Goal: Task Accomplishment & Management: Manage account settings

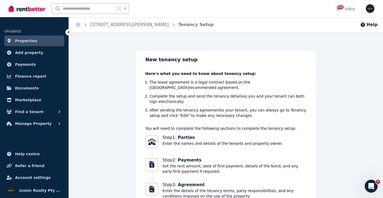
click at [47, 42] on link "Properties" at bounding box center [34, 41] width 60 height 11
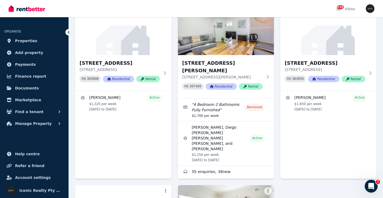
scroll to position [2258, 0]
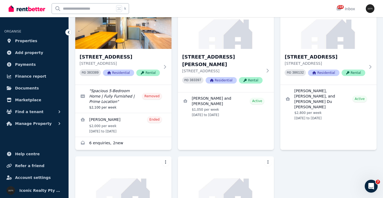
scroll to position [1376, 0]
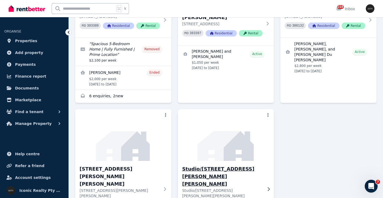
click at [214, 108] on img at bounding box center [226, 135] width 101 height 54
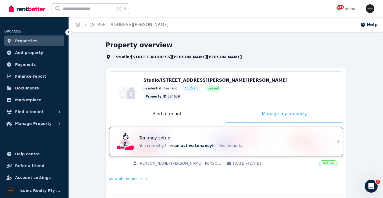
click at [212, 136] on div "Tenancy setup" at bounding box center [234, 138] width 188 height 6
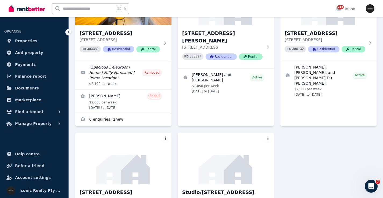
scroll to position [1376, 0]
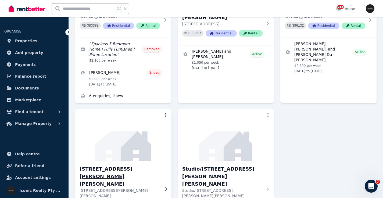
click at [122, 108] on img at bounding box center [123, 135] width 101 height 54
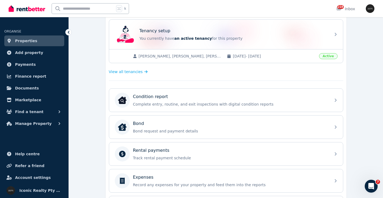
scroll to position [109, 0]
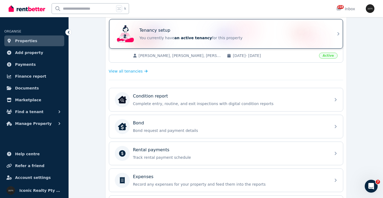
click at [199, 29] on div "Tenancy setup" at bounding box center [234, 30] width 188 height 6
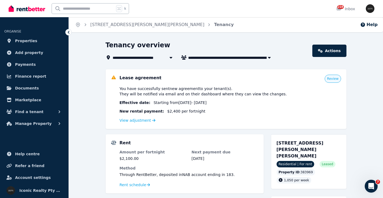
click at [140, 123] on div "View adjustment" at bounding box center [231, 120] width 222 height 6
click at [145, 121] on link "View adjustment" at bounding box center [138, 120] width 36 height 4
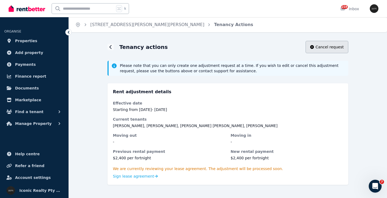
click at [334, 47] on span "Cancel request" at bounding box center [330, 46] width 28 height 5
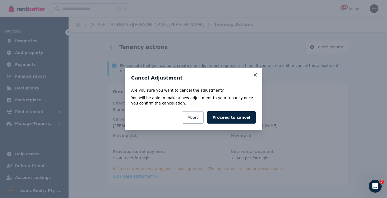
click at [255, 75] on icon at bounding box center [255, 74] width 3 height 3
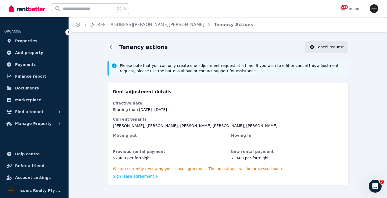
click at [321, 52] on button "Cancel request" at bounding box center [327, 47] width 43 height 12
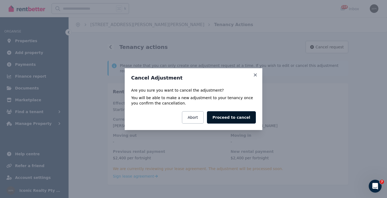
click at [238, 118] on button "Proceed to cancel" at bounding box center [231, 117] width 49 height 12
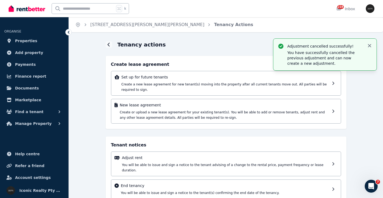
click at [371, 45] on icon "button" at bounding box center [369, 45] width 5 height 5
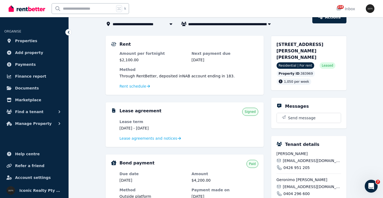
scroll to position [38, 0]
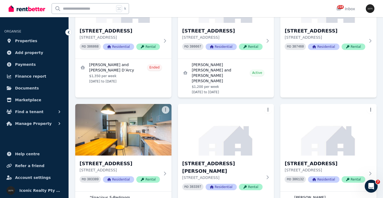
scroll to position [1218, 0]
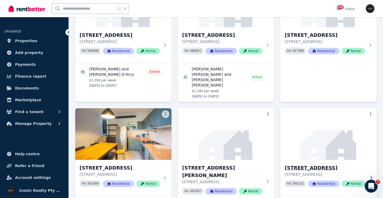
click at [316, 107] on img at bounding box center [328, 134] width 101 height 54
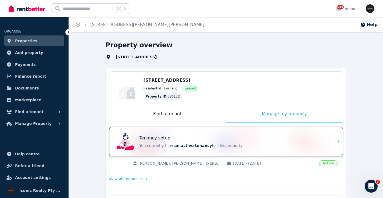
click at [190, 133] on div "Tenancy setup You currently have an active tenancy for this property" at bounding box center [221, 142] width 213 height 22
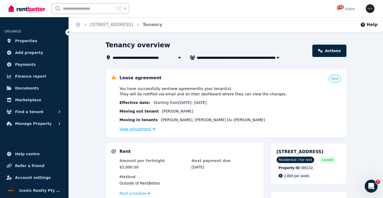
click at [134, 130] on link "View adjustment" at bounding box center [138, 129] width 36 height 4
click at [145, 131] on link "View adjustment" at bounding box center [138, 129] width 36 height 4
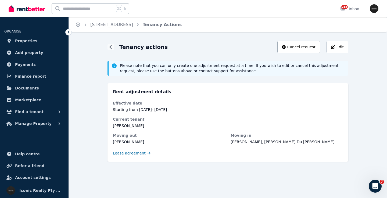
click at [137, 153] on span "Lease agreement" at bounding box center [129, 153] width 33 height 5
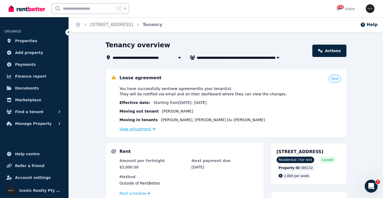
click at [146, 130] on link "View adjustment" at bounding box center [138, 129] width 36 height 4
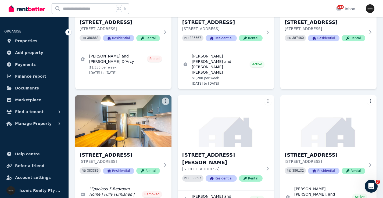
scroll to position [1239, 0]
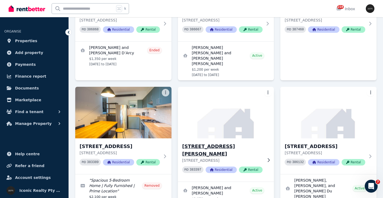
click at [229, 86] on img at bounding box center [226, 113] width 101 height 54
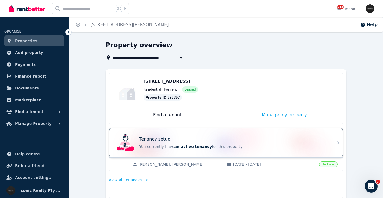
click at [233, 139] on div "Tenancy setup" at bounding box center [234, 139] width 188 height 6
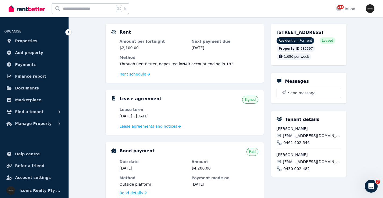
scroll to position [52, 0]
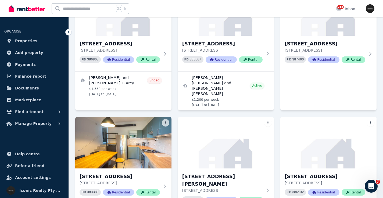
scroll to position [1205, 0]
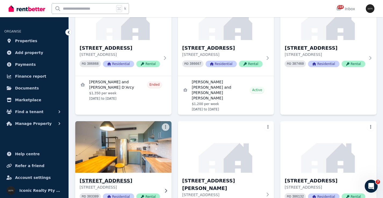
click at [146, 120] on img at bounding box center [123, 147] width 101 height 54
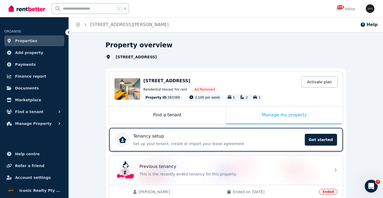
click at [221, 135] on div "Tenancy setup" at bounding box center [217, 136] width 168 height 6
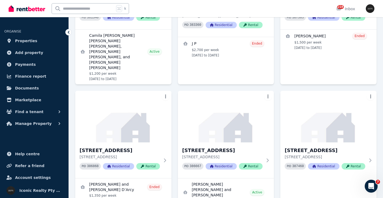
scroll to position [1090, 0]
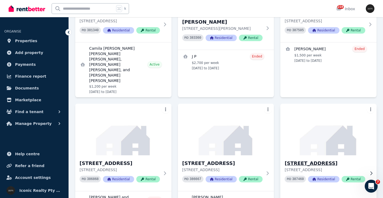
click at [333, 102] on img at bounding box center [328, 129] width 101 height 54
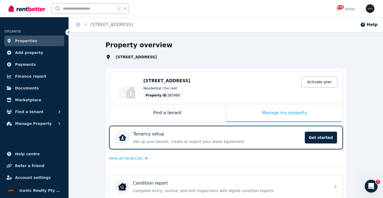
click at [252, 135] on div "Tenancy setup" at bounding box center [217, 134] width 168 height 6
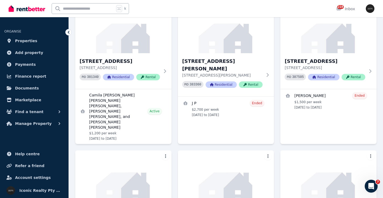
scroll to position [1041, 0]
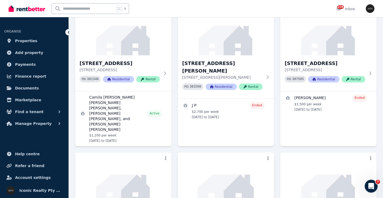
click at [241, 151] on img at bounding box center [226, 178] width 101 height 54
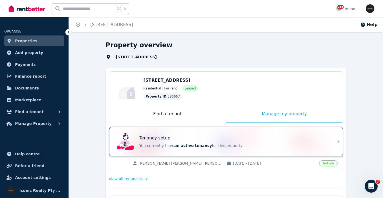
click at [226, 138] on div "Tenancy setup" at bounding box center [234, 138] width 188 height 6
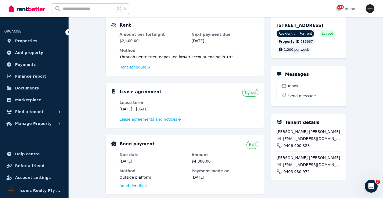
scroll to position [59, 0]
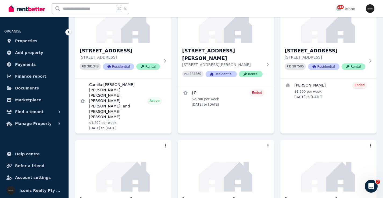
scroll to position [1066, 0]
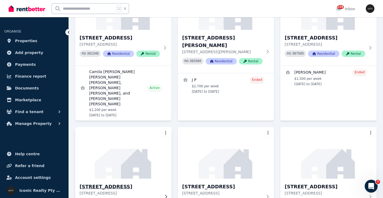
click at [140, 126] on img at bounding box center [123, 153] width 101 height 54
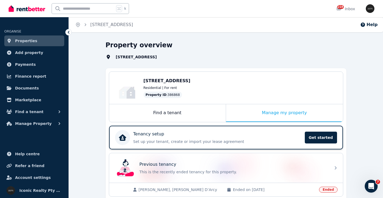
click at [231, 135] on div "Tenancy setup" at bounding box center [217, 134] width 168 height 6
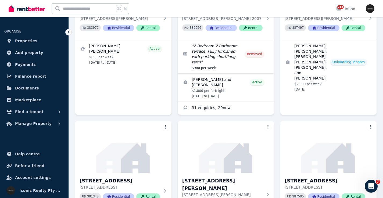
scroll to position [953, 0]
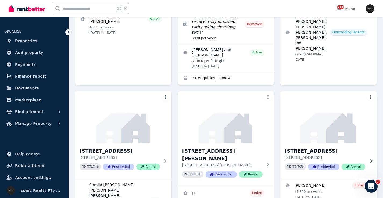
click at [332, 147] on h3 "174A Doncaster Ave, Kensington # - 114" at bounding box center [325, 151] width 80 height 8
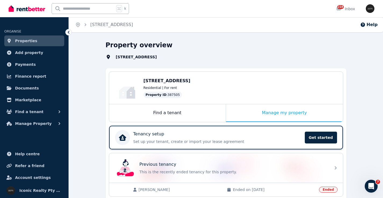
click at [235, 132] on div "Tenancy setup" at bounding box center [217, 134] width 168 height 6
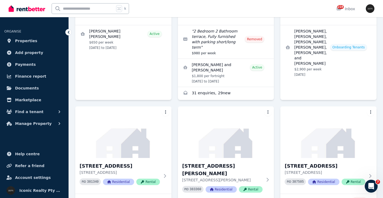
scroll to position [947, 0]
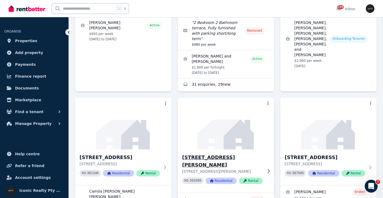
click at [196, 97] on img at bounding box center [226, 124] width 101 height 54
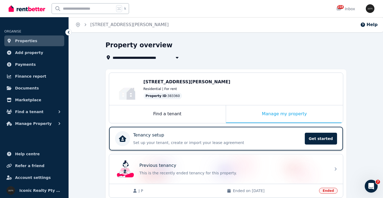
click at [241, 137] on div "Tenancy setup" at bounding box center [217, 135] width 168 height 6
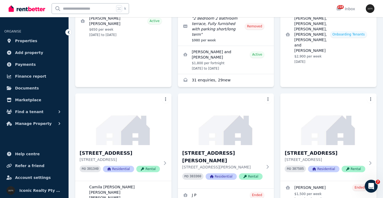
scroll to position [955, 0]
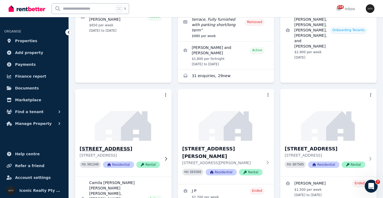
click at [120, 88] on img at bounding box center [123, 115] width 101 height 54
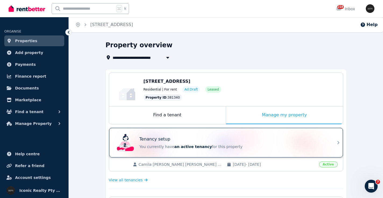
click at [247, 142] on div "Tenancy setup" at bounding box center [234, 139] width 188 height 6
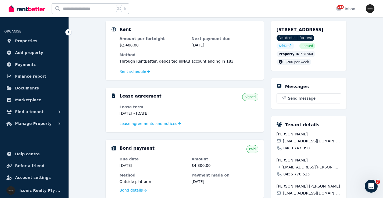
scroll to position [8, 0]
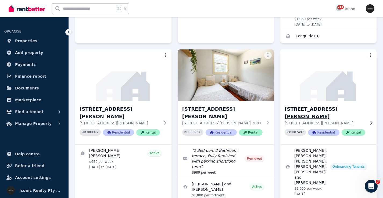
scroll to position [816, 0]
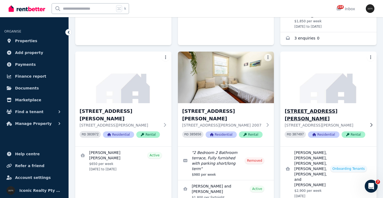
click at [336, 103] on div "125 Blair St, North Bondi # - 122 125 Blair St, North Bondi NSW 2026 PID 387497…" at bounding box center [329, 124] width 96 height 43
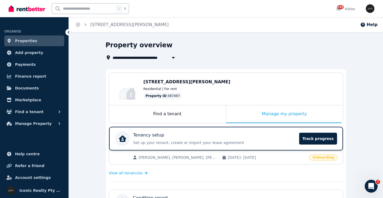
click at [193, 138] on div "Tenancy setup" at bounding box center [214, 135] width 163 height 6
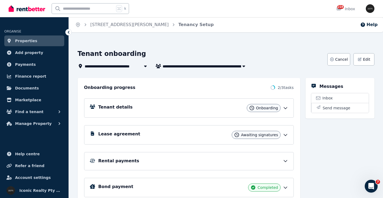
click at [192, 107] on div "Tenant details Onboarding" at bounding box center [193, 108] width 190 height 8
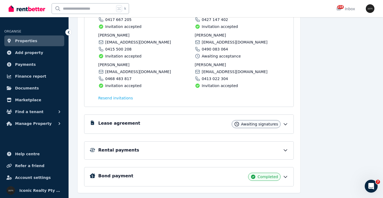
scroll to position [126, 0]
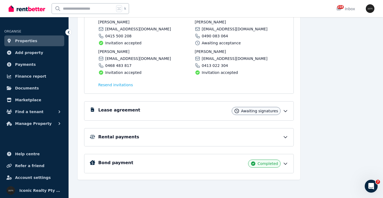
click at [140, 109] on div "Lease agreement Awaiting signatures" at bounding box center [193, 111] width 190 height 8
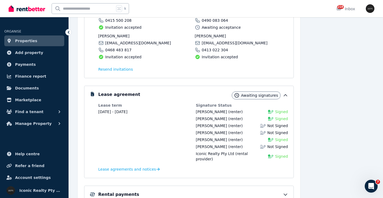
scroll to position [0, 0]
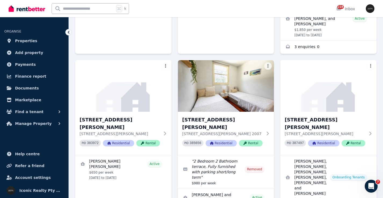
scroll to position [810, 0]
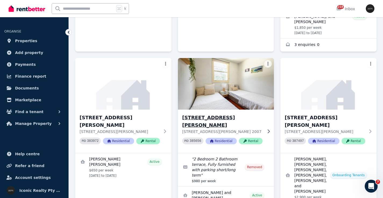
click at [219, 57] on img at bounding box center [226, 84] width 101 height 54
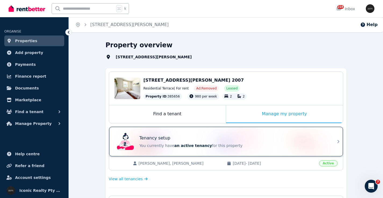
click at [242, 139] on div "Tenancy setup" at bounding box center [234, 138] width 188 height 6
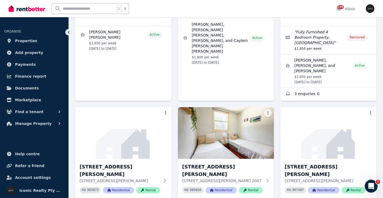
scroll to position [771, 0]
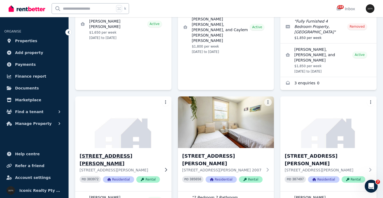
click at [112, 95] on img at bounding box center [123, 122] width 101 height 54
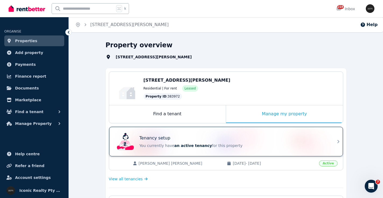
click at [211, 134] on div "Tenancy setup You currently have an active tenancy for this property" at bounding box center [221, 142] width 213 height 22
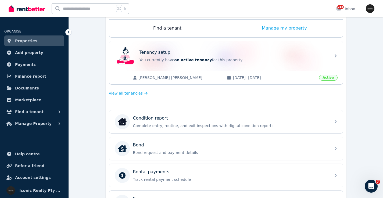
scroll to position [48, 0]
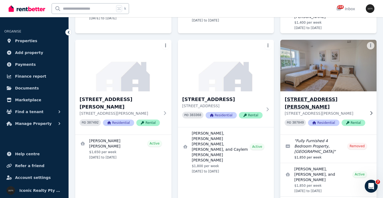
click at [340, 58] on img at bounding box center [328, 65] width 101 height 54
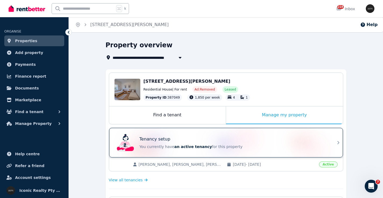
click at [207, 135] on div "Tenancy setup You currently have an active tenancy for this property" at bounding box center [221, 143] width 213 height 22
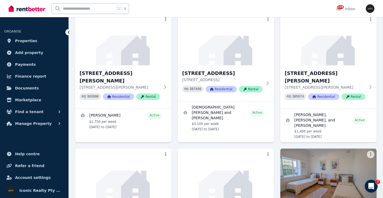
scroll to position [573, 0]
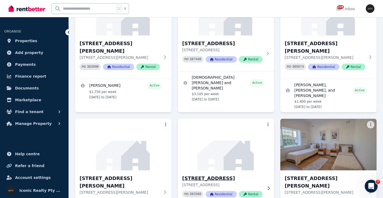
click at [230, 121] on img at bounding box center [226, 145] width 101 height 54
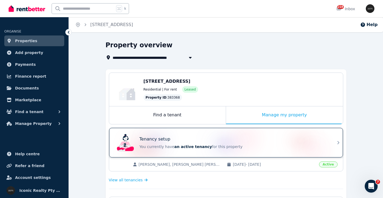
click at [225, 137] on div "Tenancy setup" at bounding box center [234, 139] width 188 height 6
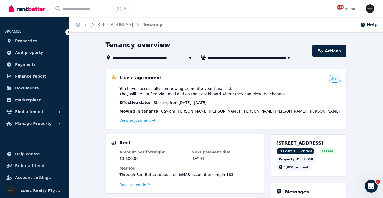
click at [146, 119] on link "View adjustment" at bounding box center [138, 120] width 36 height 4
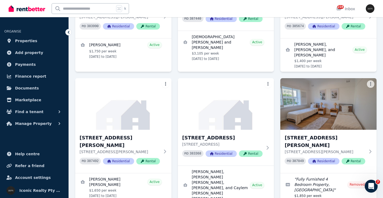
scroll to position [615, 0]
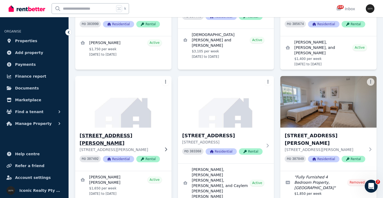
click at [142, 84] on img at bounding box center [123, 102] width 101 height 54
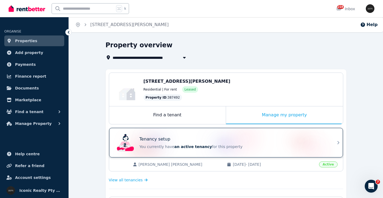
click at [186, 134] on div "Tenancy setup You currently have an active tenancy for this property" at bounding box center [221, 143] width 213 height 22
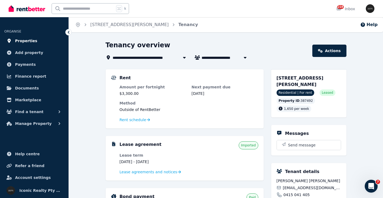
click at [35, 38] on link "Properties" at bounding box center [34, 41] width 60 height 11
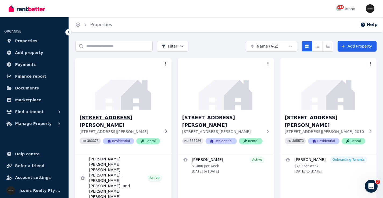
click at [137, 80] on img at bounding box center [123, 84] width 101 height 54
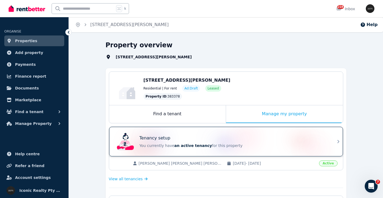
click at [223, 135] on div "Tenancy setup You currently have an active tenancy for this property" at bounding box center [221, 142] width 213 height 22
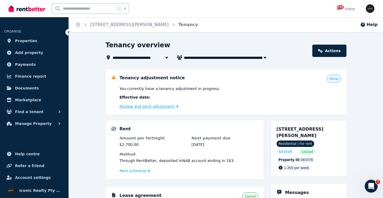
click at [145, 105] on link "Review and send adjustment" at bounding box center [149, 106] width 59 height 4
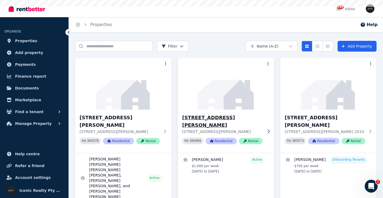
click at [216, 89] on img at bounding box center [226, 84] width 101 height 54
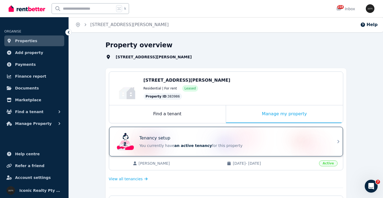
click at [206, 134] on div "Tenancy setup You currently have an active tenancy for this property" at bounding box center [221, 142] width 213 height 22
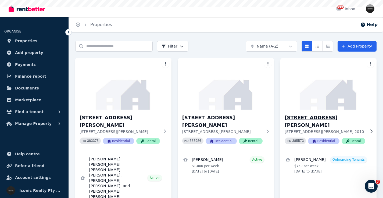
click at [334, 94] on img at bounding box center [328, 84] width 101 height 54
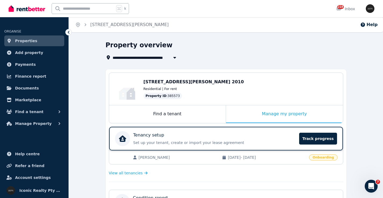
click at [193, 134] on div "Tenancy setup" at bounding box center [214, 135] width 163 height 6
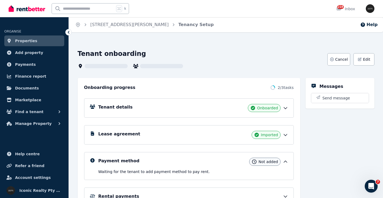
click at [169, 111] on div "Tenant details Onboarded" at bounding box center [193, 108] width 190 height 8
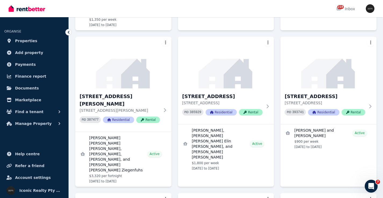
scroll to position [186, 0]
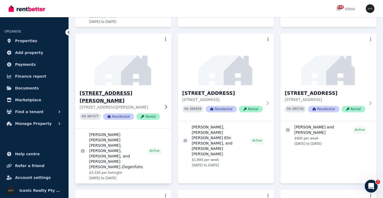
click at [131, 33] on img at bounding box center [123, 59] width 101 height 54
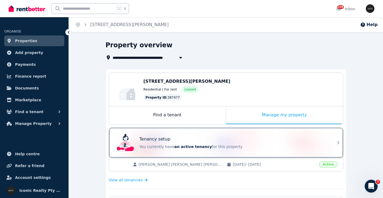
click at [179, 133] on div "Tenancy setup You currently have an active tenancy for this property" at bounding box center [221, 143] width 213 height 22
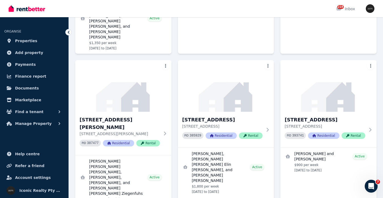
scroll to position [163, 0]
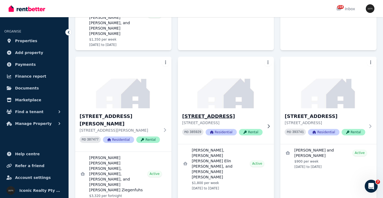
click at [261, 64] on img at bounding box center [226, 82] width 101 height 54
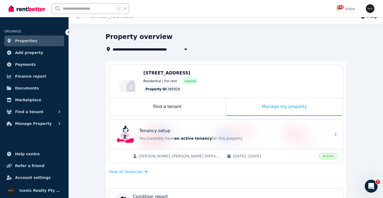
scroll to position [13, 0]
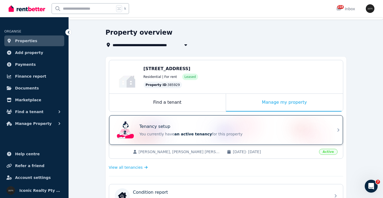
click at [251, 121] on div "Tenancy setup You currently have an active tenancy for this property" at bounding box center [221, 130] width 213 height 22
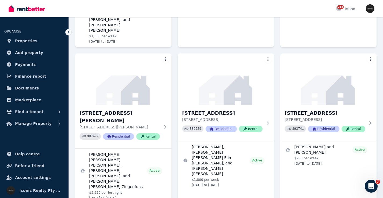
scroll to position [183, 0]
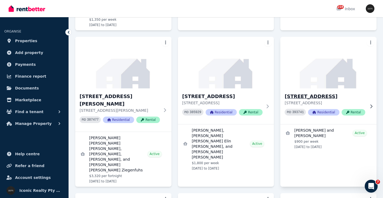
click at [358, 45] on img at bounding box center [328, 63] width 101 height 54
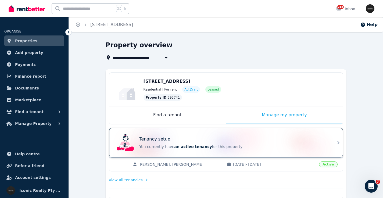
click at [164, 133] on div "Tenancy setup You currently have an active tenancy for this property" at bounding box center [221, 143] width 213 height 22
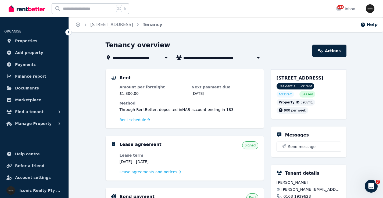
click at [94, 8] on input "text" at bounding box center [83, 8] width 63 height 10
type input "*****"
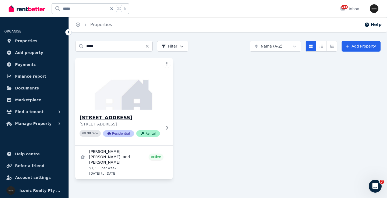
click at [136, 94] on img at bounding box center [124, 84] width 102 height 54
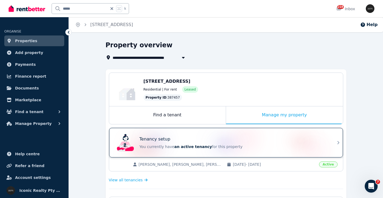
click at [268, 136] on div "Tenancy setup" at bounding box center [234, 139] width 188 height 6
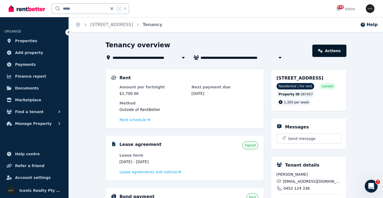
click at [331, 49] on link "Actions" at bounding box center [330, 51] width 34 height 12
drag, startPoint x: 119, startPoint y: 162, endPoint x: 166, endPoint y: 161, distance: 46.8
click at [166, 161] on div "Lease agreement Signed Lease term 9 Jun 2025 - 3 Oct 2025 Lease agreements and …" at bounding box center [184, 158] width 147 height 34
copy dd "9 Jun 2025 - 3 Oct 2025"
click at [340, 50] on link "Actions" at bounding box center [330, 51] width 34 height 12
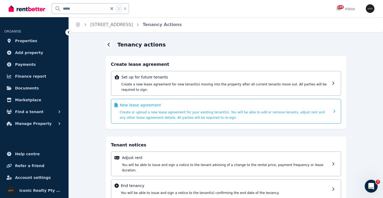
click at [154, 108] on div "New lease agreement Create or upload a new lease agreement for your existing te…" at bounding box center [225, 111] width 210 height 18
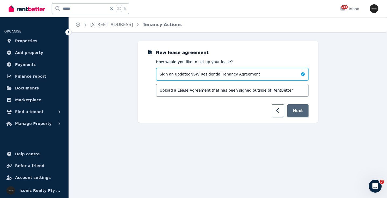
click at [302, 112] on button "Next" at bounding box center [298, 110] width 21 height 13
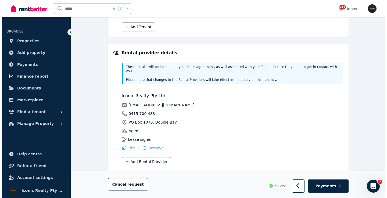
scroll to position [135, 0]
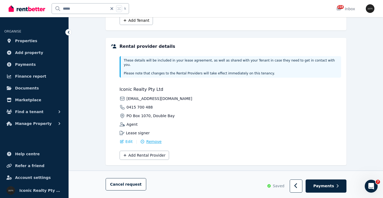
click at [153, 139] on span "Remove" at bounding box center [153, 141] width 15 height 5
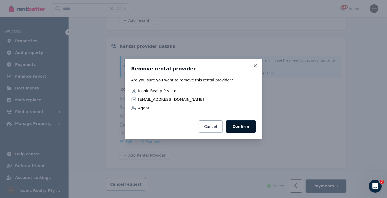
click at [242, 125] on button "Confirm" at bounding box center [241, 127] width 30 height 12
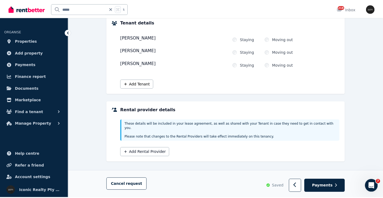
scroll to position [68, 0]
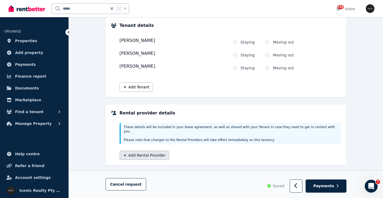
click at [150, 151] on button "Add Rental Provider" at bounding box center [144, 155] width 49 height 9
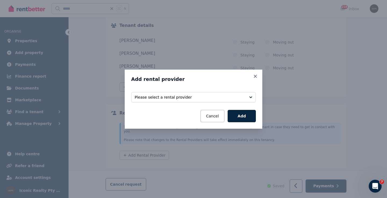
click at [252, 96] on button "Please select a rental provider" at bounding box center [193, 97] width 125 height 10
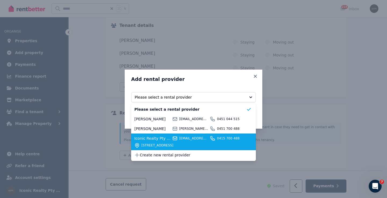
click at [161, 142] on div "Iconic Realty Pty Ltd info@iconicrealty.com.au 0415 700 488 PO Box 1070, Double…" at bounding box center [190, 142] width 112 height 12
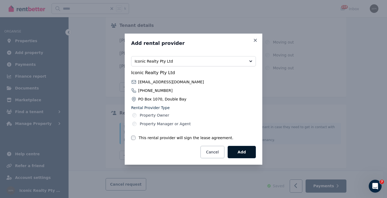
click at [242, 152] on button "Add" at bounding box center [242, 152] width 28 height 12
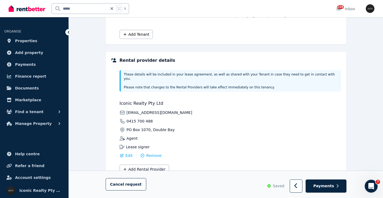
scroll to position [135, 0]
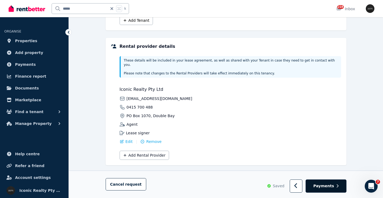
click at [331, 188] on span "Payments" at bounding box center [324, 186] width 21 height 5
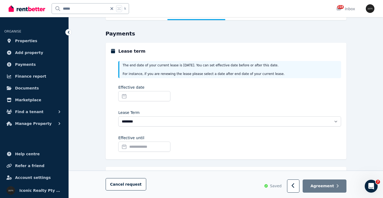
scroll to position [46, 0]
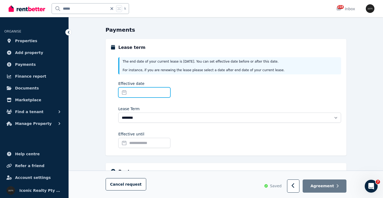
click at [124, 91] on input "Effective date" at bounding box center [144, 92] width 52 height 10
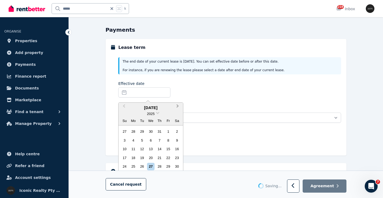
click at [178, 105] on button "Next Month" at bounding box center [178, 107] width 9 height 9
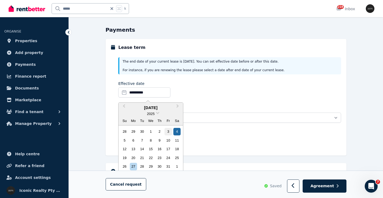
click at [168, 131] on div "3" at bounding box center [168, 131] width 7 height 7
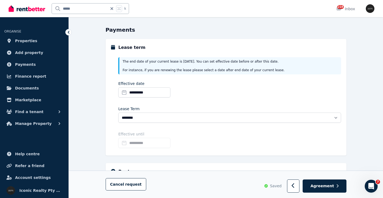
click at [130, 142] on input "**********" at bounding box center [144, 143] width 52 height 10
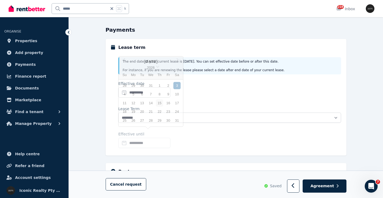
click at [161, 103] on div "15" at bounding box center [159, 103] width 7 height 7
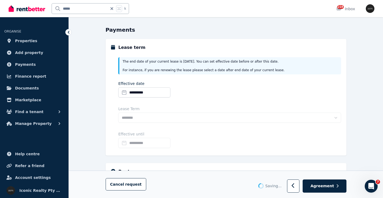
click at [140, 143] on input "**********" at bounding box center [144, 143] width 52 height 10
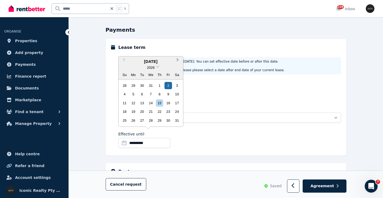
click at [179, 60] on button "Next Month" at bounding box center [178, 61] width 9 height 9
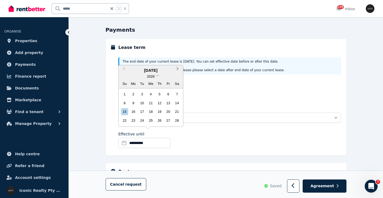
click at [178, 70] on span "Next Month" at bounding box center [178, 70] width 0 height 8
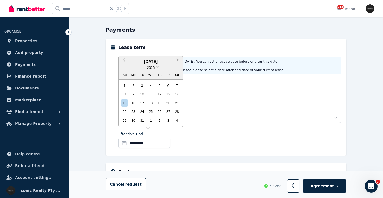
click at [179, 63] on button "Next Month" at bounding box center [178, 61] width 9 height 9
click at [178, 62] on span "Next Month" at bounding box center [178, 61] width 0 height 8
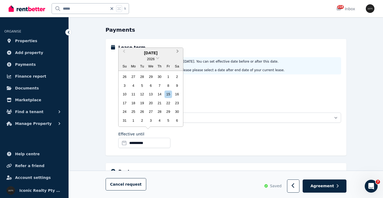
click at [178, 54] on button "Next Month" at bounding box center [178, 52] width 9 height 9
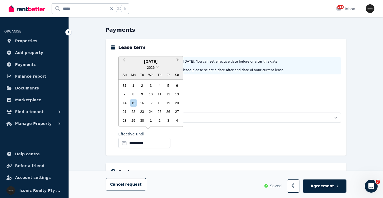
click at [178, 62] on span "Next Month" at bounding box center [178, 61] width 0 height 8
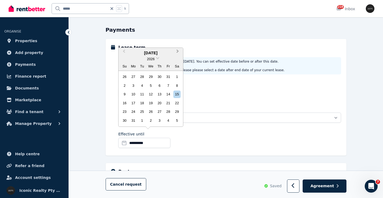
click at [178, 52] on span "Next Month" at bounding box center [178, 52] width 0 height 8
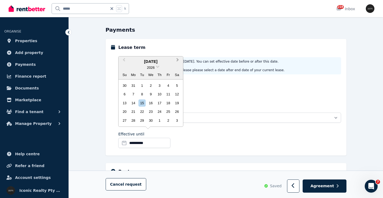
click at [178, 61] on span "Next Month" at bounding box center [178, 61] width 0 height 8
click at [134, 104] on div "12" at bounding box center [133, 103] width 7 height 7
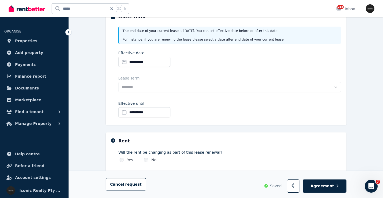
scroll to position [115, 0]
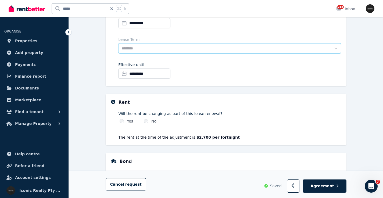
select select "**********"
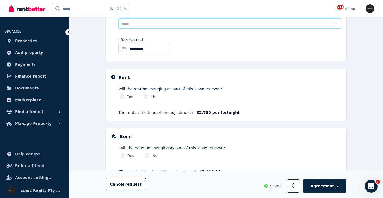
scroll to position [141, 0]
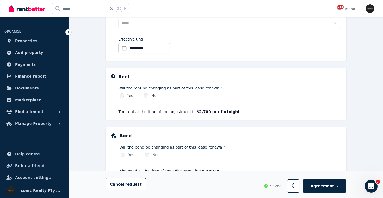
select select "**********"
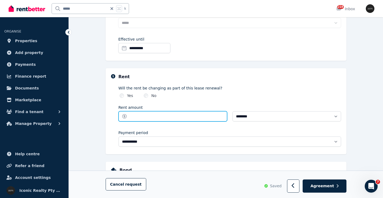
click at [141, 117] on input "Rent amount" at bounding box center [173, 116] width 109 height 10
type input "********"
click at [373, 113] on div "**********" at bounding box center [226, 75] width 314 height 351
select select "**********"
type input "*******"
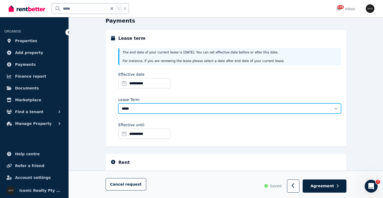
scroll to position [64, 0]
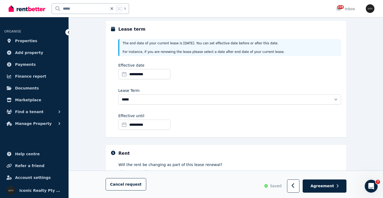
click at [125, 125] on input "**********" at bounding box center [144, 125] width 52 height 10
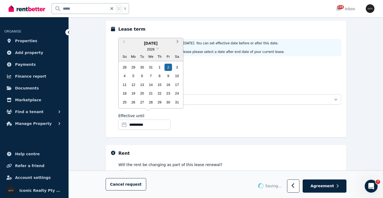
click at [178, 44] on button "Next Month" at bounding box center [178, 43] width 9 height 9
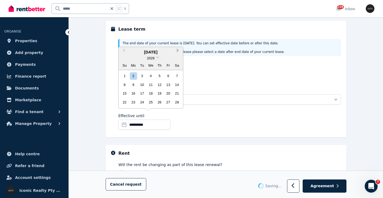
click at [178, 51] on span "Next Month" at bounding box center [178, 52] width 0 height 8
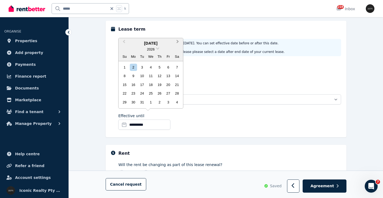
click at [178, 45] on button "Next Month" at bounding box center [178, 43] width 9 height 9
click at [178, 46] on button "Next Month" at bounding box center [178, 43] width 9 height 9
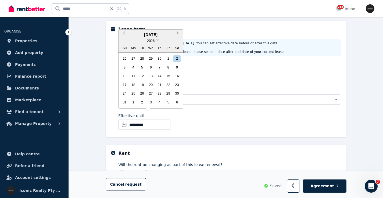
click at [177, 36] on button "Next Month" at bounding box center [178, 34] width 9 height 9
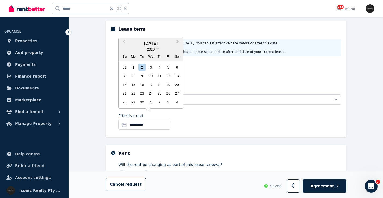
click at [178, 43] on span "Next Month" at bounding box center [178, 43] width 0 height 8
click at [177, 45] on button "Next Month" at bounding box center [178, 43] width 9 height 9
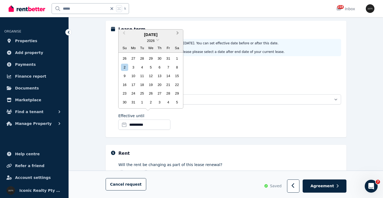
click at [176, 37] on button "Next Month" at bounding box center [178, 34] width 9 height 9
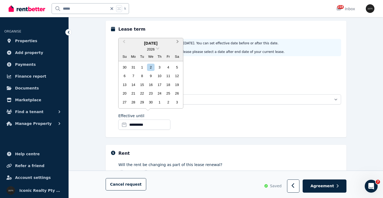
click at [176, 46] on button "Next Month" at bounding box center [178, 43] width 9 height 9
click at [136, 83] on div "12" at bounding box center [133, 84] width 7 height 7
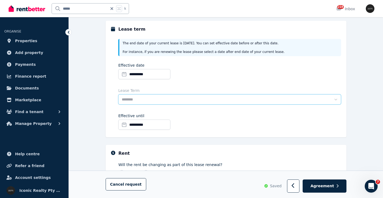
select select "**********"
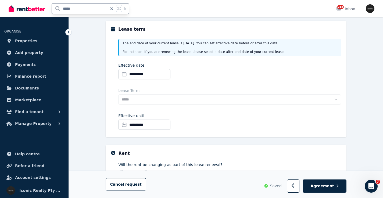
drag, startPoint x: 79, startPoint y: 12, endPoint x: 47, endPoint y: 11, distance: 32.3
click at [47, 11] on div "***** k" at bounding box center [70, 8] width 123 height 17
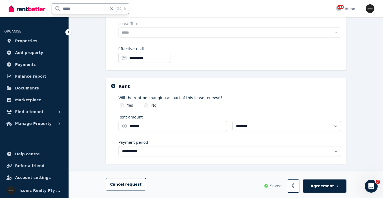
scroll to position [132, 0]
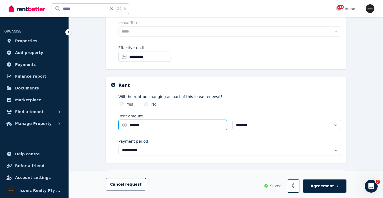
click at [132, 125] on input "*******" at bounding box center [173, 125] width 109 height 10
type input "********"
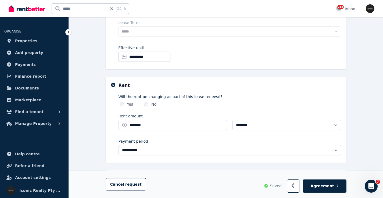
click at [367, 94] on div "**********" at bounding box center [226, 84] width 314 height 351
select select "**********"
type input "*******"
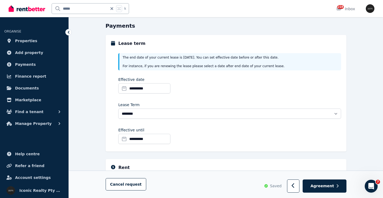
scroll to position [51, 0]
click at [138, 142] on input "**********" at bounding box center [144, 138] width 52 height 10
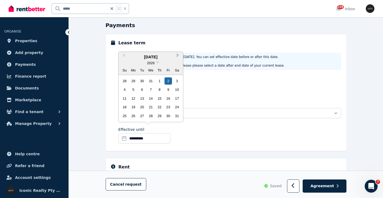
click at [178, 57] on span "Next Month" at bounding box center [178, 56] width 0 height 8
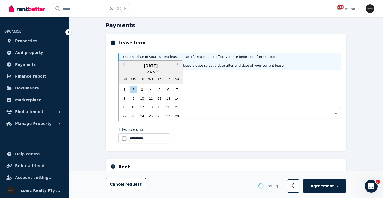
click at [178, 65] on span "Next Month" at bounding box center [178, 65] width 0 height 8
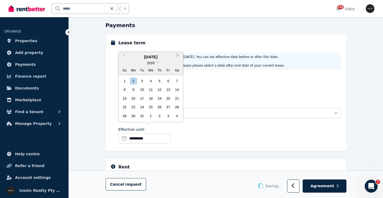
click at [177, 61] on button "Next Month" at bounding box center [178, 56] width 9 height 9
click at [178, 55] on span "Next Month" at bounding box center [178, 56] width 0 height 8
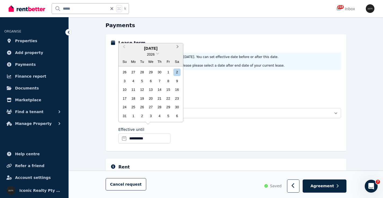
click at [178, 49] on button "Next Month" at bounding box center [178, 48] width 9 height 9
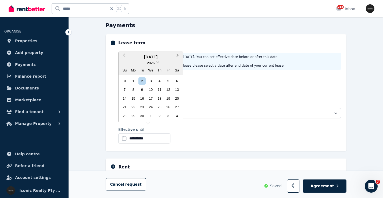
click at [178, 58] on span "Next Month" at bounding box center [178, 56] width 0 height 8
click at [178, 56] on span "Next Month" at bounding box center [178, 56] width 0 height 8
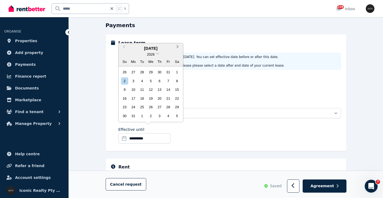
click at [178, 48] on span "Next Month" at bounding box center [178, 48] width 0 height 8
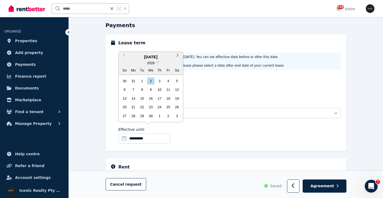
click at [177, 59] on button "Next Month" at bounding box center [178, 56] width 9 height 9
click at [134, 100] on div "12" at bounding box center [133, 98] width 7 height 7
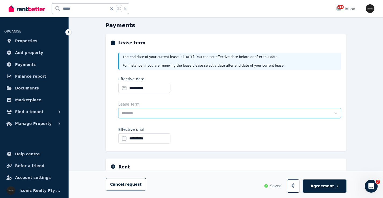
select select "**********"
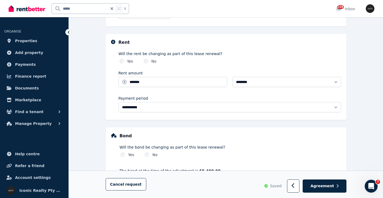
scroll to position [193, 0]
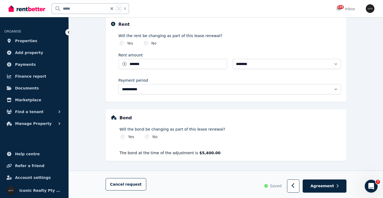
drag, startPoint x: 331, startPoint y: 189, endPoint x: 333, endPoint y: 171, distance: 18.1
click at [331, 189] on button "Agreement" at bounding box center [325, 186] width 44 height 13
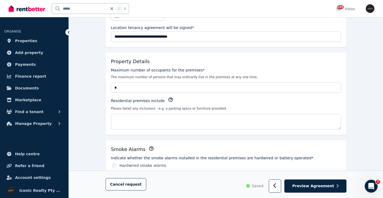
scroll to position [124, 0]
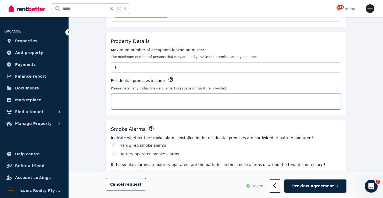
click at [124, 98] on textarea "Residential premises include" at bounding box center [226, 102] width 230 height 16
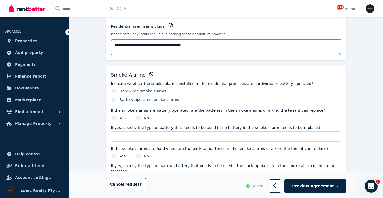
scroll to position [193, 0]
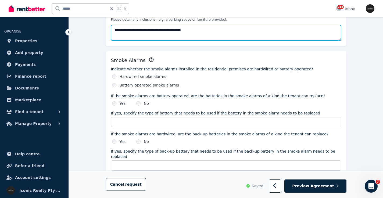
type textarea "**********"
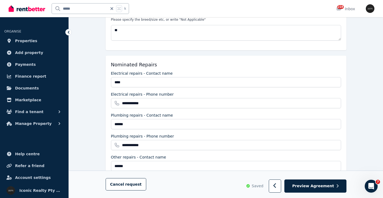
scroll to position [460, 0]
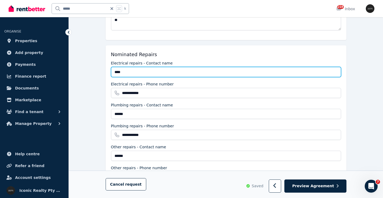
click at [115, 67] on input "****" at bounding box center [226, 72] width 230 height 10
drag, startPoint x: 165, startPoint y: 66, endPoint x: 135, endPoint y: 76, distance: 32.2
click at [109, 66] on div "**********" at bounding box center [226, 116] width 241 height 142
type input "**********"
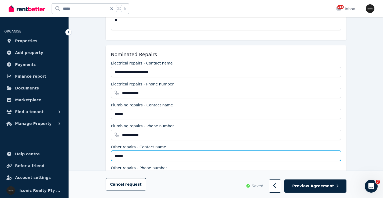
drag, startPoint x: 125, startPoint y: 150, endPoint x: 102, endPoint y: 146, distance: 23.4
paste input "**********"
type input "**********"
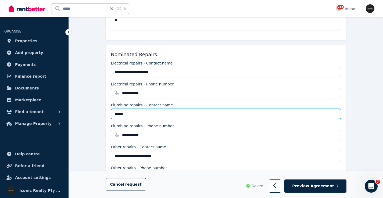
drag, startPoint x: 133, startPoint y: 108, endPoint x: 105, endPoint y: 107, distance: 28.2
paste input "**********"
click at [123, 109] on input "******" at bounding box center [226, 114] width 230 height 10
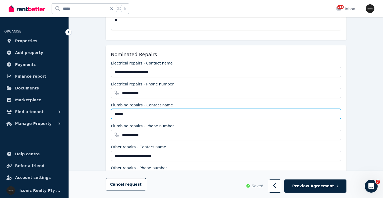
paste input "**********"
type input "**********"
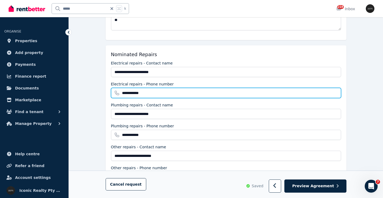
drag, startPoint x: 137, startPoint y: 88, endPoint x: 117, endPoint y: 88, distance: 20.4
click at [117, 88] on input "**********" at bounding box center [226, 93] width 230 height 10
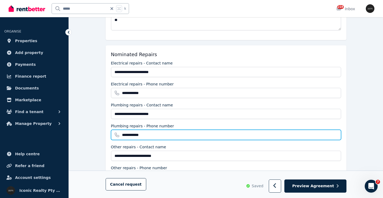
drag, startPoint x: 148, startPoint y: 129, endPoint x: 118, endPoint y: 128, distance: 30.1
click at [118, 130] on input "**********" at bounding box center [226, 135] width 230 height 10
paste input "text"
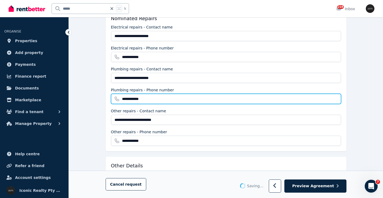
scroll to position [497, 0]
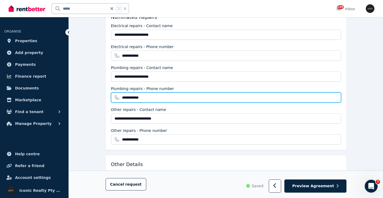
type input "**********"
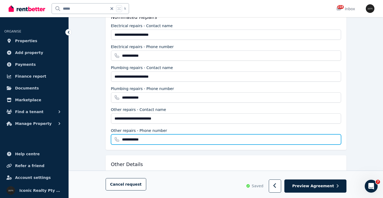
drag, startPoint x: 141, startPoint y: 134, endPoint x: 114, endPoint y: 134, distance: 27.4
click at [114, 134] on input "**********" at bounding box center [226, 139] width 230 height 10
paste input "text"
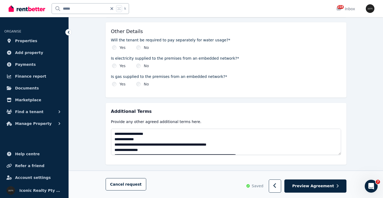
scroll to position [634, 0]
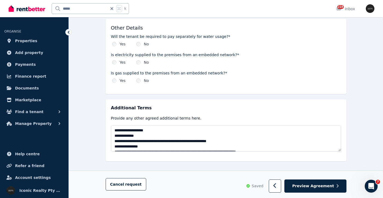
type input "**********"
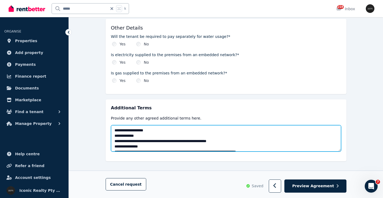
click at [130, 131] on textarea "**********" at bounding box center [226, 138] width 230 height 26
click at [118, 125] on textarea "**********" at bounding box center [226, 138] width 230 height 26
paste textarea "**********"
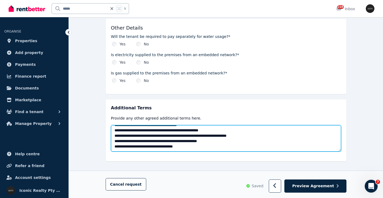
scroll to position [855, 0]
drag, startPoint x: 254, startPoint y: 142, endPoint x: 109, endPoint y: 141, distance: 144.2
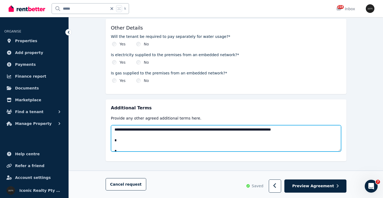
scroll to position [348, 0]
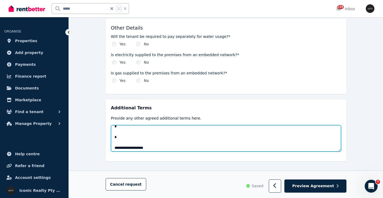
click at [142, 136] on textarea at bounding box center [226, 138] width 230 height 26
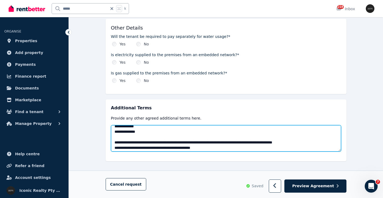
click at [151, 127] on textarea at bounding box center [226, 138] width 230 height 26
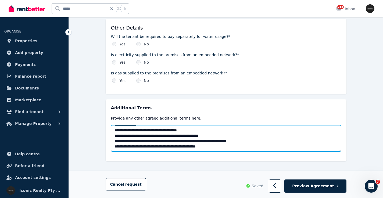
scroll to position [0, 0]
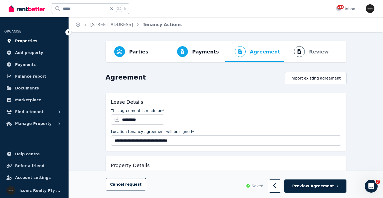
type textarea "**********"
click at [28, 42] on span "Properties" at bounding box center [26, 41] width 22 height 6
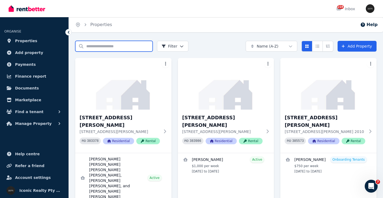
click at [98, 46] on input "Search properties" at bounding box center [113, 46] width 77 height 11
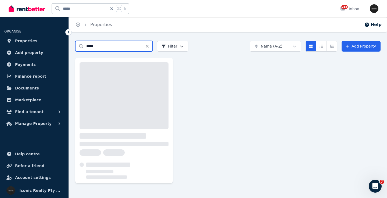
type input "*****"
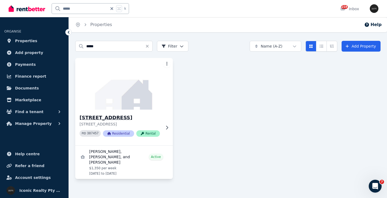
click at [113, 93] on img at bounding box center [124, 84] width 102 height 54
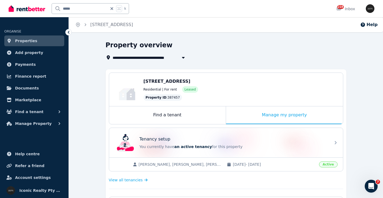
drag, startPoint x: 142, startPoint y: 81, endPoint x: 207, endPoint y: 82, distance: 64.6
click at [207, 82] on div "Edit 6/109 Ebley St, Bondi Junction NSW 2022 Residential | For rent Leased Prop…" at bounding box center [226, 89] width 234 height 33
copy span "[STREET_ADDRESS]"
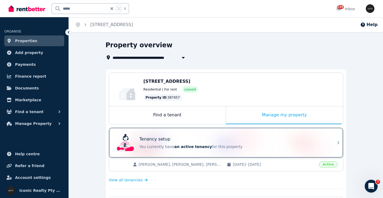
click at [189, 141] on div "Tenancy setup" at bounding box center [234, 139] width 188 height 6
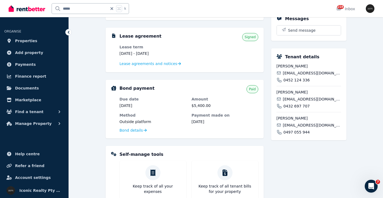
scroll to position [171, 0]
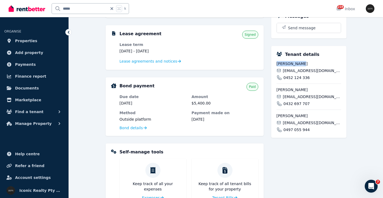
drag, startPoint x: 276, startPoint y: 70, endPoint x: 304, endPoint y: 69, distance: 28.2
click at [304, 70] on div "Tenant details Daire Erlean dmcerlean111@gmail.com 0452 124 336 Ronan Lee ronan…" at bounding box center [308, 92] width 75 height 92
copy span "[PERSON_NAME]"
click at [296, 73] on span "[EMAIL_ADDRESS][DOMAIN_NAME]" at bounding box center [312, 70] width 58 height 5
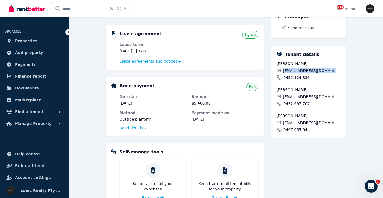
click at [296, 73] on span "[EMAIL_ADDRESS][DOMAIN_NAME]" at bounding box center [312, 70] width 58 height 5
copy div "[EMAIL_ADDRESS][DOMAIN_NAME]"
drag, startPoint x: 290, startPoint y: 85, endPoint x: 283, endPoint y: 84, distance: 6.7
click at [283, 80] on div "0452 124 336" at bounding box center [309, 77] width 65 height 5
copy span "0452 124 336"
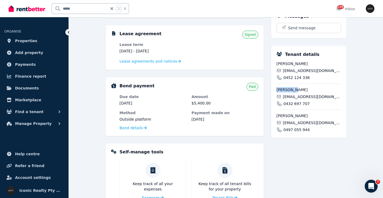
drag, startPoint x: 298, startPoint y: 97, endPoint x: 274, endPoint y: 96, distance: 23.4
click at [274, 96] on div "Tenant details Daire Erlean dmcerlean111@gmail.com 0452 124 336 Ronan Lee ronan…" at bounding box center [308, 92] width 75 height 92
copy span "[PERSON_NAME]"
drag, startPoint x: 327, startPoint y: 104, endPoint x: 283, endPoint y: 104, distance: 43.3
click at [283, 100] on div "[EMAIL_ADDRESS][DOMAIN_NAME]" at bounding box center [309, 96] width 65 height 5
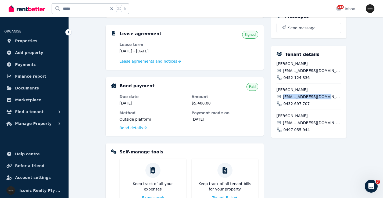
copy span "[EMAIL_ADDRESS][DOMAIN_NAME]"
drag, startPoint x: 308, startPoint y: 109, endPoint x: 283, endPoint y: 110, distance: 24.8
click at [283, 107] on div "0432 697 707" at bounding box center [309, 103] width 65 height 5
copy span "0432 697 707"
drag, startPoint x: 307, startPoint y: 122, endPoint x: 268, endPoint y: 122, distance: 39.3
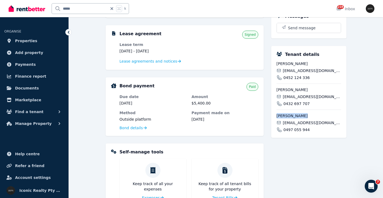
click at [268, 122] on div "Rent Amount per fortnight $2,700.00 Next payment due 18 Aug 2025 Method Outside…" at bounding box center [226, 113] width 241 height 309
copy span "[PERSON_NAME]"
drag, startPoint x: 316, startPoint y: 129, endPoint x: 281, endPoint y: 129, distance: 34.2
click at [281, 126] on div "[EMAIL_ADDRESS][DOMAIN_NAME]" at bounding box center [309, 122] width 65 height 5
copy span "[EMAIL_ADDRESS][DOMAIN_NAME]"
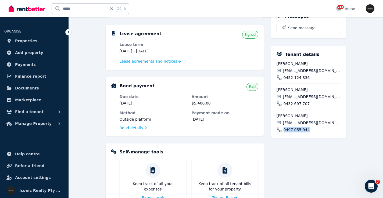
drag, startPoint x: 310, startPoint y: 136, endPoint x: 282, endPoint y: 137, distance: 27.4
click at [282, 133] on div "0497 055 944" at bounding box center [309, 129] width 65 height 5
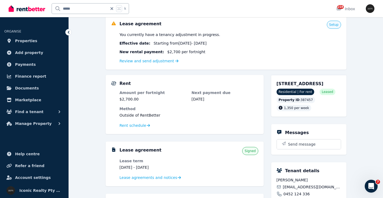
scroll to position [53, 0]
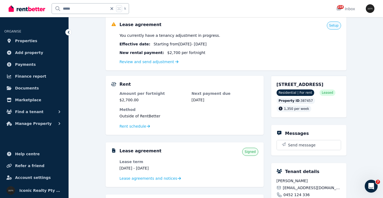
drag, startPoint x: 295, startPoint y: 87, endPoint x: 340, endPoint y: 86, distance: 44.9
click at [340, 86] on div "6/109 Ebley St, Bondi Junction NSW 2022 Residential | For rent Leased Property …" at bounding box center [308, 97] width 75 height 42
drag, startPoint x: 83, startPoint y: 11, endPoint x: 51, endPoint y: 8, distance: 31.9
click at [51, 8] on div "***** k" at bounding box center [70, 8] width 123 height 17
type input "******"
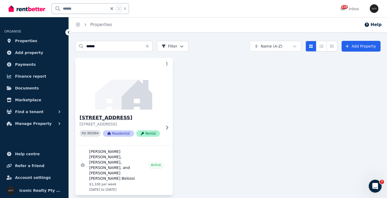
click at [117, 96] on img at bounding box center [124, 84] width 102 height 54
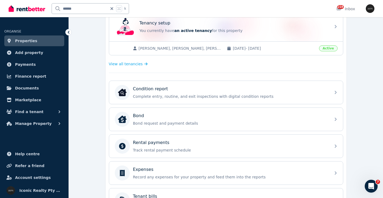
scroll to position [119, 0]
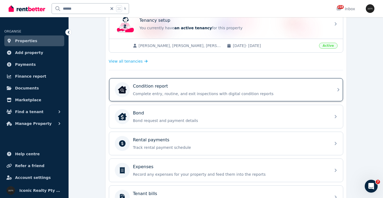
click at [196, 88] on div "Condition report" at bounding box center [230, 86] width 195 height 6
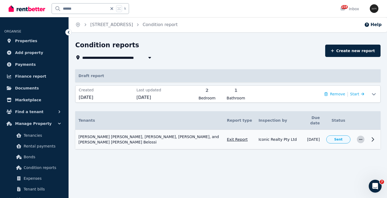
click at [360, 138] on icon "button" at bounding box center [361, 140] width 4 height 4
click at [373, 136] on icon at bounding box center [373, 139] width 6 height 6
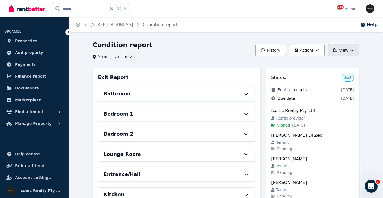
click at [355, 49] on button "View" at bounding box center [343, 50] width 31 height 12
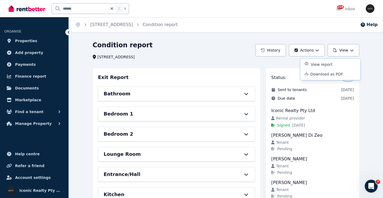
click at [337, 75] on p "Download as PDF" at bounding box center [329, 74] width 37 height 5
click at [180, 56] on div "[STREET_ADDRESS]" at bounding box center [173, 56] width 160 height 5
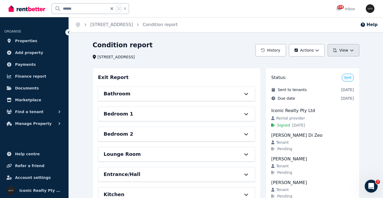
click at [353, 50] on icon "button" at bounding box center [351, 50] width 3 height 2
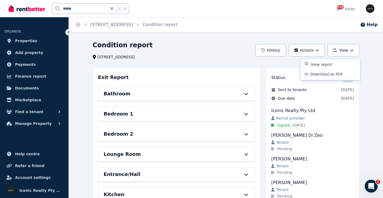
click at [212, 50] on div "Condition report" at bounding box center [173, 46] width 160 height 10
drag, startPoint x: 31, startPoint y: 39, endPoint x: 10, endPoint y: 30, distance: 22.6
click at [31, 40] on span "Properties" at bounding box center [26, 41] width 22 height 6
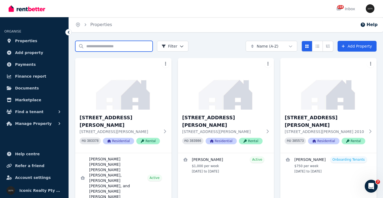
click at [110, 48] on input "Search properties" at bounding box center [113, 46] width 77 height 11
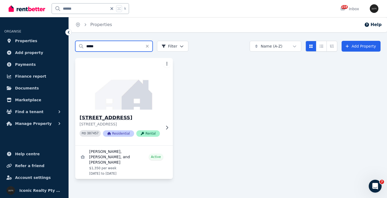
type input "*****"
click at [120, 95] on img at bounding box center [124, 84] width 102 height 54
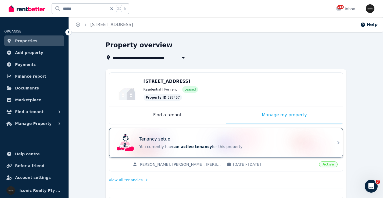
click at [222, 135] on div "Tenancy setup You currently have an active tenancy for this property" at bounding box center [221, 143] width 213 height 22
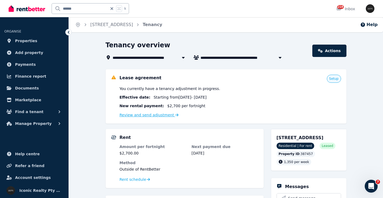
click at [143, 116] on link "Review and send adjustment" at bounding box center [149, 115] width 59 height 4
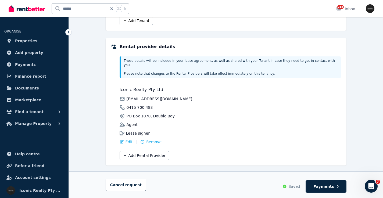
scroll to position [134, 0]
click at [333, 188] on span "Payments" at bounding box center [324, 186] width 21 height 5
select select "**********"
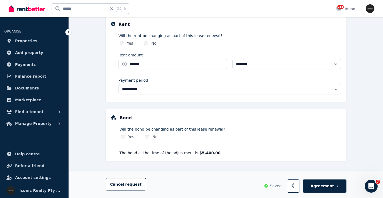
scroll to position [193, 0]
click at [321, 183] on button "Agreement" at bounding box center [325, 186] width 44 height 13
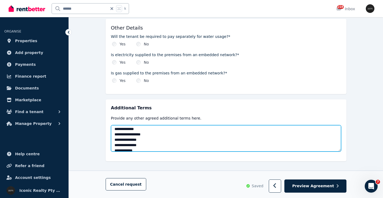
scroll to position [834, 0]
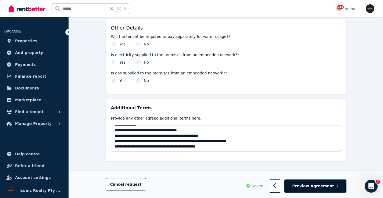
click at [321, 186] on span "Preview Agreement" at bounding box center [313, 186] width 42 height 5
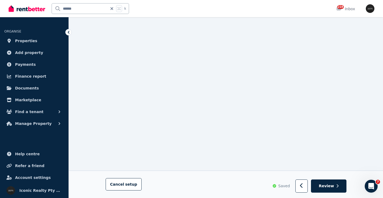
scroll to position [735, 0]
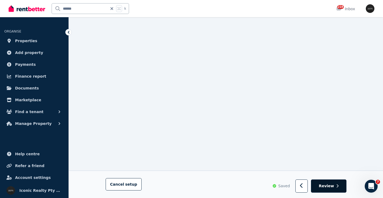
click at [326, 186] on span "Review" at bounding box center [326, 185] width 15 height 5
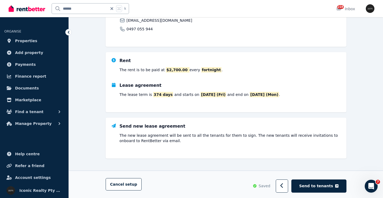
scroll to position [163, 0]
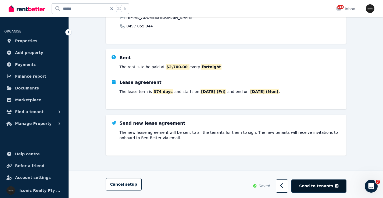
click at [325, 187] on span "Send to tenants" at bounding box center [316, 185] width 34 height 5
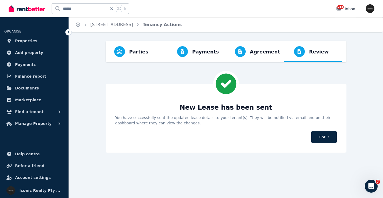
scroll to position [0, 0]
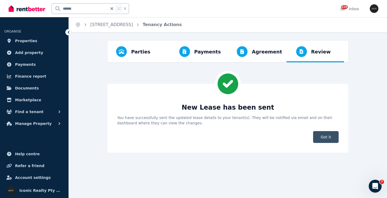
click at [329, 139] on span "Got it" at bounding box center [326, 137] width 26 height 12
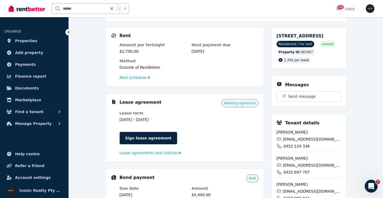
scroll to position [118, 0]
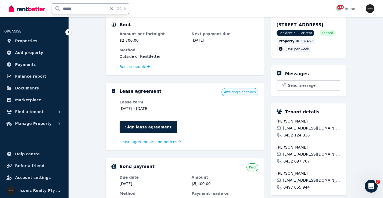
click at [37, 6] on div "****** k" at bounding box center [70, 8] width 123 height 17
type input "****"
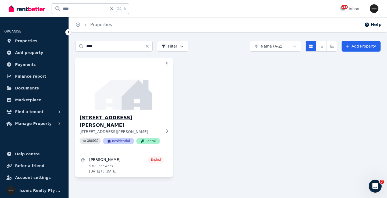
click at [123, 83] on img at bounding box center [124, 84] width 102 height 54
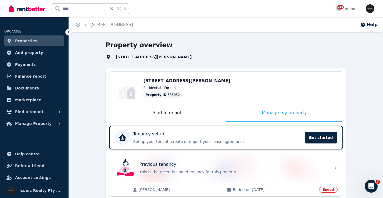
click at [239, 133] on div "Tenancy setup" at bounding box center [217, 134] width 168 height 6
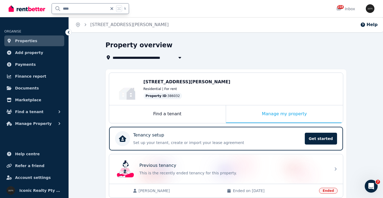
drag, startPoint x: 70, startPoint y: 9, endPoint x: 63, endPoint y: 17, distance: 10.5
click at [41, 9] on div "**** k" at bounding box center [70, 8] width 123 height 17
type input "****"
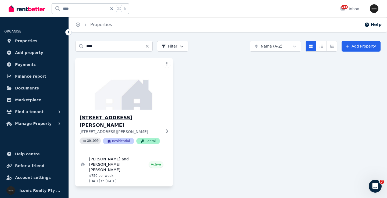
click at [133, 82] on img at bounding box center [124, 84] width 102 height 54
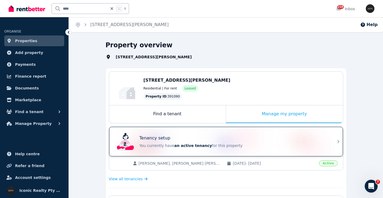
click at [214, 134] on div "Tenancy setup You currently have an active tenancy for this property" at bounding box center [221, 142] width 213 height 22
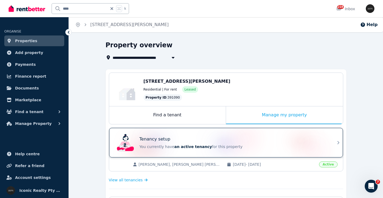
click at [183, 136] on div "Tenancy setup" at bounding box center [234, 139] width 188 height 6
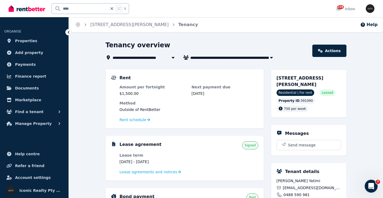
scroll to position [57, 0]
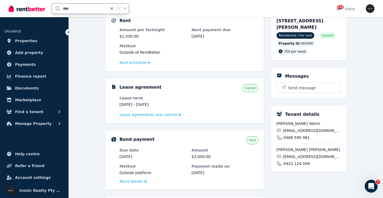
click at [55, 6] on input "****" at bounding box center [80, 8] width 56 height 10
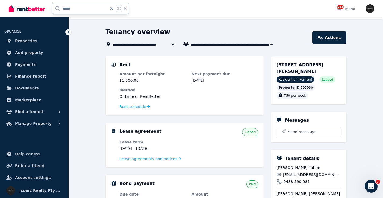
scroll to position [11, 0]
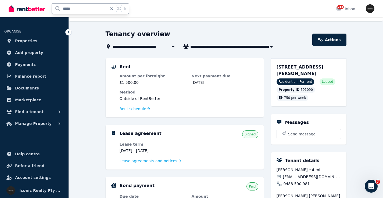
type input "*****"
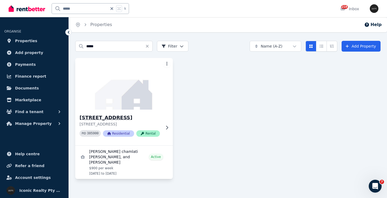
click at [114, 91] on img at bounding box center [124, 84] width 102 height 54
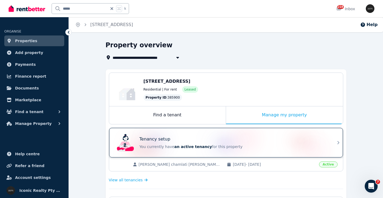
click at [206, 136] on div "Tenancy setup You currently have an active tenancy for this property" at bounding box center [221, 143] width 213 height 22
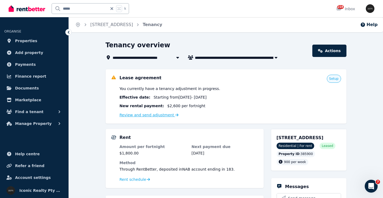
click at [143, 115] on link "Review and send adjustment" at bounding box center [149, 115] width 59 height 4
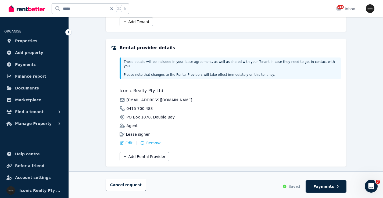
scroll to position [134, 0]
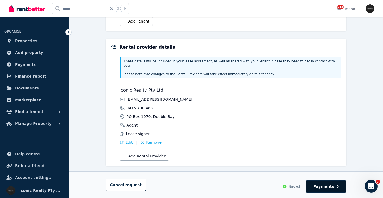
click at [330, 190] on button "Payments" at bounding box center [326, 186] width 41 height 12
select select "**********"
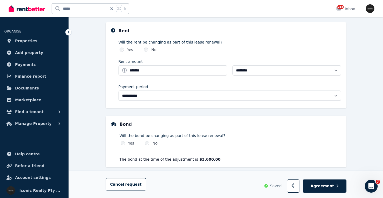
scroll to position [193, 0]
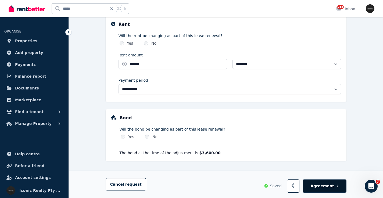
click at [328, 187] on span "Agreement" at bounding box center [323, 185] width 24 height 5
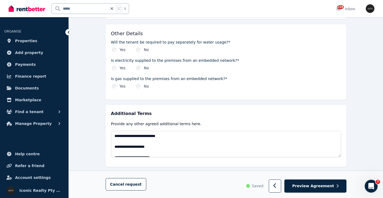
scroll to position [634, 0]
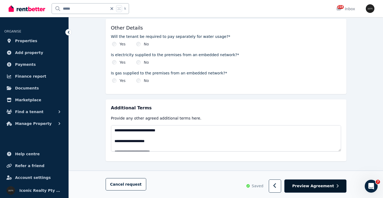
click at [324, 189] on span "Preview Agreement" at bounding box center [313, 186] width 42 height 5
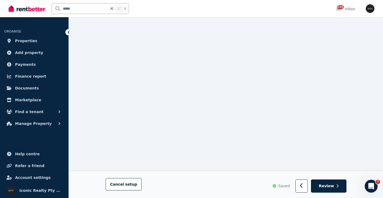
scroll to position [829, 0]
drag, startPoint x: 375, startPoint y: 185, endPoint x: 751, endPoint y: 179, distance: 376.4
click at [375, 185] on div "Open Intercom Messenger" at bounding box center [371, 186] width 18 height 18
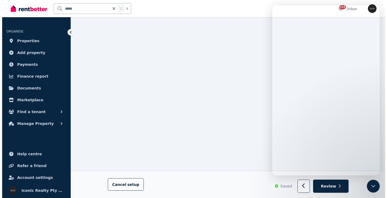
scroll to position [0, 0]
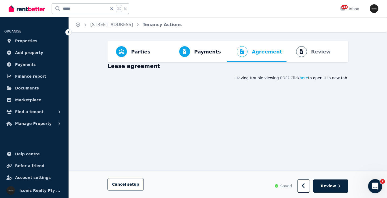
drag, startPoint x: 378, startPoint y: 186, endPoint x: 732, endPoint y: 352, distance: 391.3
click at [378, 186] on icon "Open Intercom Messenger" at bounding box center [374, 185] width 9 height 9
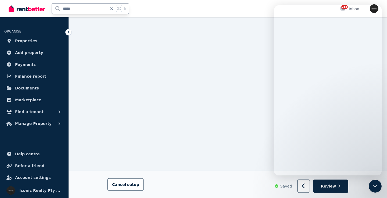
click at [50, 9] on div "***** k" at bounding box center [70, 8] width 123 height 17
type input "****"
click at [80, 9] on input "****" at bounding box center [80, 8] width 56 height 10
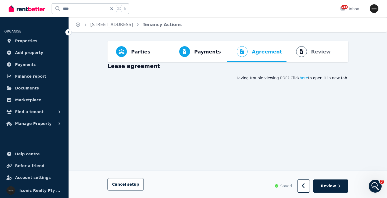
click at [84, 8] on input "****" at bounding box center [80, 8] width 56 height 10
click at [28, 40] on span "Properties" at bounding box center [26, 41] width 22 height 6
click at [30, 45] on link "Properties" at bounding box center [34, 41] width 60 height 11
click at [33, 43] on span "Properties" at bounding box center [26, 41] width 22 height 6
click at [37, 42] on link "Properties" at bounding box center [34, 41] width 60 height 11
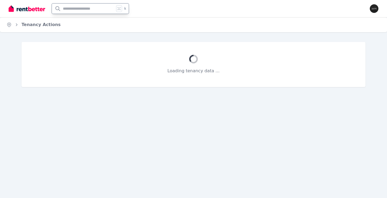
click at [74, 8] on input "text" at bounding box center [83, 8] width 63 height 10
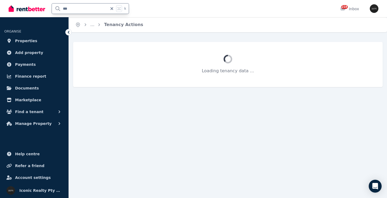
type input "****"
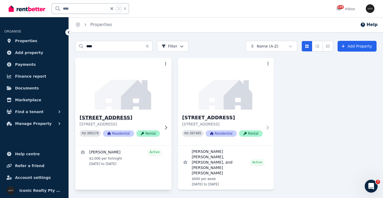
click at [125, 77] on img at bounding box center [123, 84] width 101 height 54
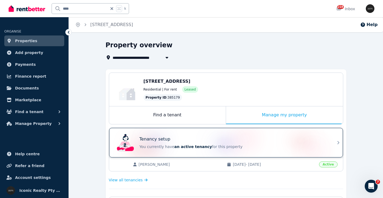
click at [206, 133] on div "Tenancy setup You currently have an active tenancy for this property" at bounding box center [221, 143] width 213 height 22
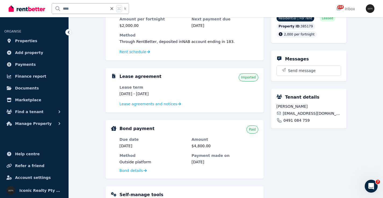
scroll to position [69, 0]
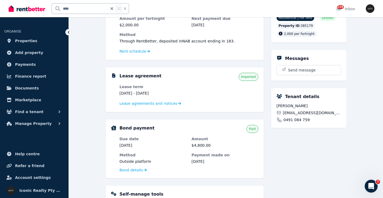
click at [311, 116] on span "bep.cavallergarcia@gmail.com" at bounding box center [312, 112] width 58 height 5
copy div "bep.cavallergarcia@gmail.com"
drag, startPoint x: 311, startPoint y: 127, endPoint x: 284, endPoint y: 126, distance: 26.6
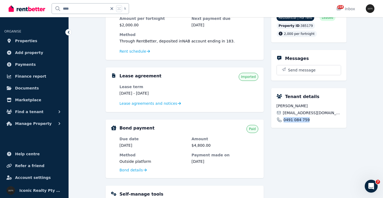
click at [284, 123] on div "0491 084 759" at bounding box center [309, 119] width 65 height 5
copy span "0491 084 759"
drag, startPoint x: 297, startPoint y: 112, endPoint x: 272, endPoint y: 112, distance: 24.2
click at [272, 112] on div "Tenant details Bep Garcia bep.cavallergarcia@gmail.com 0491 084 759" at bounding box center [308, 108] width 75 height 40
copy span "[PERSON_NAME]"
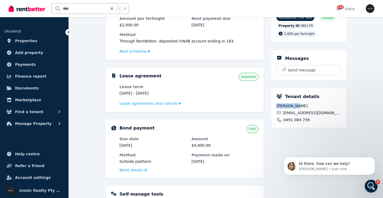
scroll to position [0, 0]
drag, startPoint x: 80, startPoint y: 9, endPoint x: 73, endPoint y: 9, distance: 6.7
click at [58, 6] on input "****" at bounding box center [80, 8] width 56 height 10
type input "****"
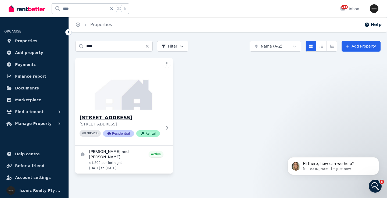
click at [121, 87] on img at bounding box center [124, 84] width 102 height 54
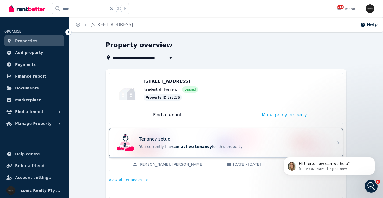
click at [225, 134] on div "Tenancy setup You currently have an active tenancy for this property" at bounding box center [221, 143] width 213 height 22
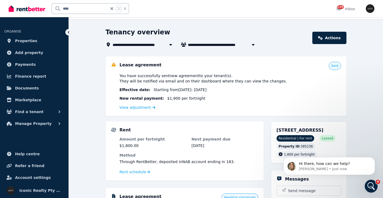
scroll to position [12, 0]
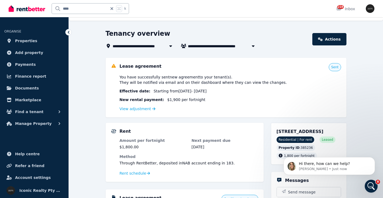
click at [224, 10] on div "**** k 218 Inbox" at bounding box center [183, 8] width 348 height 17
click at [29, 64] on span "Payments" at bounding box center [25, 64] width 21 height 6
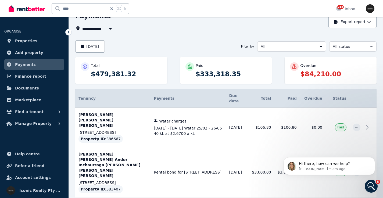
scroll to position [45, 0]
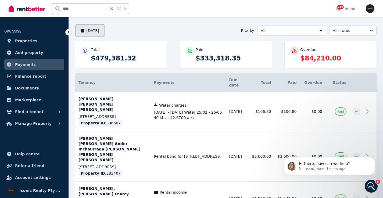
click at [98, 30] on button "[DATE]" at bounding box center [90, 30] width 30 height 12
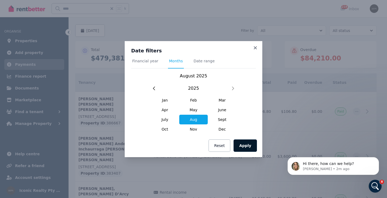
click at [246, 147] on button "Apply" at bounding box center [245, 146] width 23 height 12
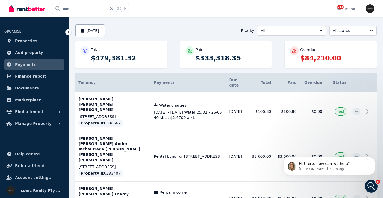
scroll to position [0, 0]
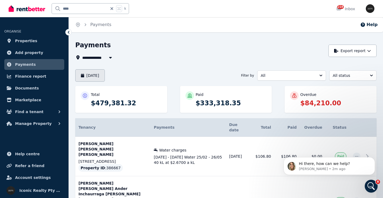
click at [93, 73] on button "[DATE]" at bounding box center [90, 75] width 30 height 12
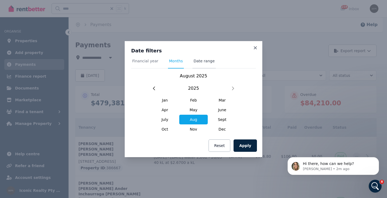
click at [206, 61] on span "Date range" at bounding box center [204, 60] width 21 height 5
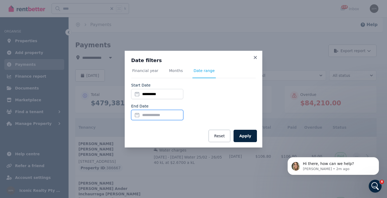
click at [139, 116] on input "End Date" at bounding box center [157, 115] width 52 height 10
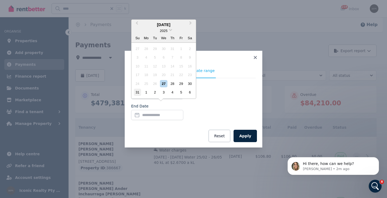
click at [137, 93] on div "31" at bounding box center [137, 92] width 7 height 7
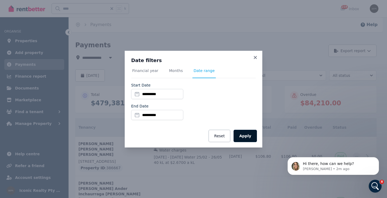
click at [246, 136] on button "Apply" at bounding box center [245, 136] width 23 height 12
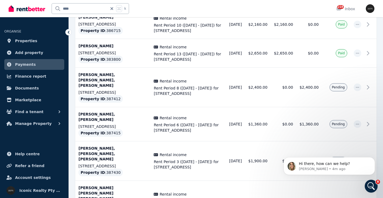
scroll to position [258, 0]
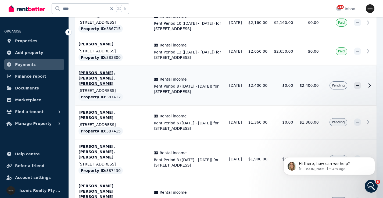
click at [371, 84] on icon at bounding box center [370, 86] width 2 height 4
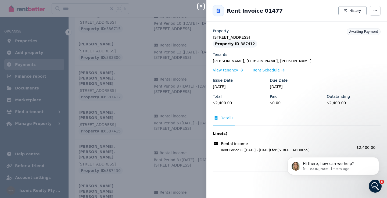
drag, startPoint x: 251, startPoint y: 38, endPoint x: 281, endPoint y: 38, distance: 30.4
click at [281, 38] on div "6/191 Bondi Rd, Bondi Junction # - 93 Property ID : 387412" at bounding box center [297, 41] width 168 height 13
click at [300, 41] on div "Property ID : 387412" at bounding box center [297, 44] width 168 height 8
drag, startPoint x: 265, startPoint y: 38, endPoint x: 211, endPoint y: 38, distance: 54.3
click at [211, 38] on div "Property 6/191 Bondi Rd, Bondi Junction # - 93 Property ID : 387412 Tenants Gon…" at bounding box center [297, 99] width 181 height 143
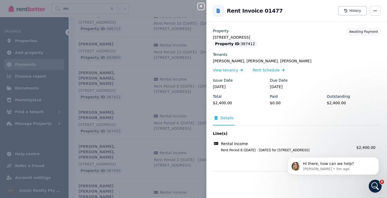
copy legend "6/191 Bondi Rd, Bondi Junction # - 93"
click at [201, 7] on icon "button" at bounding box center [201, 6] width 3 height 3
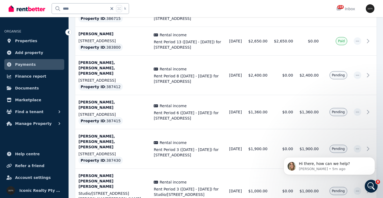
scroll to position [272, 0]
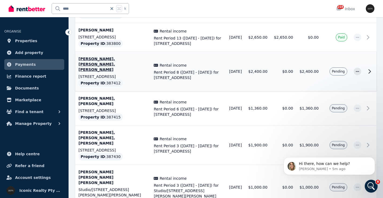
click at [370, 68] on icon at bounding box center [370, 71] width 6 height 6
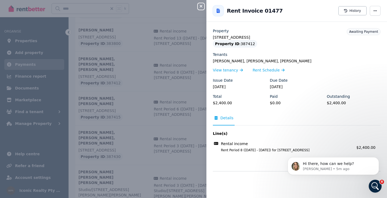
click at [202, 7] on icon "button" at bounding box center [201, 6] width 6 height 4
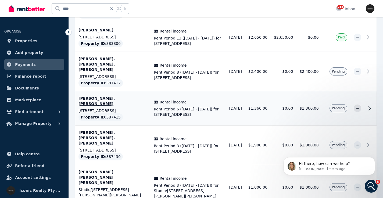
click at [371, 105] on icon at bounding box center [370, 108] width 6 height 6
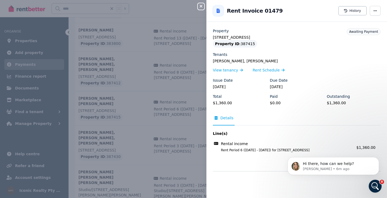
drag, startPoint x: 280, startPoint y: 38, endPoint x: 210, endPoint y: 37, distance: 69.7
click at [210, 37] on div "Property 4/191 Bondi Rd, Bondi Junction # - 91 Property ID : 387415 Tenants Nat…" at bounding box center [297, 99] width 181 height 143
copy legend "[STREET_ADDRESS]"
click at [201, 5] on icon "button" at bounding box center [201, 6] width 6 height 4
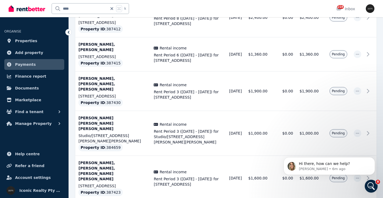
scroll to position [328, 0]
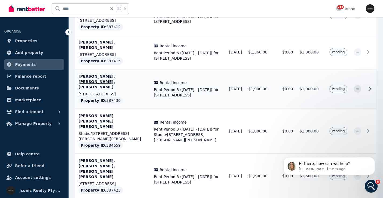
click at [371, 87] on icon at bounding box center [370, 89] width 2 height 4
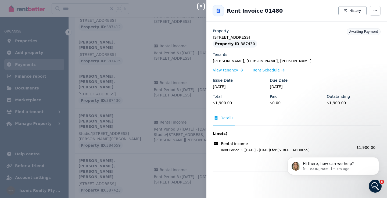
drag, startPoint x: 268, startPoint y: 36, endPoint x: 208, endPoint y: 38, distance: 60.0
click at [208, 38] on div "Property 1/49 Belgrave St, Bronte # 116 Property ID : 387430 Tenants Lucy Ander…" at bounding box center [297, 99] width 181 height 143
copy legend "[STREET_ADDRESS]"
click at [202, 5] on icon "button" at bounding box center [201, 6] width 6 height 4
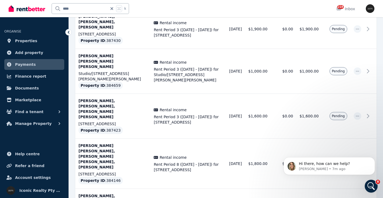
scroll to position [390, 0]
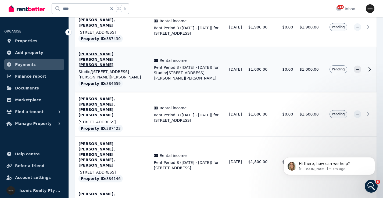
click at [371, 68] on icon at bounding box center [370, 70] width 2 height 4
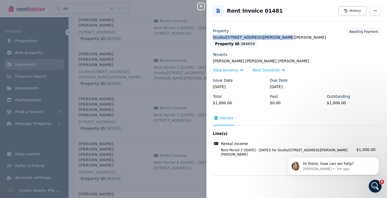
drag, startPoint x: 279, startPoint y: 36, endPoint x: 212, endPoint y: 38, distance: 66.8
click at [212, 38] on div "Property Studio/28 Spencer St, Rose Bay #125 Property ID : 384659 Tenants Juan …" at bounding box center [297, 101] width 181 height 147
copy legend "Studio/[STREET_ADDRESS][PERSON_NAME][PERSON_NAME]"
click at [201, 5] on icon "button" at bounding box center [201, 6] width 6 height 4
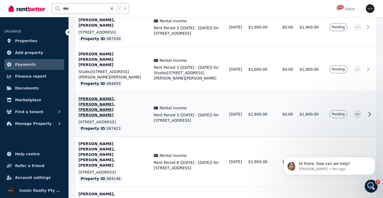
click at [371, 112] on icon at bounding box center [370, 114] width 2 height 4
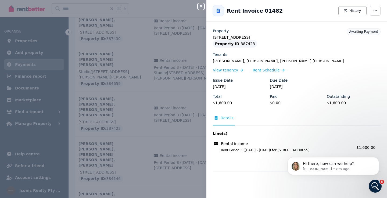
drag, startPoint x: 271, startPoint y: 38, endPoint x: 207, endPoint y: 36, distance: 64.3
click at [207, 36] on div "Property 11/15 Raine St, Woollahra # - 105 Property ID : 387423 Tenants Geronim…" at bounding box center [297, 99] width 181 height 143
copy legend "11/15 Raine St, Woollahra # - 105"
click at [202, 5] on icon "button" at bounding box center [201, 6] width 3 height 3
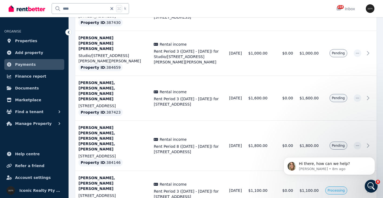
scroll to position [414, 0]
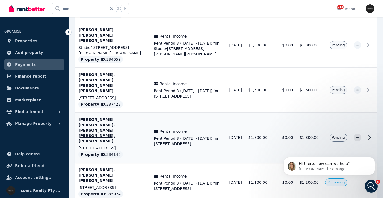
click at [371, 136] on icon at bounding box center [370, 138] width 2 height 4
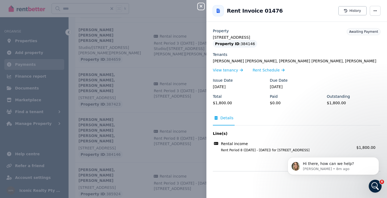
drag, startPoint x: 275, startPoint y: 38, endPoint x: 207, endPoint y: 36, distance: 68.3
click at [207, 36] on div "Property 1/191 Bondi Rd, Bondi Beach # -89 Property ID : 384146 Tenants Issam S…" at bounding box center [297, 99] width 181 height 143
copy legend "[STREET_ADDRESS]"
click at [201, 5] on icon "button" at bounding box center [201, 6] width 6 height 4
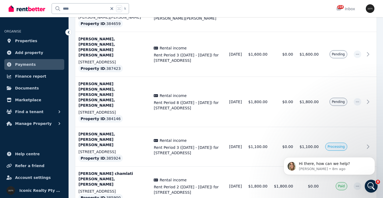
scroll to position [452, 0]
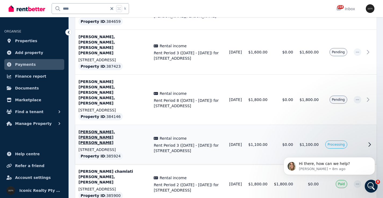
click at [372, 141] on icon at bounding box center [370, 144] width 6 height 6
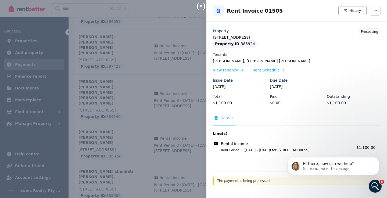
drag, startPoint x: 213, startPoint y: 37, endPoint x: 249, endPoint y: 37, distance: 35.8
click at [249, 37] on legend "10/155 Abercrombie St, Darlington - 22" at bounding box center [297, 37] width 168 height 5
copy legend "10/155 Abercrombie"
click at [201, 5] on icon "button" at bounding box center [201, 6] width 6 height 4
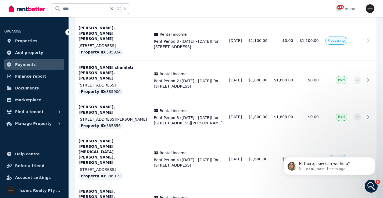
scroll to position [560, 0]
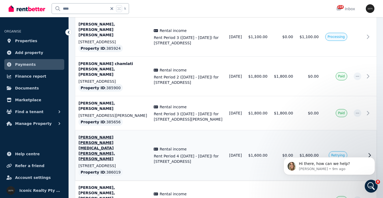
click at [371, 152] on icon at bounding box center [370, 155] width 6 height 6
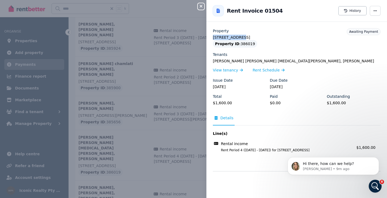
drag, startPoint x: 238, startPoint y: 37, endPoint x: 207, endPoint y: 36, distance: 30.4
click at [207, 36] on div "Property 8/32 Curlewis St, Bondi Beach - 31 Property ID : 386019 Tenants Lauren…" at bounding box center [297, 99] width 181 height 143
click at [202, 7] on icon "button" at bounding box center [201, 6] width 3 height 3
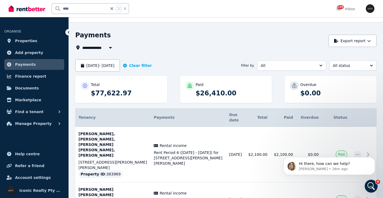
scroll to position [42, 0]
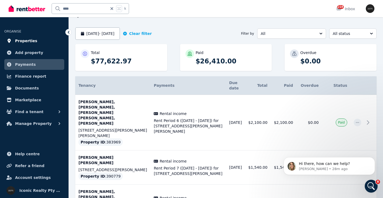
click at [40, 40] on link "Properties" at bounding box center [34, 41] width 60 height 11
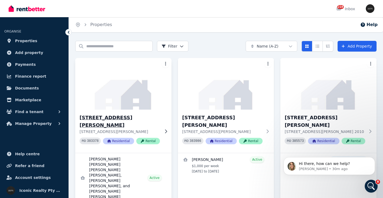
click at [128, 93] on img at bounding box center [123, 84] width 101 height 54
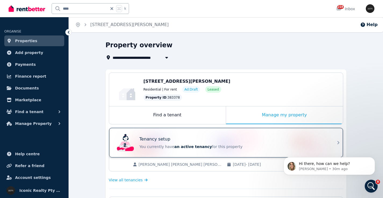
click at [207, 137] on div "Tenancy setup" at bounding box center [234, 139] width 188 height 6
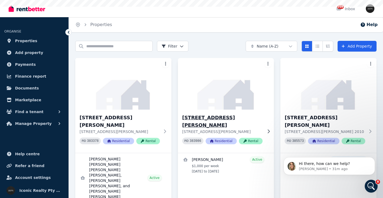
click at [233, 82] on img at bounding box center [226, 84] width 101 height 54
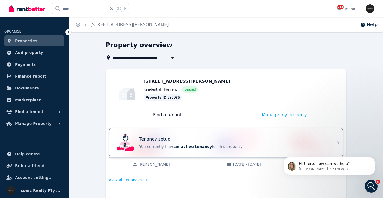
click at [217, 136] on div "Tenancy setup You currently have an active tenancy for this property" at bounding box center [221, 143] width 213 height 22
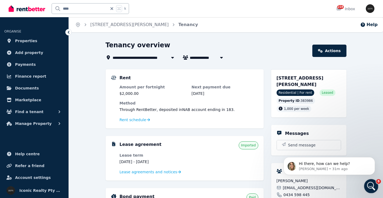
click at [373, 185] on icon "Open Intercom Messenger" at bounding box center [370, 185] width 9 height 9
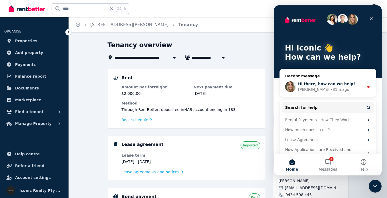
click at [328, 84] on span "Hi there, how can we help?" at bounding box center [327, 84] width 58 height 4
click at [349, 86] on div "Hi there, how can we help?" at bounding box center [331, 84] width 66 height 6
click at [365, 84] on div "Hi there, how can we help? Jodie • 31m ago" at bounding box center [328, 87] width 96 height 20
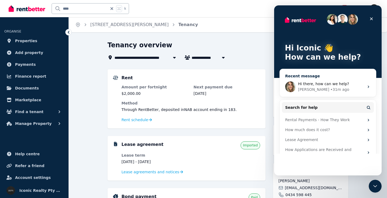
click at [326, 84] on span "Hi there, how can we help?" at bounding box center [323, 84] width 51 height 4
click at [327, 83] on span "Hi there, how can we help?" at bounding box center [323, 84] width 51 height 4
click at [327, 82] on span "Hi there, how can we help?" at bounding box center [323, 84] width 51 height 4
click at [372, 17] on icon "Close" at bounding box center [372, 19] width 4 height 4
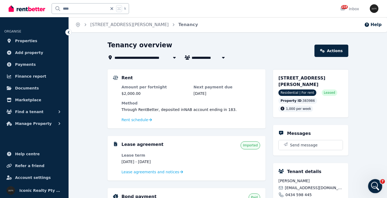
click at [371, 185] on icon "Open Intercom Messenger" at bounding box center [374, 185] width 9 height 9
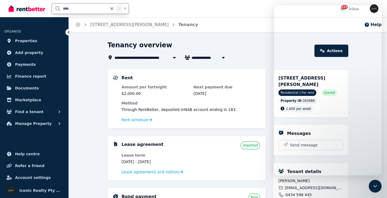
drag, startPoint x: 82, startPoint y: 8, endPoint x: 44, endPoint y: 3, distance: 38.0
click at [44, 3] on div "**** k" at bounding box center [70, 8] width 123 height 17
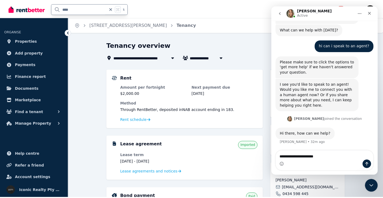
scroll to position [38, 0]
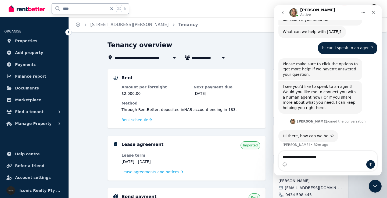
type input "*****"
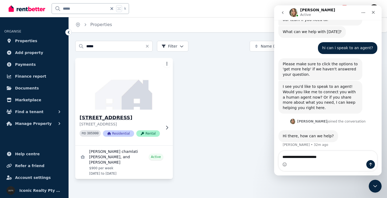
click at [142, 94] on img at bounding box center [124, 84] width 102 height 54
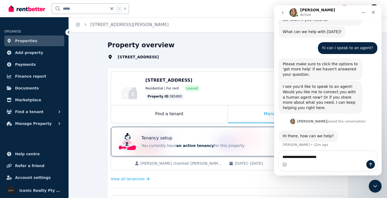
click at [191, 135] on div "Tenancy setup You currently have an active tenancy for this property" at bounding box center [223, 142] width 213 height 22
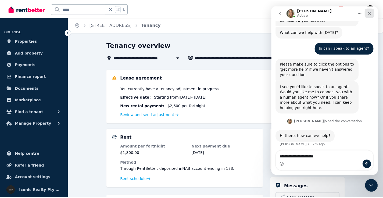
drag, startPoint x: 373, startPoint y: 12, endPoint x: 535, endPoint y: 79, distance: 175.5
click at [373, 12] on icon "Close" at bounding box center [371, 13] width 4 height 4
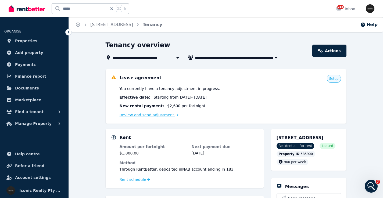
click at [154, 115] on link "Review and send adjustment" at bounding box center [149, 115] width 59 height 4
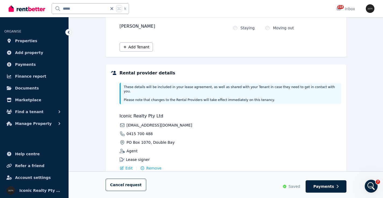
scroll to position [114, 0]
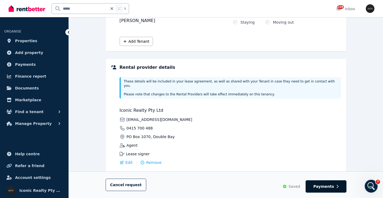
click at [328, 187] on span "Payments" at bounding box center [324, 186] width 21 height 5
select select "**********"
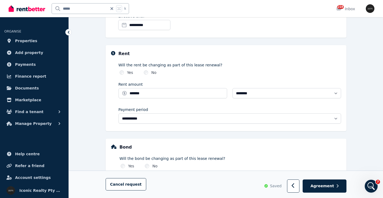
scroll to position [193, 0]
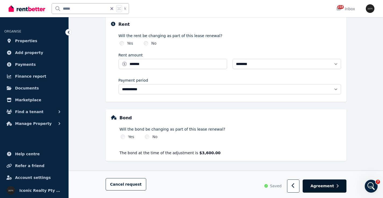
click at [321, 186] on span "Agreement" at bounding box center [323, 185] width 24 height 5
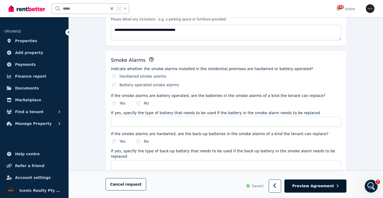
click at [316, 186] on span "Preview Agreement" at bounding box center [313, 186] width 42 height 5
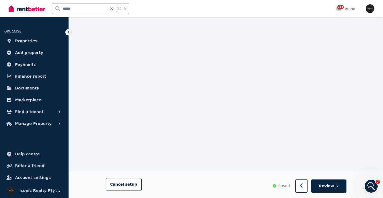
scroll to position [776, 0]
click at [374, 185] on icon "Open Intercom Messenger" at bounding box center [370, 185] width 9 height 9
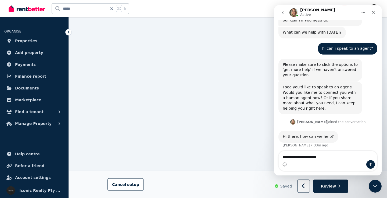
scroll to position [38, 0]
click at [330, 156] on textarea "**********" at bounding box center [328, 155] width 98 height 9
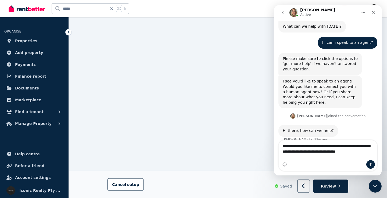
scroll to position [49, 0]
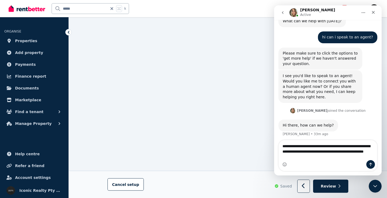
click at [306, 158] on textarea "**********" at bounding box center [328, 150] width 98 height 20
click at [308, 157] on textarea "**********" at bounding box center [328, 150] width 98 height 20
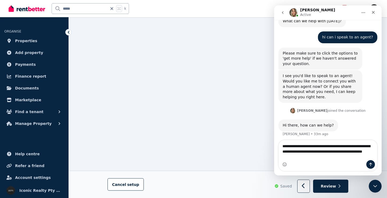
click at [330, 158] on textarea "**********" at bounding box center [328, 150] width 98 height 20
type textarea "**********"
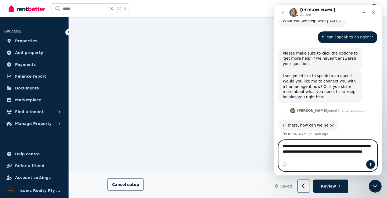
click at [370, 163] on icon "Send a message…" at bounding box center [371, 164] width 4 height 4
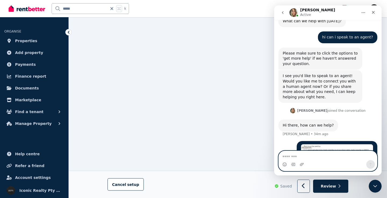
scroll to position [92, 0]
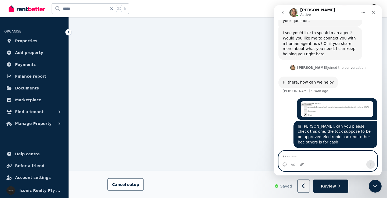
click at [306, 157] on textarea "Message…" at bounding box center [328, 155] width 98 height 9
type textarea "**********"
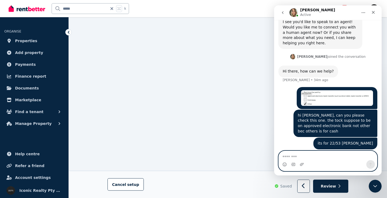
scroll to position [104, 0]
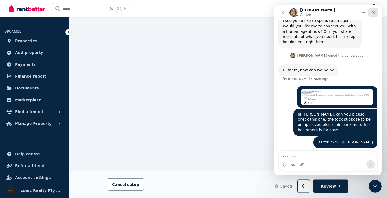
click at [371, 11] on div "Close" at bounding box center [374, 13] width 10 height 10
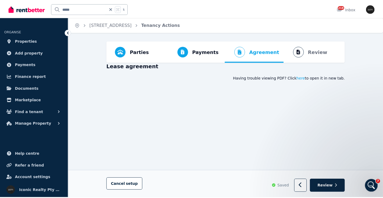
scroll to position [776, 0]
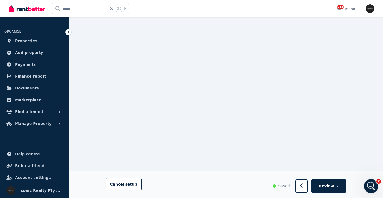
click at [372, 184] on icon "Open Intercom Messenger" at bounding box center [370, 185] width 9 height 9
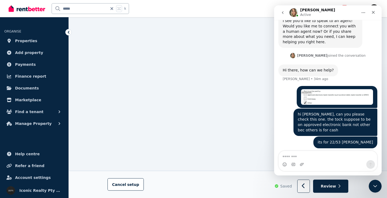
scroll to position [0, 0]
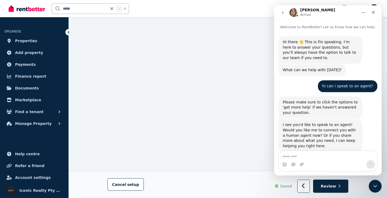
drag, startPoint x: 381, startPoint y: 81, endPoint x: 660, endPoint y: 19, distance: 286.4
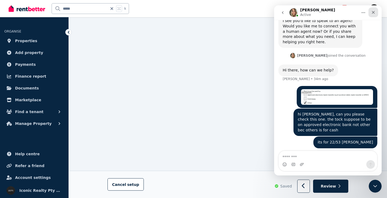
drag, startPoint x: 374, startPoint y: 12, endPoint x: 377, endPoint y: 12, distance: 3.8
click at [374, 12] on icon "Close" at bounding box center [373, 12] width 4 height 4
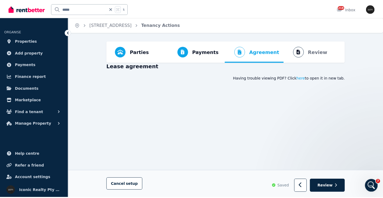
scroll to position [776, 0]
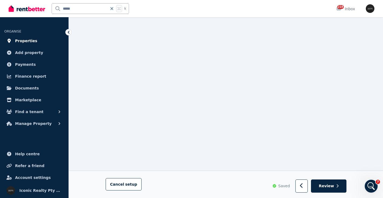
click at [23, 41] on span "Properties" at bounding box center [26, 41] width 22 height 6
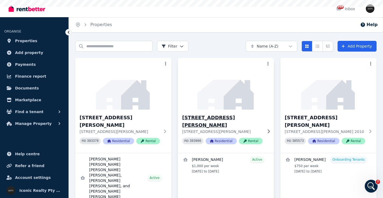
click at [232, 99] on img at bounding box center [226, 84] width 101 height 54
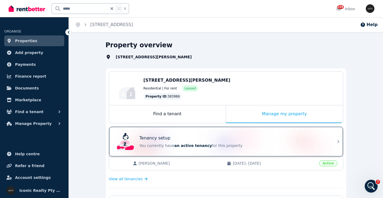
click at [178, 139] on div "Tenancy setup" at bounding box center [234, 138] width 188 height 6
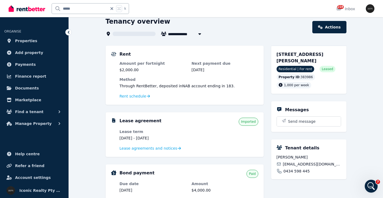
scroll to position [40, 0]
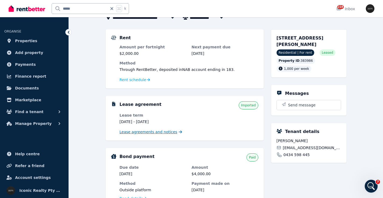
click at [165, 133] on span "Lease agreements and notices" at bounding box center [149, 131] width 58 height 5
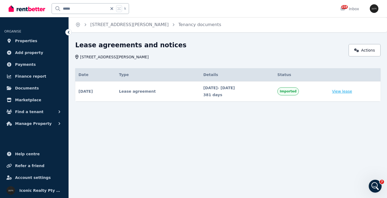
click at [348, 92] on link "View lease" at bounding box center [342, 91] width 20 height 5
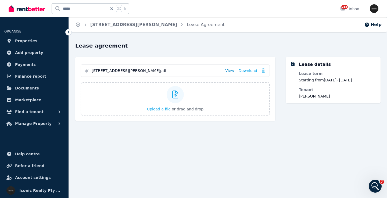
click at [233, 71] on link "View" at bounding box center [229, 70] width 9 height 5
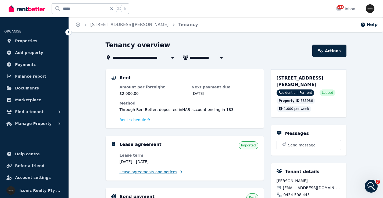
click at [148, 174] on span "Lease agreements and notices" at bounding box center [149, 171] width 58 height 5
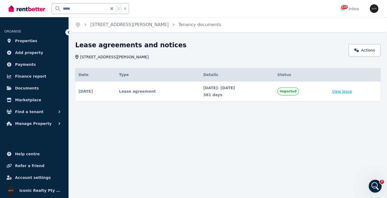
click at [349, 92] on link "View lease" at bounding box center [342, 91] width 20 height 5
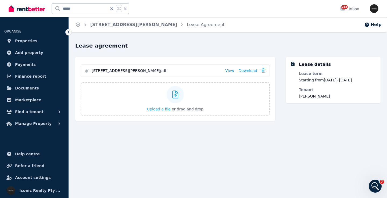
click at [234, 71] on link "View" at bounding box center [229, 70] width 9 height 5
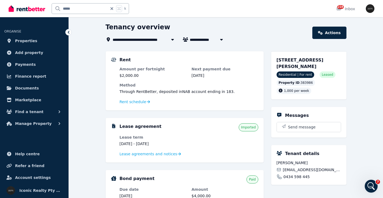
scroll to position [61, 0]
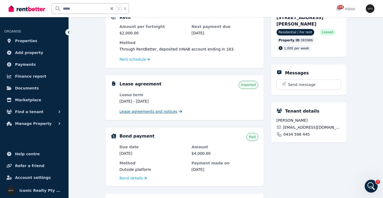
click at [165, 112] on span "Lease agreements and notices" at bounding box center [149, 111] width 58 height 5
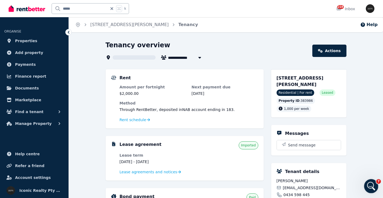
click at [372, 183] on div "Open Intercom Messenger" at bounding box center [371, 186] width 18 height 18
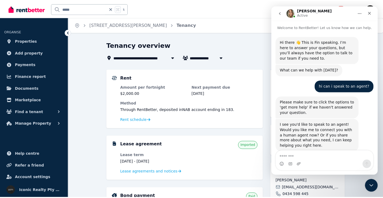
scroll to position [104, 0]
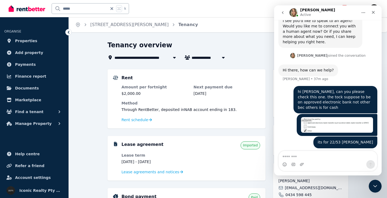
click at [373, 12] on icon "Close" at bounding box center [373, 12] width 4 height 4
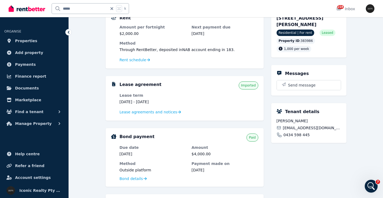
scroll to position [53, 0]
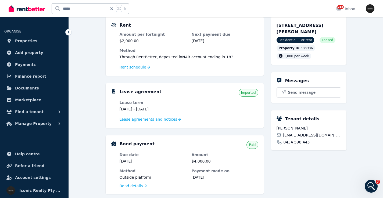
click at [250, 94] on span "Imported" at bounding box center [248, 93] width 15 height 4
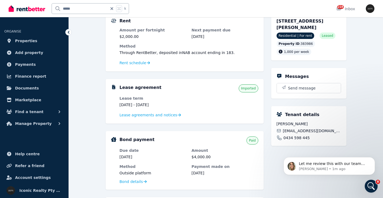
scroll to position [102, 0]
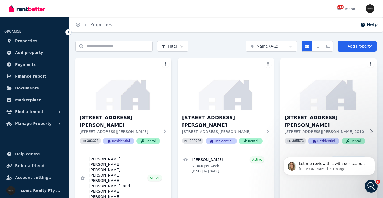
click at [320, 97] on img at bounding box center [328, 84] width 101 height 54
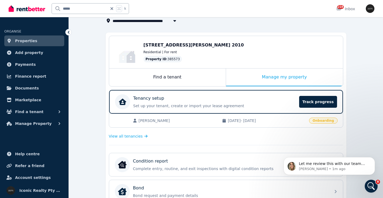
scroll to position [43, 0]
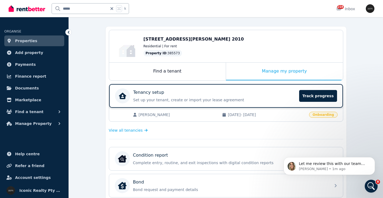
click at [186, 98] on p "Set up your tenant, create or import your lease agreement" at bounding box center [214, 99] width 163 height 5
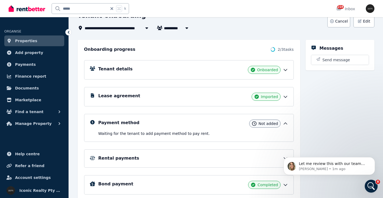
scroll to position [41, 0]
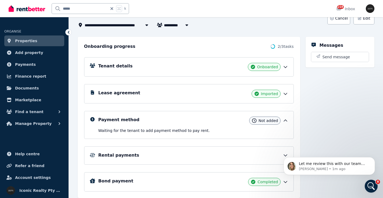
click at [188, 97] on div "Lease agreement Imported" at bounding box center [193, 94] width 190 height 8
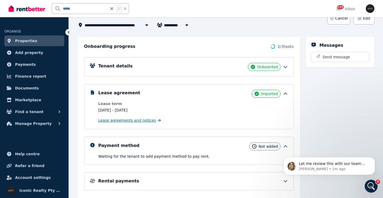
click at [126, 122] on span "Lease agreements and notices" at bounding box center [127, 120] width 58 height 5
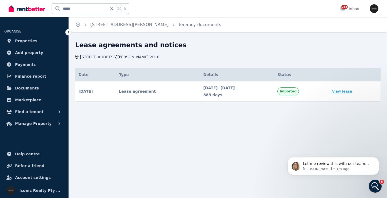
click at [350, 93] on link "View lease" at bounding box center [342, 91] width 20 height 5
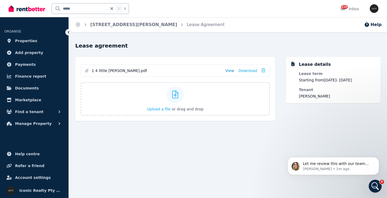
click at [232, 72] on link "View" at bounding box center [229, 70] width 9 height 5
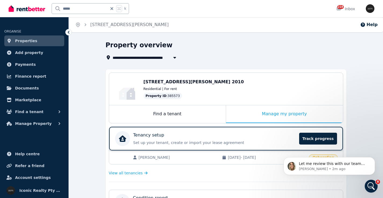
click at [175, 136] on div "Tenancy setup" at bounding box center [214, 135] width 163 height 6
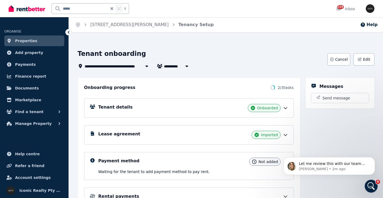
click at [133, 107] on div "Tenant details Onboarded" at bounding box center [193, 108] width 190 height 8
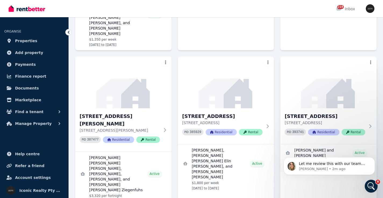
scroll to position [167, 0]
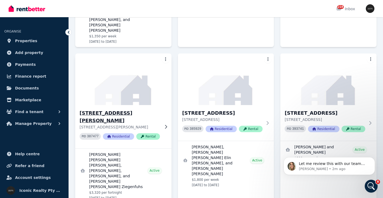
click at [116, 70] on img at bounding box center [123, 79] width 101 height 54
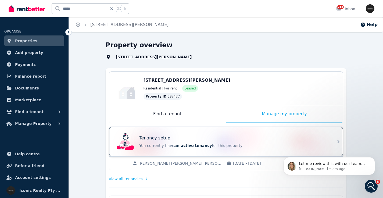
click at [222, 141] on div "Tenancy setup You currently have an active tenancy for this property" at bounding box center [234, 141] width 188 height 13
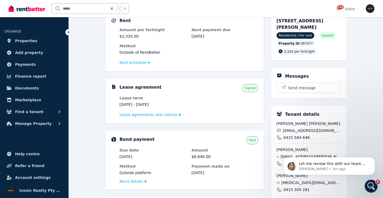
scroll to position [47, 0]
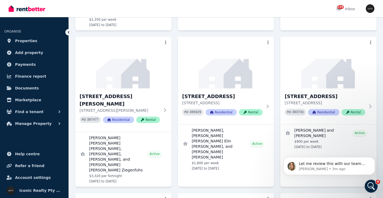
scroll to position [196, 0]
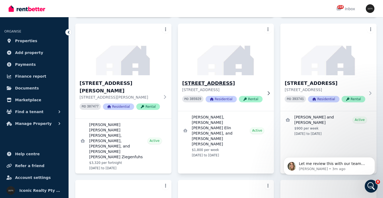
click at [234, 75] on div "1/10-16 Llandaff St, Bondi Junction - 51 10-16 Llandaff St, Bondi Junction NSW …" at bounding box center [226, 93] width 96 height 36
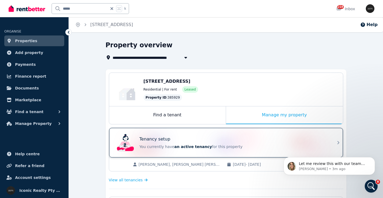
click at [201, 137] on div "Tenancy setup" at bounding box center [234, 139] width 188 height 6
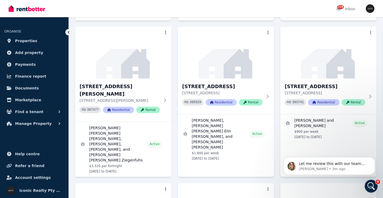
scroll to position [207, 0]
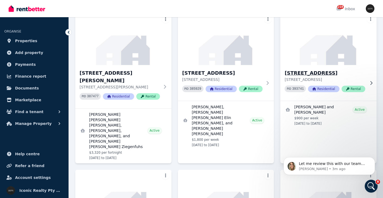
click at [349, 65] on div "1/41 Prince St, Randwick-36 1/41 Prince St, Randwick NSW 2031 PID 393741 Reside…" at bounding box center [329, 83] width 96 height 36
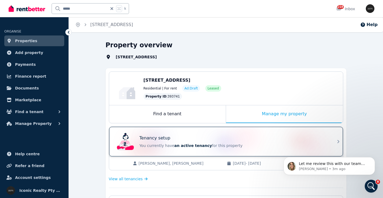
click at [203, 136] on div "Tenancy setup You currently have an active tenancy for this property" at bounding box center [221, 142] width 213 height 22
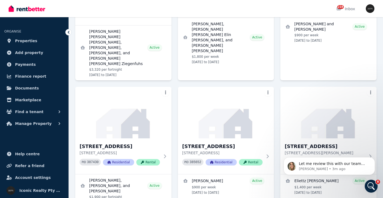
scroll to position [320, 0]
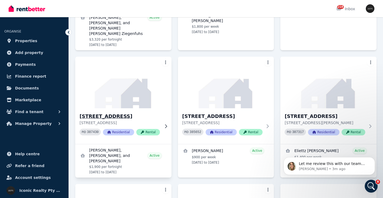
click at [114, 55] on img at bounding box center [123, 82] width 101 height 54
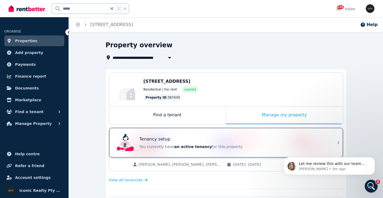
click at [194, 141] on div "Tenancy setup" at bounding box center [234, 139] width 188 height 6
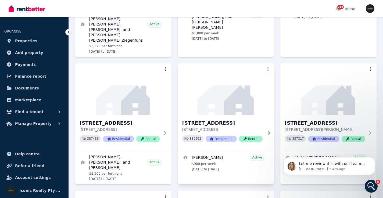
scroll to position [320, 0]
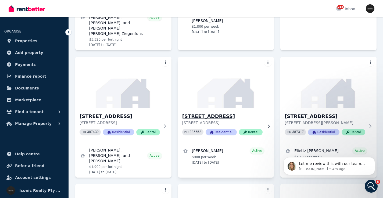
click at [242, 55] on img at bounding box center [226, 82] width 101 height 54
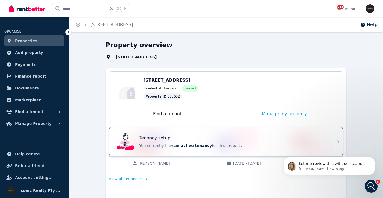
click at [206, 134] on div "Tenancy setup You currently have an active tenancy for this property" at bounding box center [221, 142] width 213 height 22
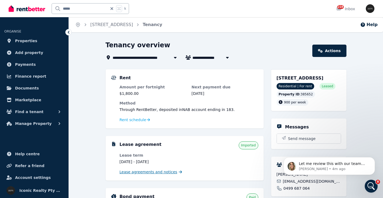
click at [133, 173] on span "Lease agreements and notices" at bounding box center [149, 171] width 58 height 5
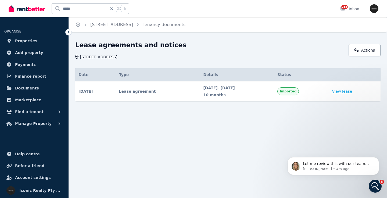
click at [352, 91] on link "View lease" at bounding box center [342, 91] width 20 height 5
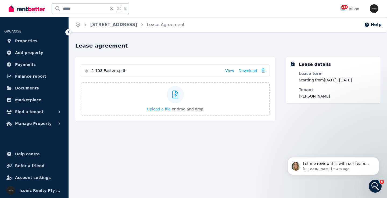
click at [233, 69] on link "View" at bounding box center [229, 70] width 9 height 5
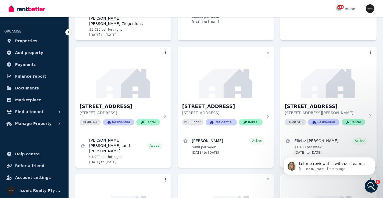
scroll to position [340, 0]
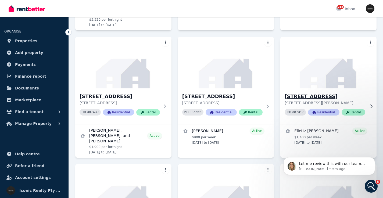
click at [343, 42] on img at bounding box center [328, 63] width 101 height 54
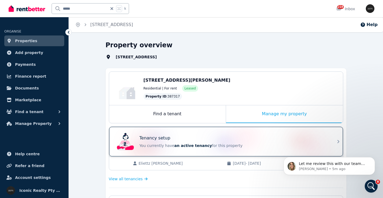
click at [229, 133] on div "Tenancy setup You currently have an active tenancy for this property" at bounding box center [221, 142] width 213 height 22
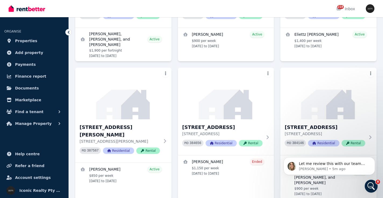
scroll to position [443, 0]
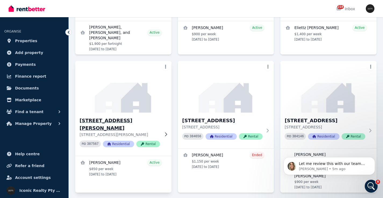
click at [115, 60] on img at bounding box center [123, 87] width 101 height 54
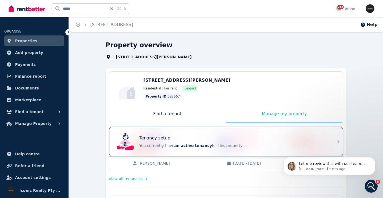
click at [193, 135] on div "Tenancy setup" at bounding box center [234, 138] width 188 height 6
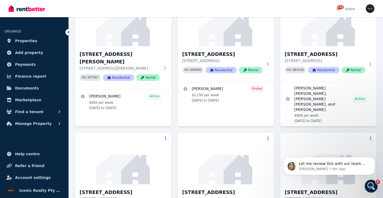
scroll to position [476, 0]
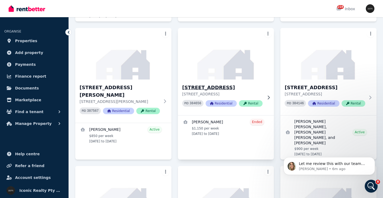
click at [227, 80] on div "1/180 Wellington St, Bondi Beach 1/180 Wellington St, Bondi Beach NSW 2026 PID …" at bounding box center [226, 98] width 96 height 36
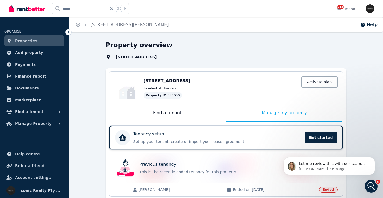
click at [221, 131] on div "Tenancy setup" at bounding box center [217, 134] width 168 height 6
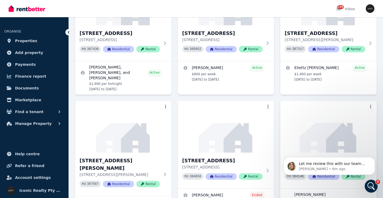
scroll to position [406, 0]
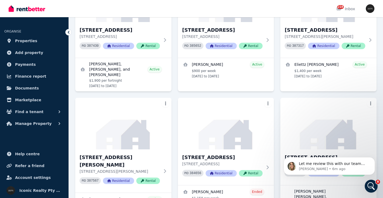
click at [338, 97] on img at bounding box center [328, 124] width 101 height 54
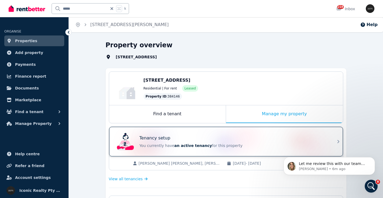
click at [220, 134] on div "Tenancy setup You currently have an active tenancy for this property" at bounding box center [221, 142] width 213 height 22
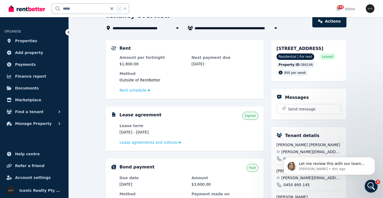
scroll to position [29, 0]
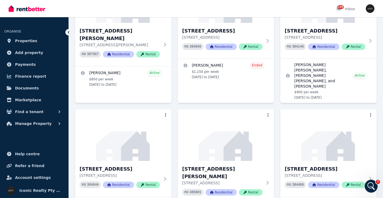
scroll to position [550, 0]
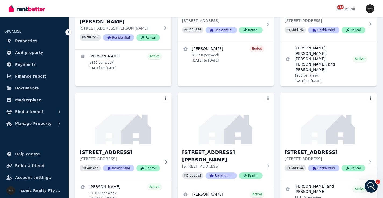
click at [129, 91] on img at bounding box center [123, 118] width 101 height 54
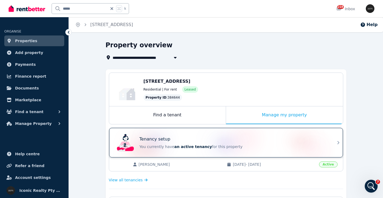
click at [200, 134] on div "Tenancy setup You currently have an active tenancy for this property" at bounding box center [221, 143] width 213 height 22
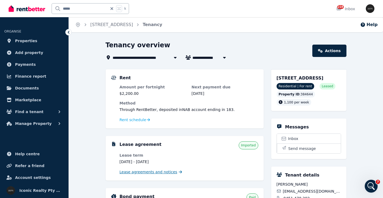
click at [138, 174] on span "Lease agreements and notices" at bounding box center [149, 171] width 58 height 5
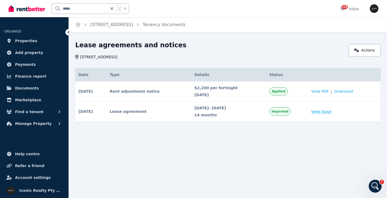
click at [322, 110] on link "View lease" at bounding box center [321, 111] width 20 height 5
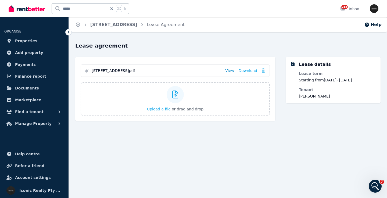
click at [233, 70] on link "View" at bounding box center [229, 70] width 9 height 5
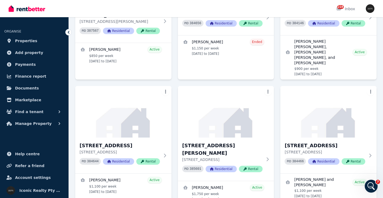
scroll to position [566, 0]
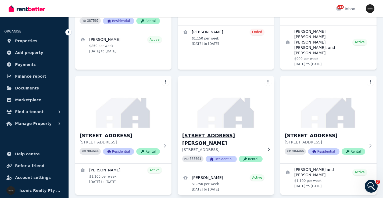
click at [220, 75] on img at bounding box center [226, 102] width 101 height 54
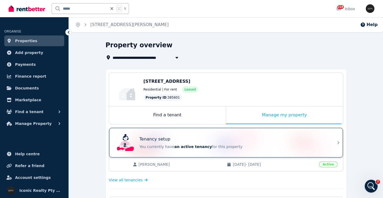
click at [213, 134] on div "Tenancy setup You currently have an active tenancy for this property" at bounding box center [221, 143] width 213 height 22
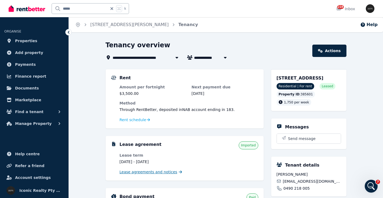
click at [159, 173] on span "Lease agreements and notices" at bounding box center [149, 171] width 58 height 5
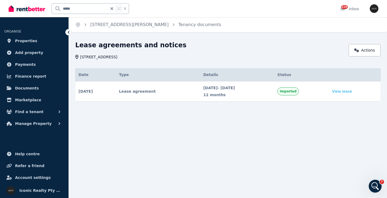
click at [343, 91] on link "View lease" at bounding box center [342, 91] width 20 height 5
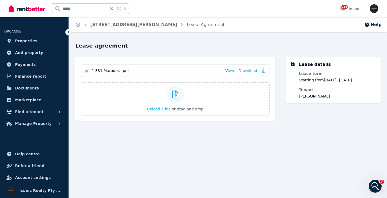
click at [231, 70] on link "View" at bounding box center [229, 70] width 9 height 5
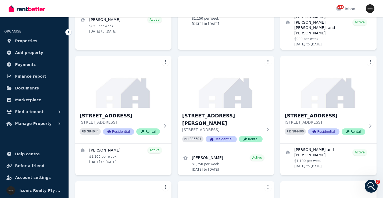
scroll to position [606, 0]
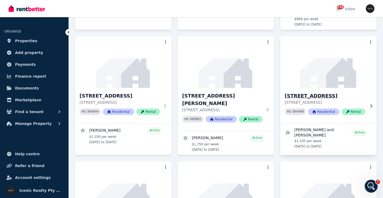
click at [335, 88] on div "1/370 Edgecliff Rd, Woollahra - 86 1/370 Edgecliff Rd, Woollahra NSW 2025 PID 3…" at bounding box center [329, 106] width 96 height 36
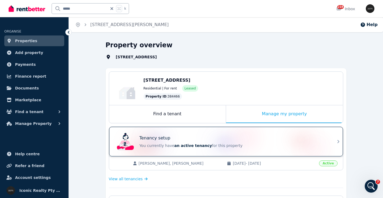
click at [197, 133] on div "Tenancy setup You currently have an active tenancy for this property" at bounding box center [221, 142] width 213 height 22
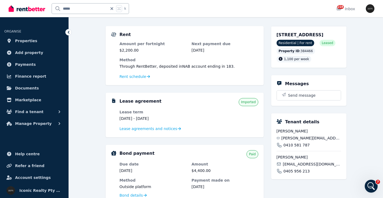
scroll to position [52, 0]
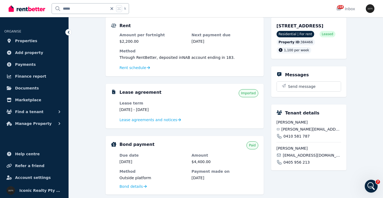
click at [149, 123] on div "Lease agreement Imported Lease term 11 Mar 2025 - 14 Dec 2025 Lease agreements …" at bounding box center [185, 106] width 158 height 45
click at [161, 120] on span "Lease agreements and notices" at bounding box center [149, 119] width 58 height 5
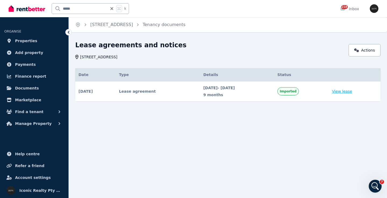
click at [347, 92] on link "View lease" at bounding box center [342, 91] width 20 height 5
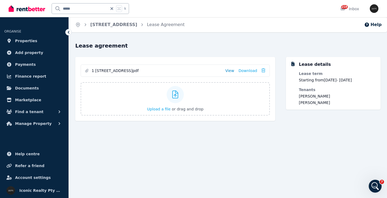
click at [233, 70] on link "View" at bounding box center [229, 70] width 9 height 5
drag, startPoint x: 82, startPoint y: 7, endPoint x: 54, endPoint y: 7, distance: 28.2
click at [54, 7] on input "*****" at bounding box center [80, 8] width 56 height 10
click at [31, 41] on span "Properties" at bounding box center [26, 41] width 22 height 6
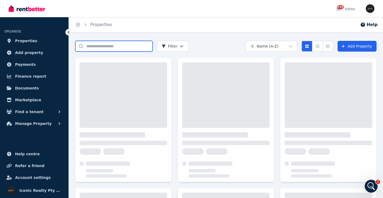
click at [97, 45] on input "Search properties" at bounding box center [113, 46] width 77 height 11
click at [90, 47] on input "*******" at bounding box center [113, 46] width 77 height 11
click at [92, 47] on input "******" at bounding box center [113, 46] width 77 height 11
type input "******"
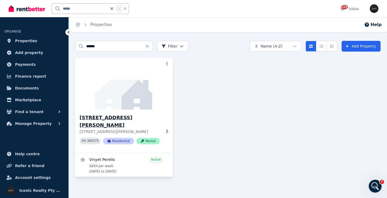
click at [139, 97] on img at bounding box center [124, 84] width 102 height 54
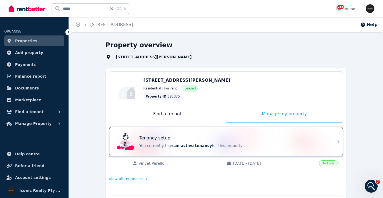
click at [180, 134] on div "Tenancy setup You currently have an active tenancy for this property" at bounding box center [221, 142] width 213 height 22
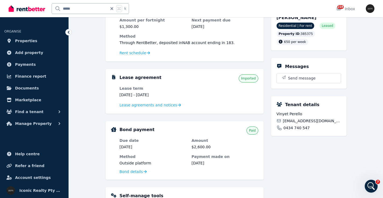
scroll to position [70, 0]
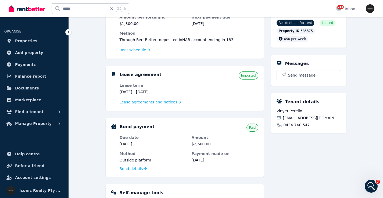
click at [295, 114] on div "Vinyet Perello vinyetperelloroig@gmail.com 0434 740 547" at bounding box center [309, 117] width 65 height 19
click at [296, 116] on span "vinyetperelloroig@gmail.com" at bounding box center [312, 117] width 58 height 5
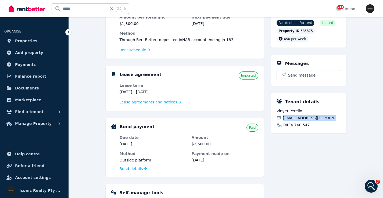
click at [296, 116] on span "vinyetperelloroig@gmail.com" at bounding box center [312, 117] width 58 height 5
drag, startPoint x: 72, startPoint y: 9, endPoint x: 20, endPoint y: 3, distance: 52.0
click at [15, 0] on html "**********" at bounding box center [191, 29] width 383 height 198
type input "**"
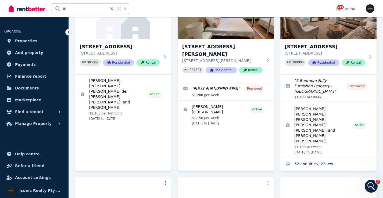
scroll to position [486, 0]
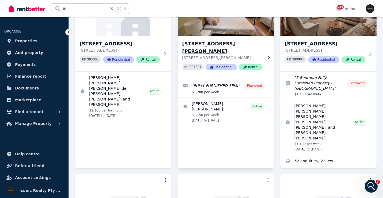
click at [249, 40] on h3 "33 Harbourne Rd, Kingsford - 82" at bounding box center [222, 47] width 80 height 15
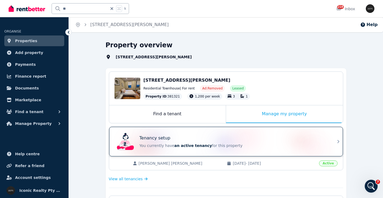
click at [200, 137] on div "Tenancy setup" at bounding box center [234, 138] width 188 height 6
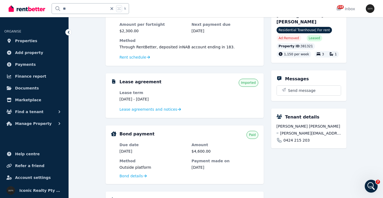
scroll to position [86, 0]
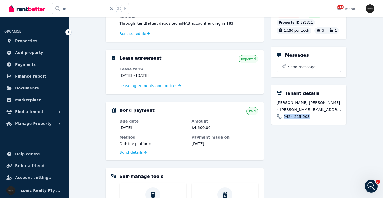
drag, startPoint x: 308, startPoint y: 116, endPoint x: 283, endPoint y: 117, distance: 24.7
click at [283, 117] on div "0424 215 203" at bounding box center [309, 116] width 65 height 5
drag, startPoint x: 335, startPoint y: 102, endPoint x: 275, endPoint y: 102, distance: 60.8
click at [275, 102] on div "Tenant details Tomas Ignacio Olivares Maturana tomas.olivares.maturana@gmail.co…" at bounding box center [308, 105] width 75 height 40
drag, startPoint x: 84, startPoint y: 7, endPoint x: 46, endPoint y: 2, distance: 38.2
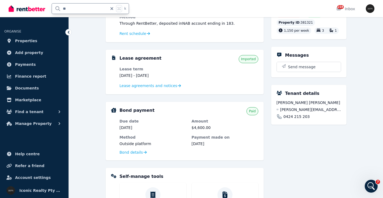
click at [45, 3] on div "** k" at bounding box center [70, 8] width 123 height 17
type input "**"
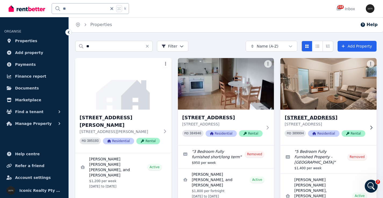
click at [322, 95] on img at bounding box center [328, 84] width 101 height 54
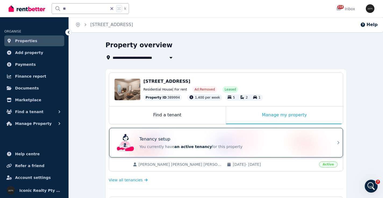
click at [250, 135] on div "Tenancy setup You currently have an active tenancy for this property" at bounding box center [221, 143] width 213 height 22
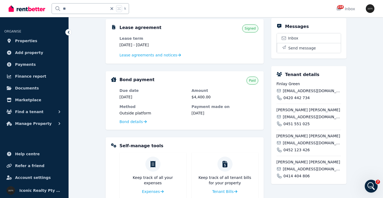
scroll to position [127, 0]
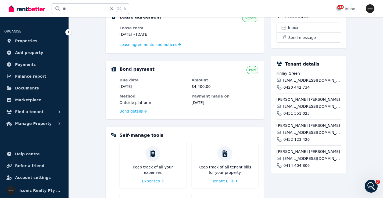
click at [301, 83] on span "fingreen07@outlook.com" at bounding box center [312, 80] width 58 height 5
click at [306, 109] on span "williamsgrace787@yahoo.com" at bounding box center [312, 106] width 58 height 5
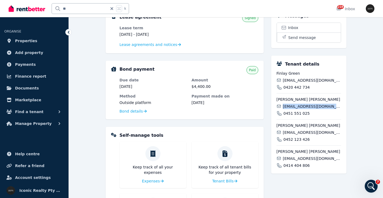
click at [306, 109] on span "williamsgrace787@yahoo.com" at bounding box center [312, 106] width 58 height 5
click at [298, 135] on span "jakeksmith08@hotmail.co.uk" at bounding box center [312, 132] width 58 height 5
click at [302, 161] on span "elliescutt333@hotmail.com" at bounding box center [312, 158] width 58 height 5
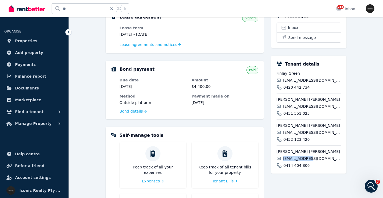
click at [302, 161] on span "elliescutt333@hotmail.com" at bounding box center [312, 158] width 58 height 5
click at [296, 109] on span "williamsgrace787@yahoo.com" at bounding box center [312, 106] width 58 height 5
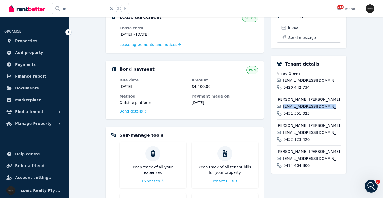
click at [313, 83] on span "fingreen07@outlook.com" at bounding box center [312, 80] width 58 height 5
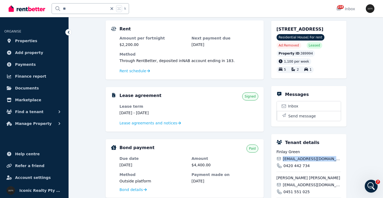
scroll to position [35, 0]
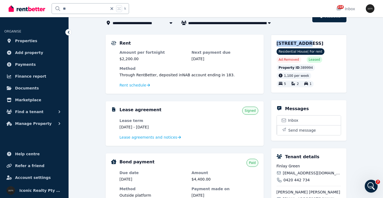
drag, startPoint x: 275, startPoint y: 44, endPoint x: 301, endPoint y: 44, distance: 26.6
click at [301, 44] on div "71 St Marks Rd, Randwick NSW 2031 Residential House | For rent Ad: Removed Leas…" at bounding box center [308, 64] width 75 height 58
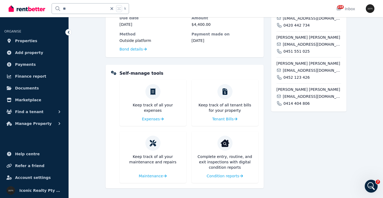
scroll to position [0, 0]
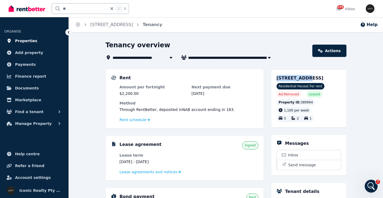
click at [26, 42] on span "Properties" at bounding box center [26, 41] width 22 height 6
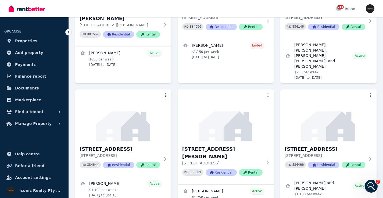
scroll to position [606, 0]
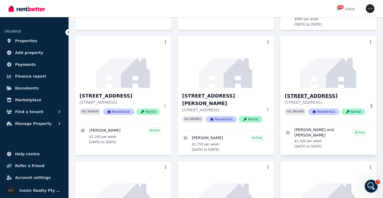
click at [339, 92] on h3 "[STREET_ADDRESS]" at bounding box center [325, 96] width 80 height 8
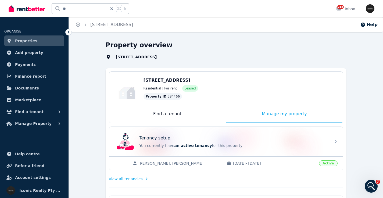
click at [250, 133] on div "Tenancy setup You currently have an active tenancy for this property" at bounding box center [221, 142] width 213 height 22
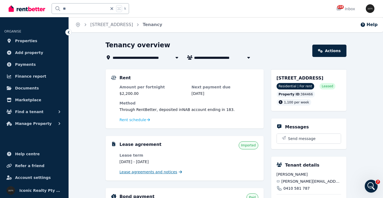
click at [157, 173] on span "Lease agreements and notices" at bounding box center [149, 171] width 58 height 5
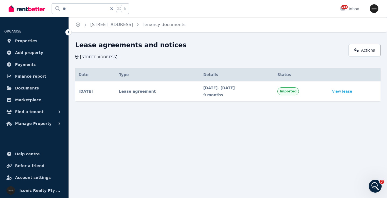
drag, startPoint x: 355, startPoint y: 90, endPoint x: 346, endPoint y: 81, distance: 13.1
click at [352, 90] on link "View lease" at bounding box center [342, 91] width 20 height 5
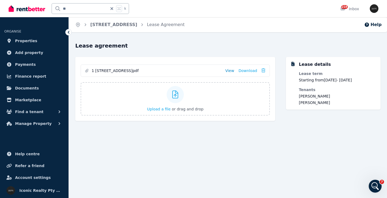
click at [232, 72] on link "View" at bounding box center [229, 70] width 9 height 5
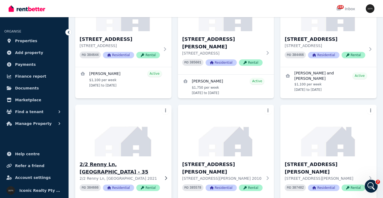
scroll to position [669, 0]
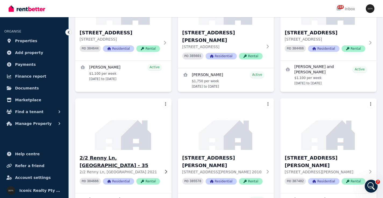
click at [112, 97] on img at bounding box center [123, 124] width 101 height 54
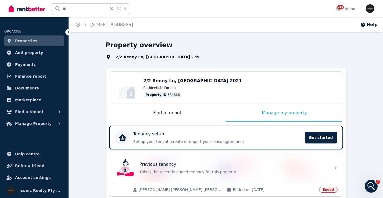
click at [186, 133] on div "Tenancy setup" at bounding box center [217, 134] width 168 height 6
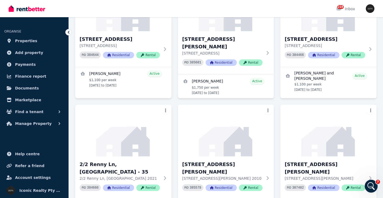
scroll to position [706, 0]
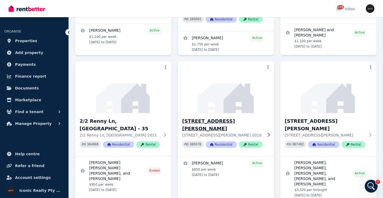
click at [218, 118] on h3 "[STREET_ADDRESS][PERSON_NAME]" at bounding box center [222, 125] width 80 height 15
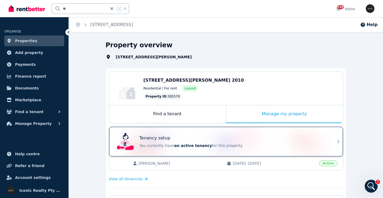
click at [216, 134] on div "Tenancy setup You currently have an active tenancy for this property" at bounding box center [221, 142] width 213 height 22
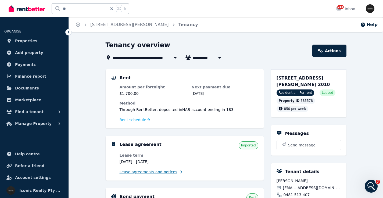
click at [167, 173] on span "Lease agreements and notices" at bounding box center [149, 171] width 58 height 5
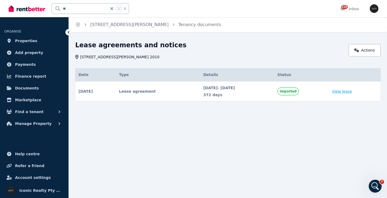
click at [346, 92] on link "View lease" at bounding box center [342, 91] width 20 height 5
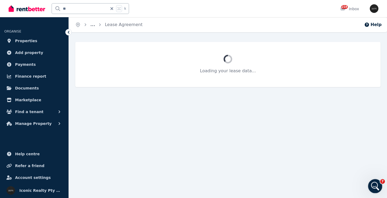
click at [377, 189] on icon "Open Intercom Messenger" at bounding box center [374, 185] width 9 height 9
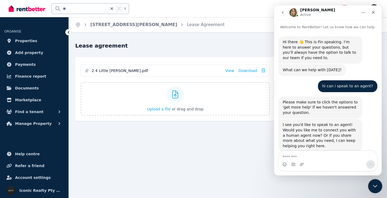
scroll to position [125, 0]
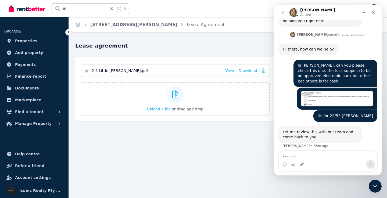
click at [337, 159] on textarea "Message…" at bounding box center [328, 155] width 98 height 9
type textarea "****"
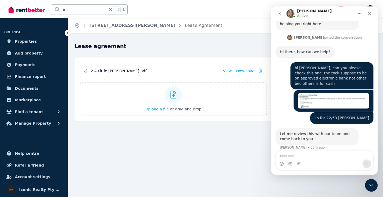
scroll to position [141, 0]
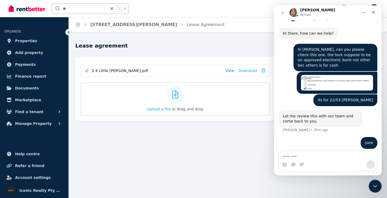
click at [231, 71] on link "View" at bounding box center [229, 70] width 9 height 5
click at [375, 12] on icon "Close" at bounding box center [373, 12] width 3 height 3
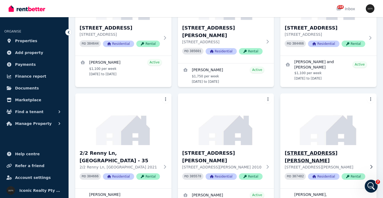
scroll to position [726, 0]
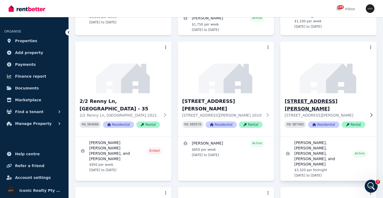
click at [331, 113] on p "[STREET_ADDRESS][PERSON_NAME]" at bounding box center [325, 115] width 80 height 5
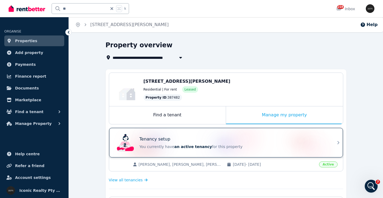
click at [225, 135] on div "Tenancy setup You currently have an active tenancy for this property" at bounding box center [221, 143] width 213 height 22
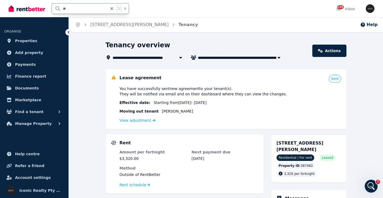
drag, startPoint x: 72, startPoint y: 9, endPoint x: 50, endPoint y: 9, distance: 21.5
click at [50, 9] on div "** k" at bounding box center [70, 8] width 123 height 17
type input "****"
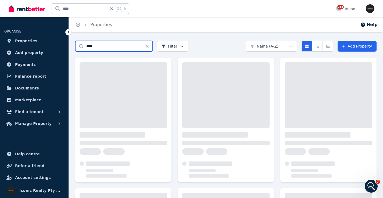
click at [99, 44] on input "****" at bounding box center [113, 46] width 77 height 11
click at [90, 47] on input "****" at bounding box center [113, 46] width 77 height 11
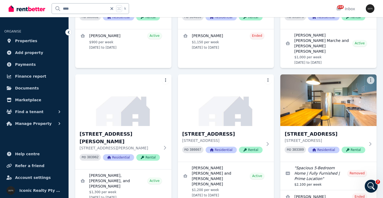
scroll to position [133, 0]
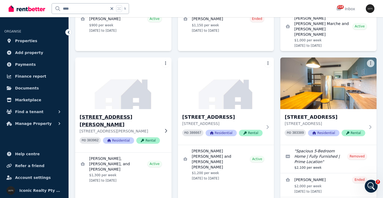
type input "**"
click at [126, 74] on img at bounding box center [123, 83] width 101 height 54
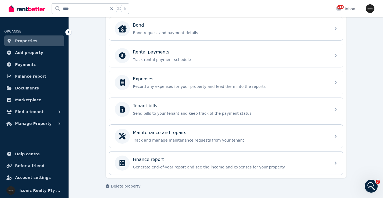
scroll to position [207, 0]
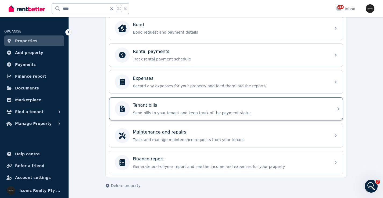
click at [160, 107] on div "Tenant bills" at bounding box center [230, 105] width 195 height 6
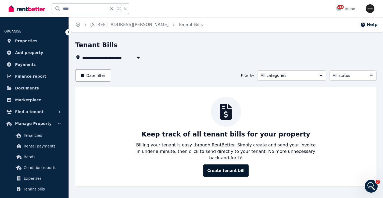
click at [223, 165] on button "Create tenant bill" at bounding box center [225, 171] width 45 height 12
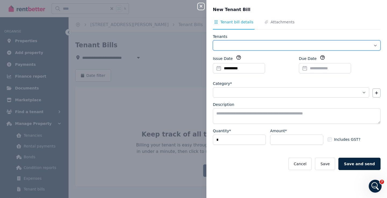
select select "**********"
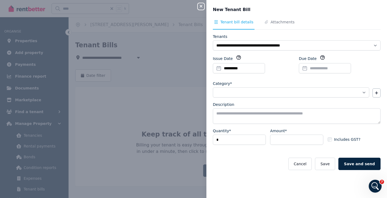
click at [201, 6] on icon "button" at bounding box center [201, 6] width 3 height 3
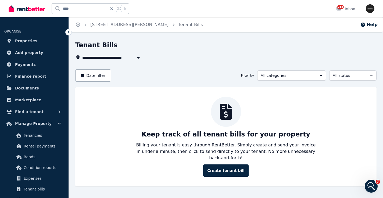
click at [79, 9] on input "****" at bounding box center [80, 8] width 56 height 10
drag, startPoint x: 78, startPoint y: 9, endPoint x: 51, endPoint y: 7, distance: 27.0
click at [51, 7] on div "**** k" at bounding box center [70, 8] width 123 height 17
type input "**"
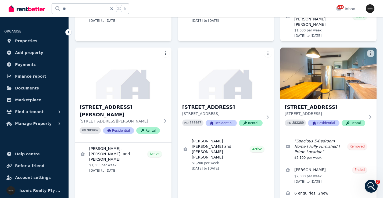
scroll to position [167, 0]
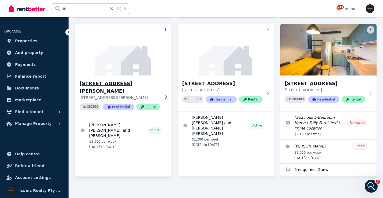
click at [126, 60] on img at bounding box center [123, 50] width 101 height 54
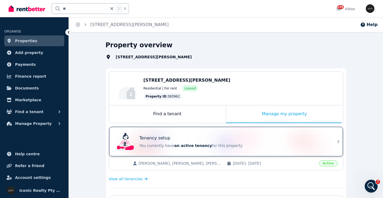
click at [180, 140] on div "Tenancy setup" at bounding box center [234, 138] width 188 height 6
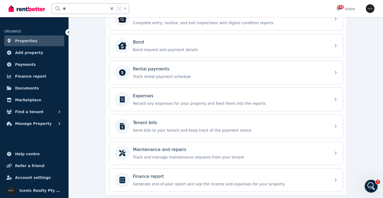
scroll to position [207, 0]
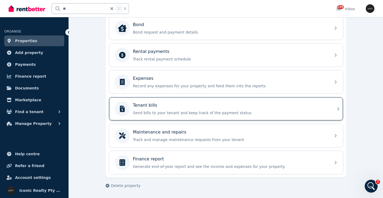
click at [177, 105] on div "Tenant bills" at bounding box center [230, 105] width 195 height 6
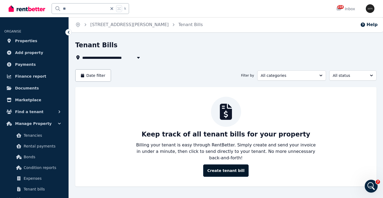
click at [234, 165] on button "Create tenant bill" at bounding box center [225, 171] width 45 height 12
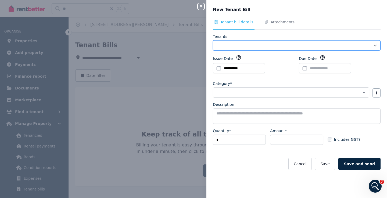
select select "**********"
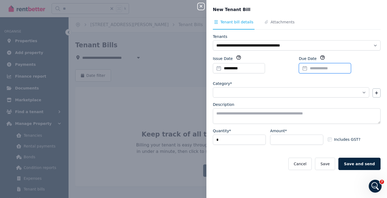
click at [321, 68] on input "Due Date" at bounding box center [325, 68] width 52 height 10
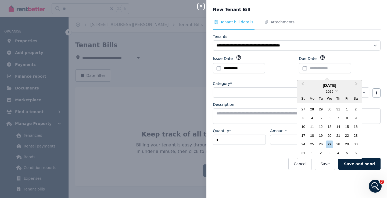
click at [179, 32] on div "**********" at bounding box center [193, 99] width 387 height 198
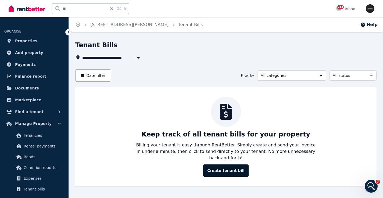
click at [230, 165] on button "Create tenant bill" at bounding box center [225, 171] width 45 height 12
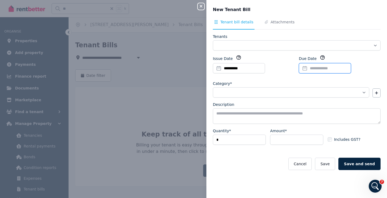
click at [309, 68] on input "Due Date" at bounding box center [325, 68] width 52 height 10
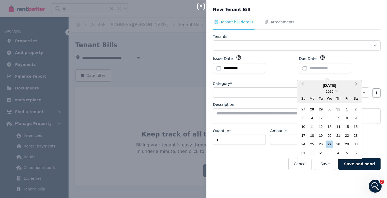
click at [357, 84] on span "Next Month" at bounding box center [357, 85] width 0 height 8
click at [330, 126] on div "17" at bounding box center [329, 126] width 7 height 7
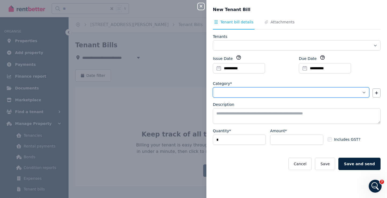
select select "**********"
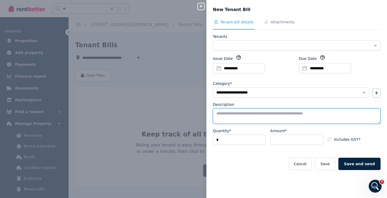
click at [263, 113] on textarea "Description" at bounding box center [297, 116] width 168 height 16
paste textarea "**********"
type textarea "**********"
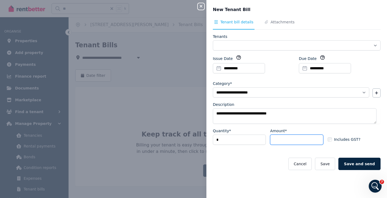
click at [283, 140] on input "Amount*" at bounding box center [296, 140] width 53 height 10
paste input "******"
type input "******"
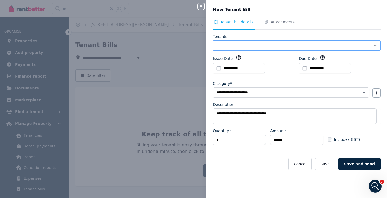
select select "**********"
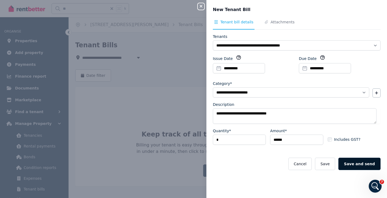
click at [349, 167] on button "Save and send" at bounding box center [360, 164] width 42 height 12
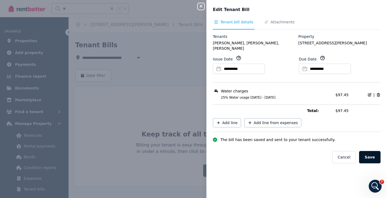
click at [367, 151] on button "Save" at bounding box center [370, 157] width 22 height 12
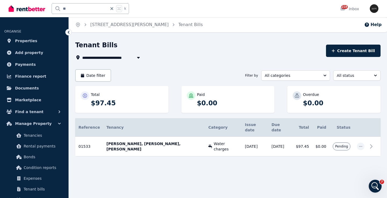
click at [88, 11] on input "**" at bounding box center [80, 8] width 56 height 10
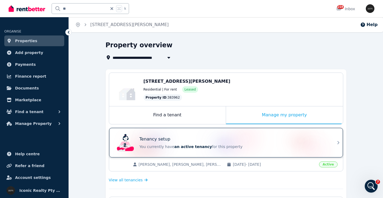
click at [215, 139] on div "Tenancy setup" at bounding box center [234, 139] width 188 height 6
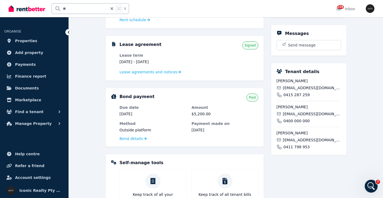
scroll to position [104, 0]
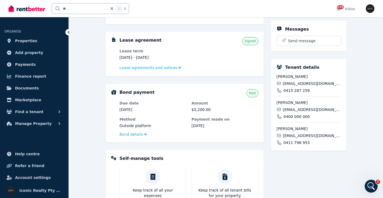
click at [298, 83] on span "alexsargent@ymail.com" at bounding box center [312, 83] width 58 height 5
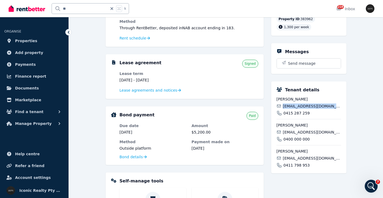
click at [300, 109] on div "Alex Sargent alexsargent@ymail.com 0415 287 259" at bounding box center [309, 106] width 65 height 19
click at [310, 129] on div "Joseph Woods jwoods7@outlook.com 0400 000 000" at bounding box center [309, 130] width 65 height 23
click at [298, 156] on div "Alex Sargent alexsargent@ymail.com 0415 287 259 Joseph Woods jwoods7@outlook.co…" at bounding box center [309, 133] width 65 height 72
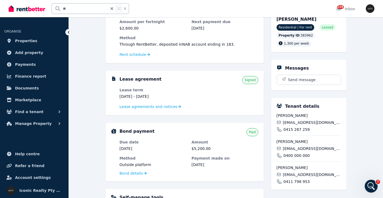
scroll to position [59, 0]
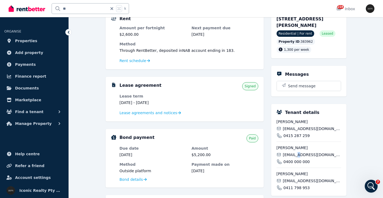
click at [298, 156] on span "jwoods7@outlook.com" at bounding box center [312, 154] width 58 height 5
click at [302, 180] on span "jaspertaborro@gmail.com" at bounding box center [312, 180] width 58 height 5
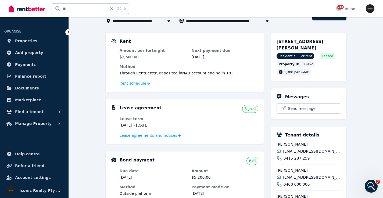
scroll to position [0, 0]
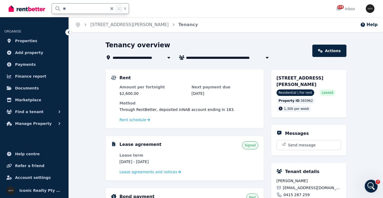
drag, startPoint x: 79, startPoint y: 9, endPoint x: 39, endPoint y: 6, distance: 39.9
click at [39, 6] on div "** k" at bounding box center [70, 8] width 123 height 17
type input "*****"
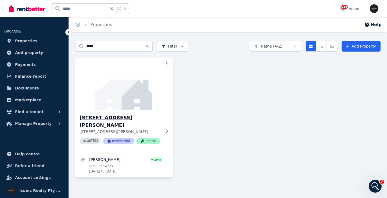
click at [125, 98] on img at bounding box center [124, 84] width 102 height 54
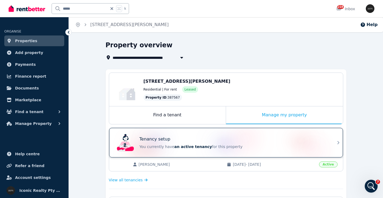
click at [200, 137] on div "Tenancy setup" at bounding box center [234, 139] width 188 height 6
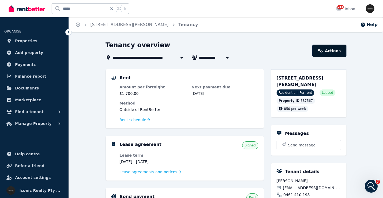
click at [337, 50] on link "Actions" at bounding box center [330, 51] width 34 height 12
click at [332, 49] on link "Actions" at bounding box center [330, 51] width 34 height 12
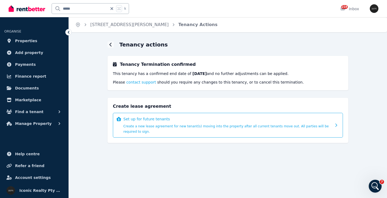
click at [336, 124] on icon at bounding box center [338, 125] width 6 height 4
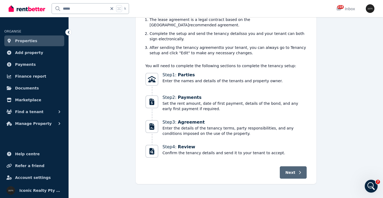
click at [296, 169] on button "Next" at bounding box center [293, 173] width 27 height 12
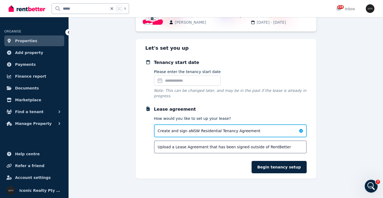
click at [286, 170] on button "Begin tenancy setup" at bounding box center [279, 167] width 55 height 12
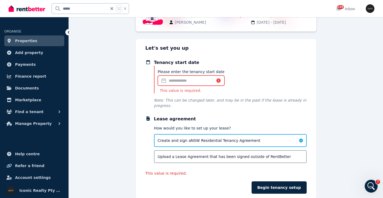
click at [179, 80] on input "Please enter the tenancy start date" at bounding box center [191, 81] width 67 height 10
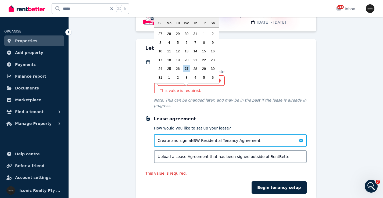
scroll to position [30, 0]
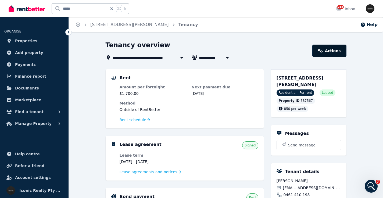
click at [333, 51] on link "Actions" at bounding box center [330, 51] width 34 height 12
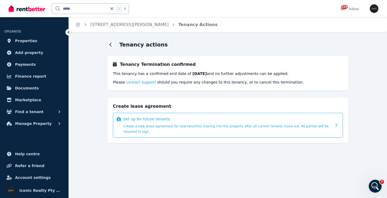
click at [220, 125] on span "Create a new lease agreement for new tenant(s) moving into the property after a…" at bounding box center [226, 129] width 206 height 9
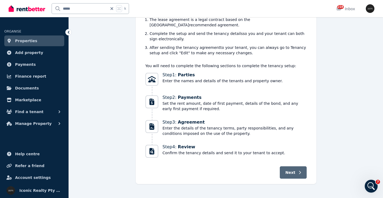
click at [294, 170] on span "Next" at bounding box center [291, 172] width 10 height 5
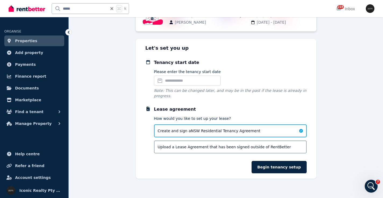
scroll to position [52, 0]
click at [271, 167] on button "Begin tenancy setup" at bounding box center [279, 167] width 55 height 12
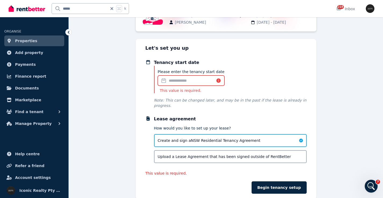
click at [166, 81] on input "Please enter the tenancy start date" at bounding box center [191, 81] width 67 height 10
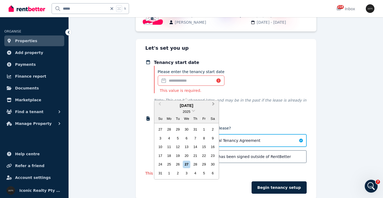
click at [214, 104] on span "Next Month" at bounding box center [214, 105] width 0 height 8
click at [168, 128] on div "1" at bounding box center [169, 129] width 7 height 7
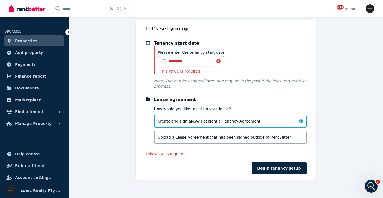
scroll to position [73, 0]
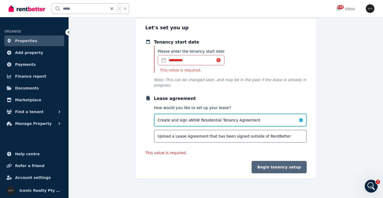
click at [296, 168] on button "Begin tenancy setup" at bounding box center [279, 167] width 55 height 12
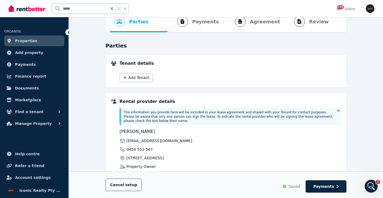
scroll to position [0, 0]
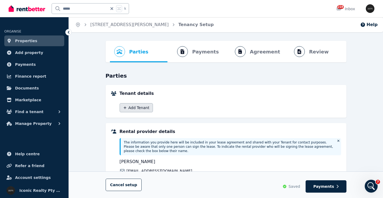
click at [134, 108] on button "Add Tenant" at bounding box center [136, 107] width 33 height 9
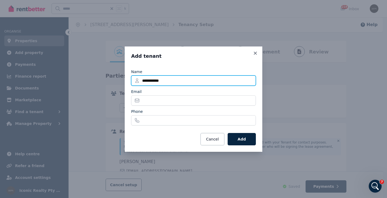
click at [177, 81] on input "**********" at bounding box center [193, 81] width 125 height 10
click at [181, 80] on input "**********" at bounding box center [193, 81] width 125 height 10
click at [150, 82] on input "**********" at bounding box center [193, 81] width 125 height 10
click at [199, 81] on input "**********" at bounding box center [193, 81] width 125 height 10
type input "**********"
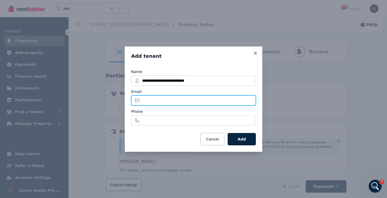
paste input "**********"
type input "**********"
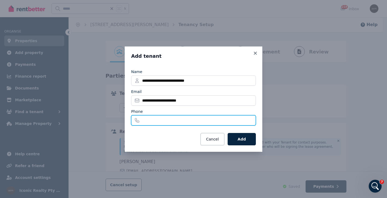
paste input "**********"
type input "**********"
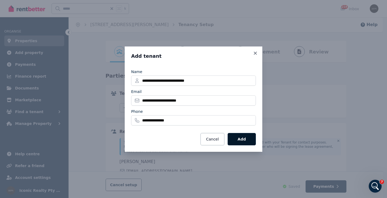
click at [247, 141] on button "Add" at bounding box center [242, 139] width 28 height 12
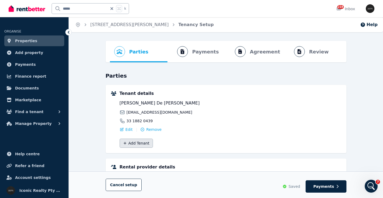
click at [141, 143] on button "Add Tenant" at bounding box center [136, 143] width 33 height 9
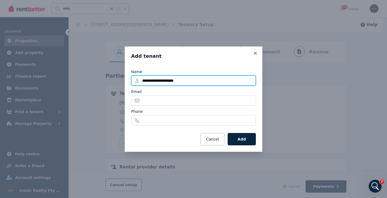
type input "**********"
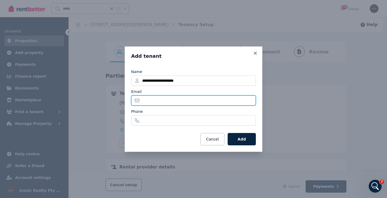
paste input "**********"
type input "**********"
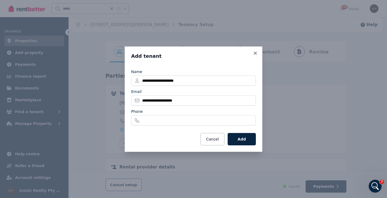
drag, startPoint x: 156, startPoint y: 112, endPoint x: 157, endPoint y: 116, distance: 3.6
click at [156, 113] on div "Phone" at bounding box center [193, 111] width 125 height 5
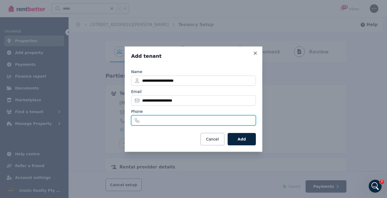
paste input "**********"
type input "**********"
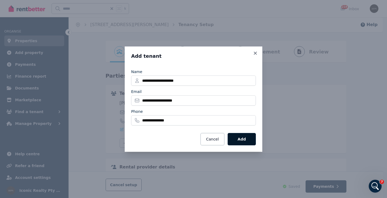
click at [242, 141] on button "Add" at bounding box center [242, 139] width 28 height 12
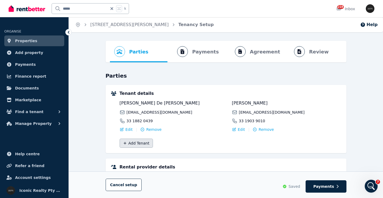
click at [140, 145] on button "Add Tenant" at bounding box center [136, 143] width 33 height 9
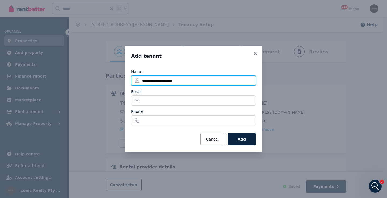
type input "**********"
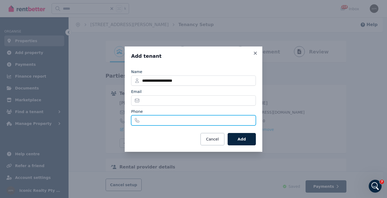
paste input "**********"
type input "**********"
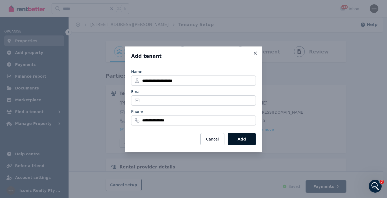
click at [246, 141] on button "Add" at bounding box center [242, 139] width 28 height 12
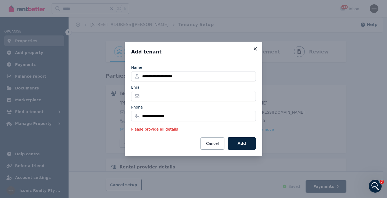
click at [257, 48] on icon at bounding box center [255, 49] width 5 height 5
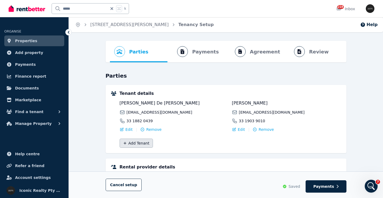
click at [139, 144] on button "Add Tenant" at bounding box center [136, 143] width 33 height 9
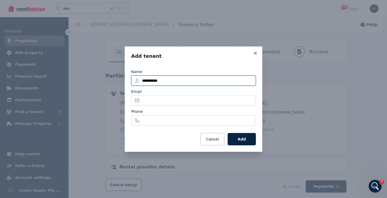
click at [180, 81] on input "**********" at bounding box center [193, 81] width 125 height 10
type input "**********"
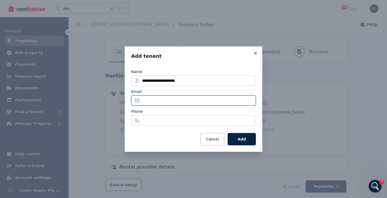
paste input "**********"
type input "**********"
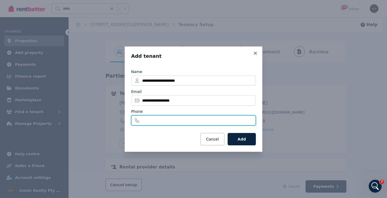
paste input "**********"
type input "**********"
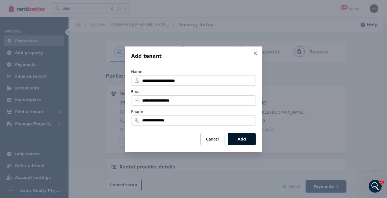
click at [250, 137] on button "Add" at bounding box center [242, 139] width 28 height 12
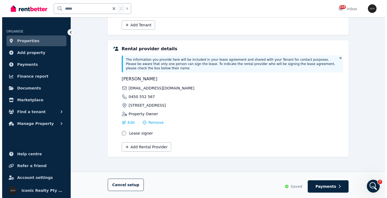
scroll to position [157, 0]
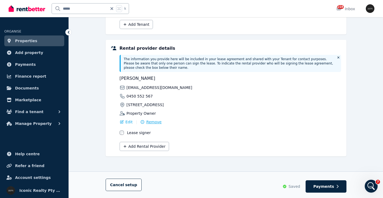
click at [154, 122] on span "Remove" at bounding box center [153, 121] width 15 height 5
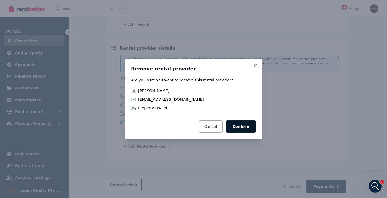
click at [243, 128] on button "Confirm" at bounding box center [241, 127] width 30 height 12
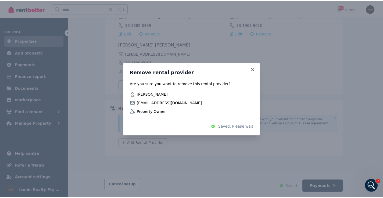
scroll to position [93, 0]
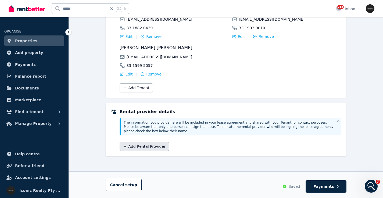
click at [157, 146] on button "Add Rental Provider" at bounding box center [144, 146] width 49 height 9
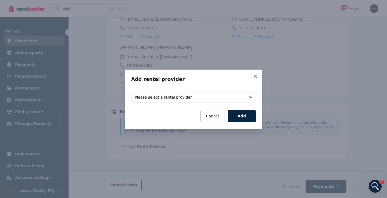
click at [201, 98] on span "Please select a rental provider" at bounding box center [190, 97] width 110 height 5
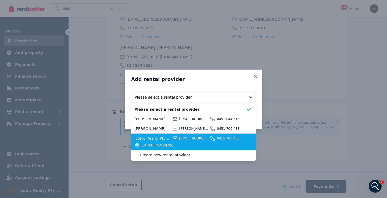
click at [157, 139] on span "Iconic Realty Pty Ltd" at bounding box center [152, 138] width 36 height 5
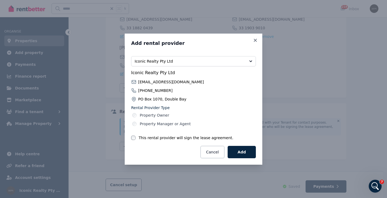
click at [148, 123] on label "Property Manager or Agent" at bounding box center [165, 123] width 51 height 5
click at [250, 153] on button "Add" at bounding box center [242, 152] width 28 height 12
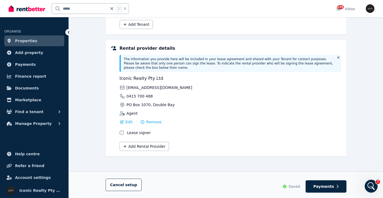
scroll to position [0, 0]
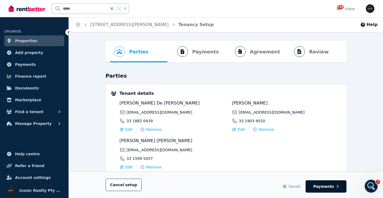
click at [322, 187] on span "Payments" at bounding box center [324, 186] width 21 height 5
select select "**********"
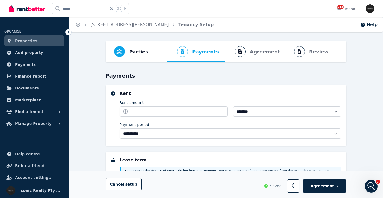
select select "**********"
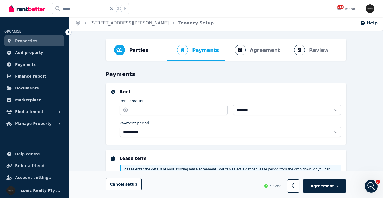
select select "**********"
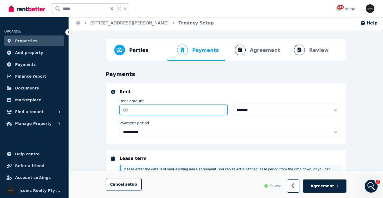
click at [157, 110] on input "Rent amount" at bounding box center [174, 110] width 108 height 10
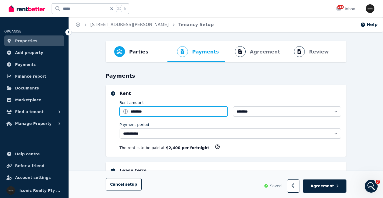
type input "*******"
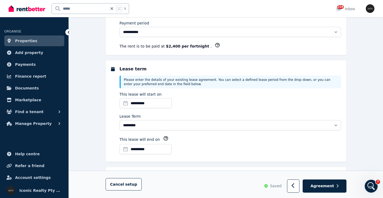
scroll to position [121, 0]
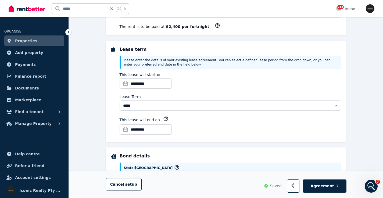
click at [135, 128] on input "**********" at bounding box center [146, 130] width 52 height 10
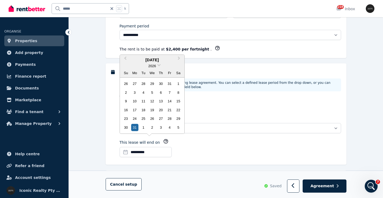
scroll to position [76, 0]
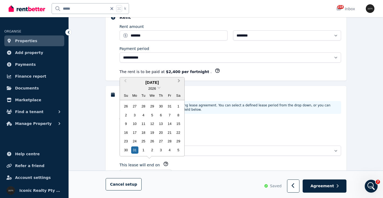
click at [179, 81] on button "Next Month" at bounding box center [179, 82] width 9 height 9
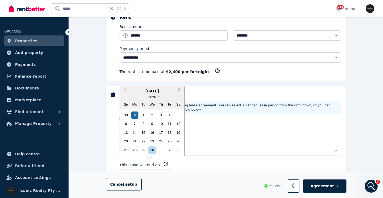
click at [180, 90] on button "Next Month" at bounding box center [179, 91] width 9 height 9
click at [179, 90] on span "Next Month" at bounding box center [179, 91] width 0 height 8
click at [179, 91] on span "Next Month" at bounding box center [179, 91] width 0 height 8
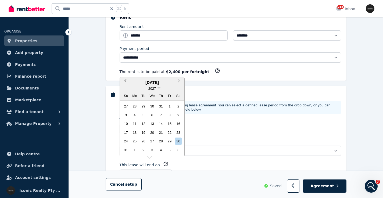
click at [124, 81] on button "Previous Month" at bounding box center [125, 82] width 9 height 9
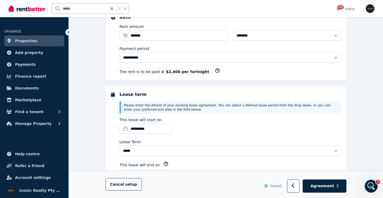
click at [142, 128] on input "**********" at bounding box center [146, 129] width 52 height 10
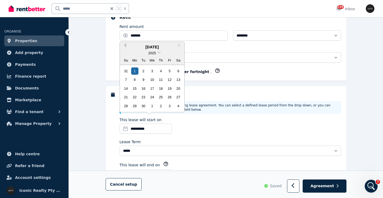
click at [126, 49] on button "Previous Month" at bounding box center [125, 46] width 9 height 9
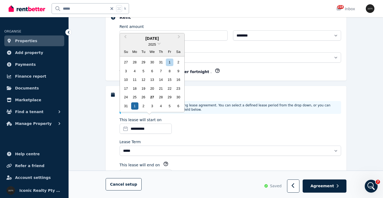
click at [126, 42] on button "Previous Month" at bounding box center [125, 38] width 9 height 9
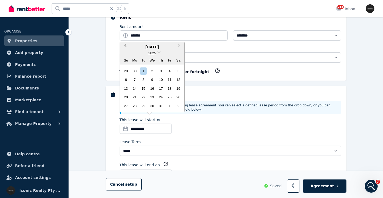
click at [126, 49] on button "Previous Month" at bounding box center [125, 46] width 9 height 9
click at [127, 48] on button "Previous Month" at bounding box center [125, 46] width 9 height 9
click at [127, 49] on button "Previous Month" at bounding box center [125, 46] width 9 height 9
click at [127, 51] on button "Previous Month" at bounding box center [125, 46] width 9 height 9
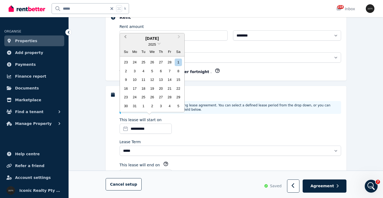
click at [125, 39] on span "Previous Month" at bounding box center [125, 38] width 0 height 8
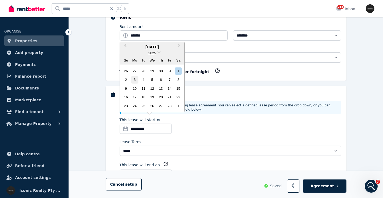
click at [136, 80] on div "3" at bounding box center [134, 79] width 7 height 7
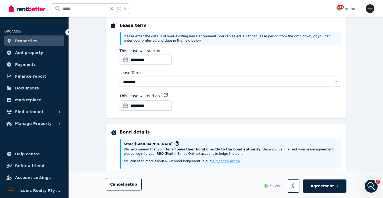
scroll to position [146, 0]
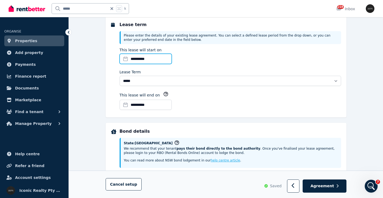
click at [131, 58] on input "**********" at bounding box center [146, 59] width 52 height 10
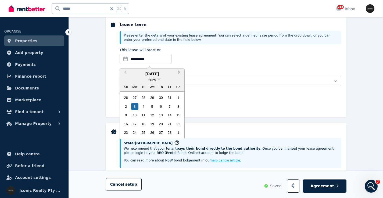
click at [179, 72] on span "Next Month" at bounding box center [179, 73] width 0 height 8
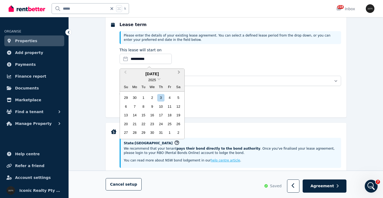
click at [179, 72] on span "Next Month" at bounding box center [179, 73] width 0 height 8
click at [136, 97] on div "1" at bounding box center [134, 97] width 7 height 7
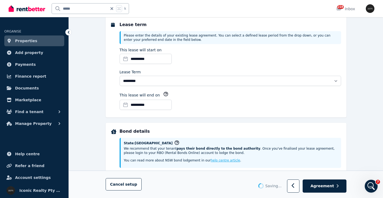
click at [132, 103] on input "**********" at bounding box center [146, 105] width 52 height 10
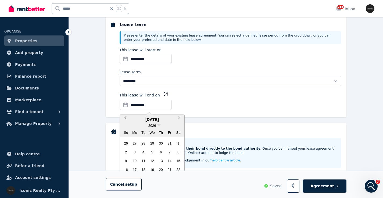
click at [128, 119] on button "Previous Month" at bounding box center [125, 119] width 9 height 9
click at [125, 119] on span "Previous Month" at bounding box center [125, 119] width 0 height 8
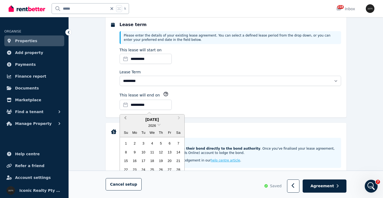
click at [125, 119] on span "Previous Month" at bounding box center [125, 119] width 0 height 8
click at [134, 144] on div "2" at bounding box center [134, 143] width 7 height 7
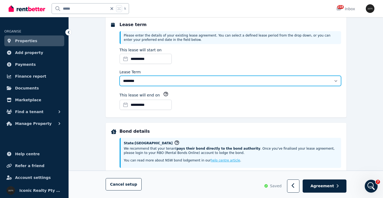
select select "**********"
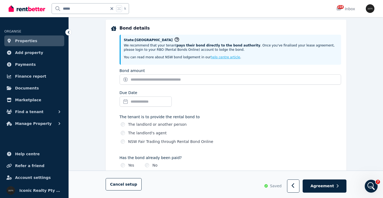
scroll to position [258, 0]
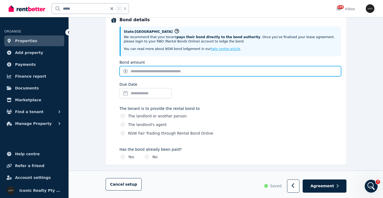
click at [160, 72] on input "Bond amount" at bounding box center [231, 71] width 222 height 10
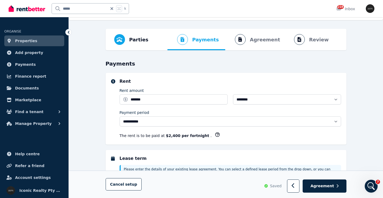
scroll to position [0, 0]
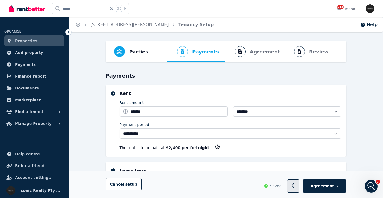
click at [294, 186] on button "button" at bounding box center [293, 186] width 13 height 13
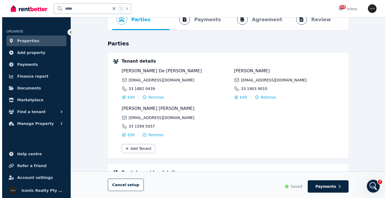
scroll to position [36, 0]
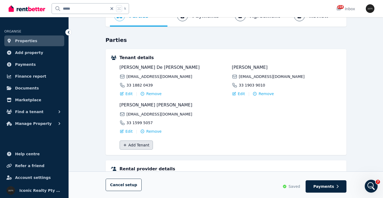
click at [141, 144] on button "Add Tenant" at bounding box center [136, 145] width 33 height 9
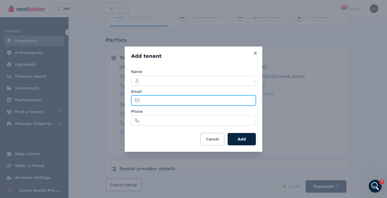
paste input "**********"
type input "**********"
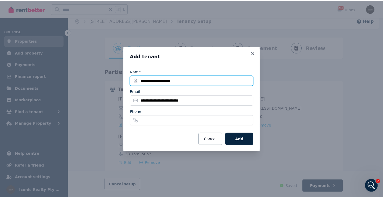
scroll to position [0, 0]
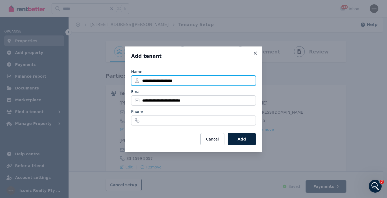
type input "**********"
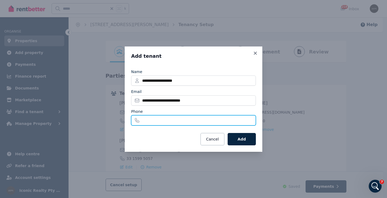
paste input "**********"
type input "**********"
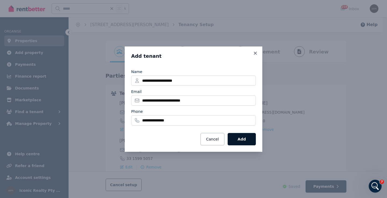
click at [241, 138] on button "Add" at bounding box center [242, 139] width 28 height 12
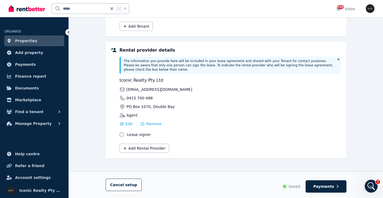
scroll to position [157, 0]
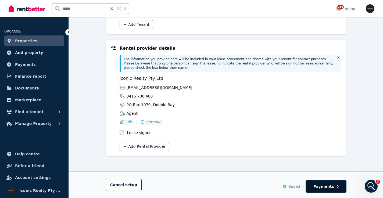
click at [323, 186] on span "Payments" at bounding box center [324, 186] width 21 height 5
select select "**********"
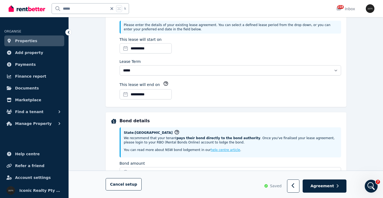
scroll to position [0, 0]
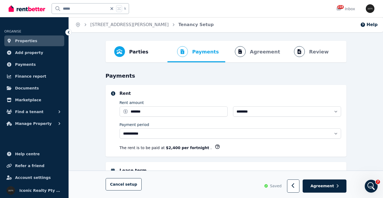
select select "**********"
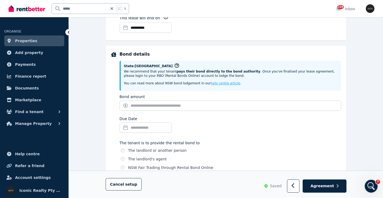
scroll to position [223, 0]
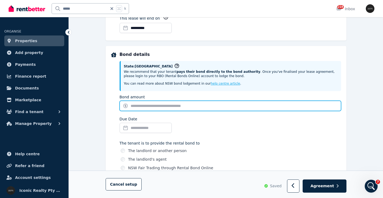
click at [173, 106] on input "Bond amount" at bounding box center [231, 106] width 222 height 10
type input "*********"
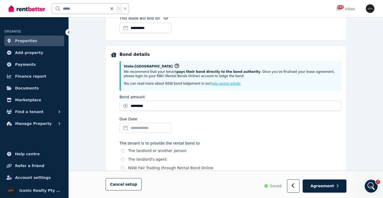
click at [236, 133] on div "Due Date" at bounding box center [231, 125] width 222 height 19
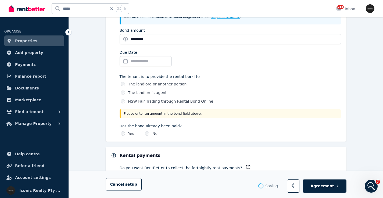
scroll to position [288, 0]
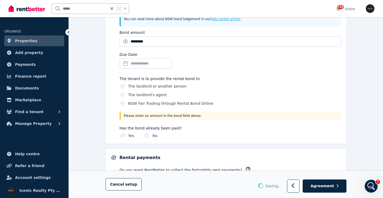
select select "**********"
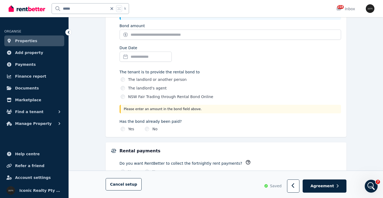
scroll to position [296, 0]
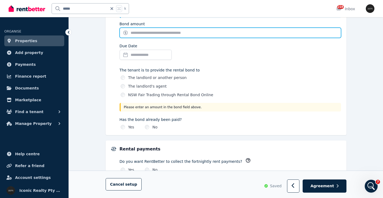
click at [186, 33] on input "Bond amount" at bounding box center [231, 33] width 222 height 10
type input "*********"
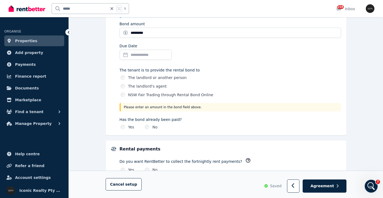
click at [320, 59] on div "Due Date" at bounding box center [231, 52] width 222 height 19
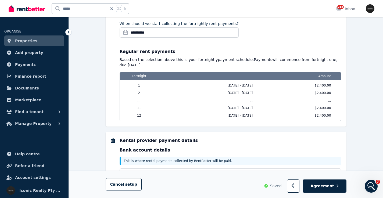
scroll to position [473, 0]
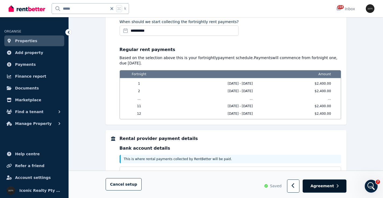
click at [324, 184] on span "Agreement" at bounding box center [323, 186] width 24 height 5
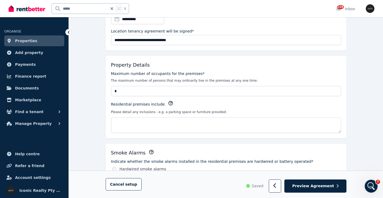
scroll to position [123, 0]
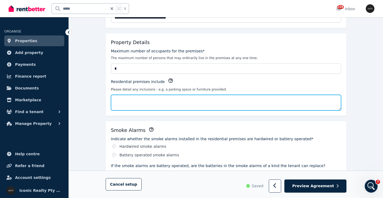
click at [124, 104] on textarea "Residential premises include" at bounding box center [226, 103] width 230 height 16
type textarea "*****"
click at [141, 101] on textarea "**********" at bounding box center [226, 103] width 230 height 16
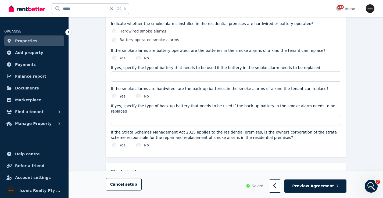
scroll to position [245, 0]
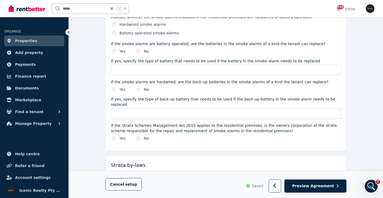
type textarea "**********"
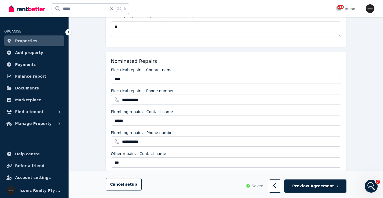
scroll to position [476, 0]
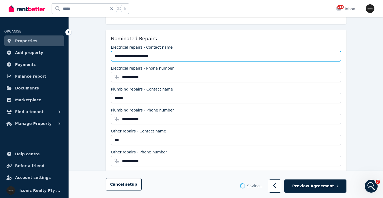
drag, startPoint x: 178, startPoint y: 47, endPoint x: 169, endPoint y: 49, distance: 9.9
click at [169, 51] on input "**********" at bounding box center [226, 56] width 230 height 10
type input "**********"
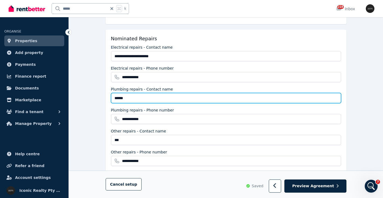
drag, startPoint x: 133, startPoint y: 93, endPoint x: 104, endPoint y: 91, distance: 29.4
paste input "**********"
type input "**********"
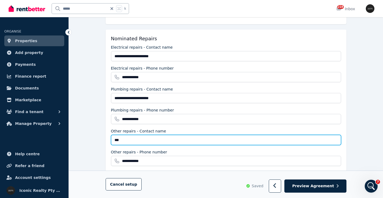
paste input "**********"
type input "**********"
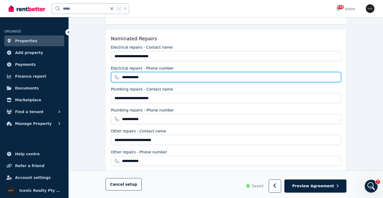
drag, startPoint x: 123, startPoint y: 72, endPoint x: 119, endPoint y: 72, distance: 3.8
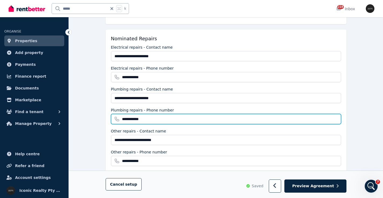
drag, startPoint x: 158, startPoint y: 114, endPoint x: 120, endPoint y: 111, distance: 38.6
paste input "text"
type input "**********"
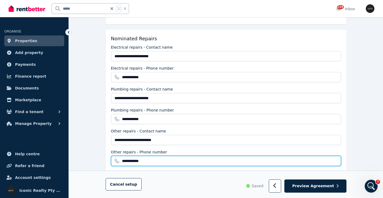
drag, startPoint x: 132, startPoint y: 156, endPoint x: 120, endPoint y: 156, distance: 11.8
paste input "text"
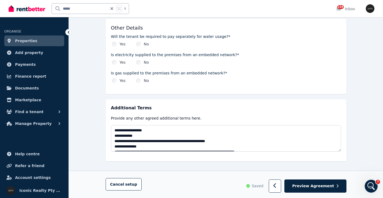
scroll to position [633, 0]
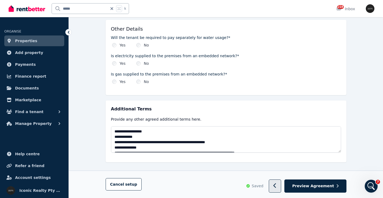
type input "**********"
click at [277, 187] on button "button" at bounding box center [275, 186] width 13 height 13
select select "**********"
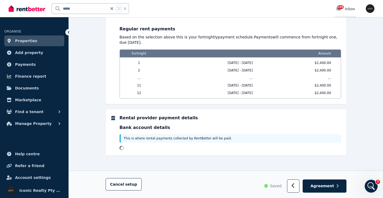
scroll to position [0, 0]
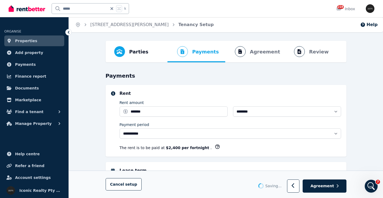
select select "**********"
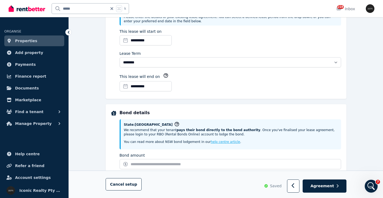
scroll to position [163, 0]
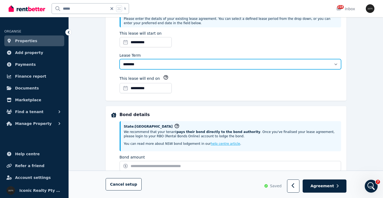
select select "**********"
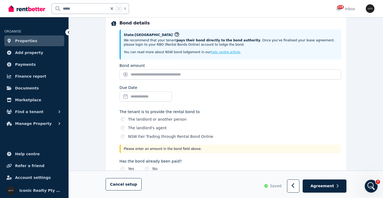
scroll to position [260, 0]
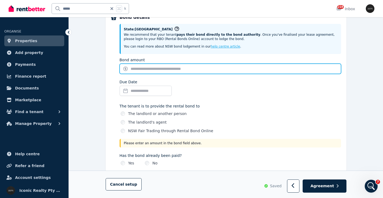
click at [147, 70] on input "Bond amount" at bounding box center [231, 69] width 222 height 10
type input "*********"
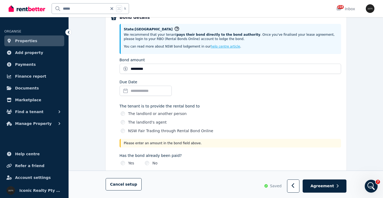
click at [151, 90] on input "Due Date" at bounding box center [146, 91] width 52 height 10
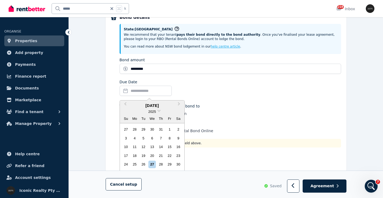
click at [284, 96] on div "Due Date Previous Month Next Month August 2025 2025 Su Mo Tu We Th Fr Sa 27 28 …" at bounding box center [231, 88] width 222 height 19
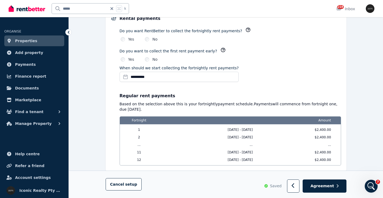
scroll to position [422, 0]
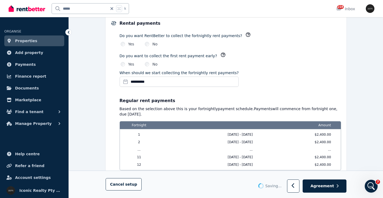
select select "**********"
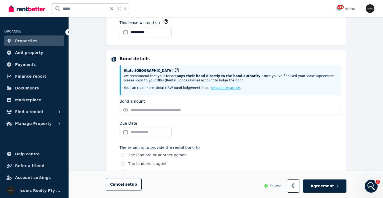
scroll to position [228, 0]
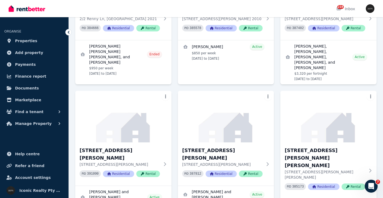
scroll to position [833, 0]
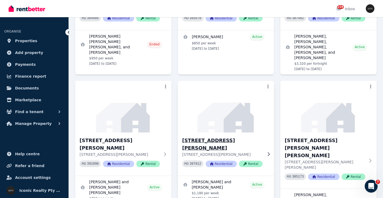
click at [215, 80] on img at bounding box center [226, 107] width 101 height 54
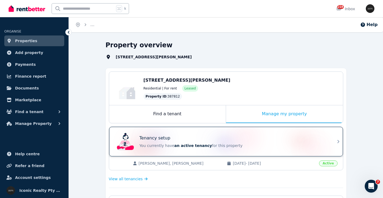
click at [183, 133] on div "Tenancy setup You currently have an active tenancy for this property" at bounding box center [221, 142] width 213 height 22
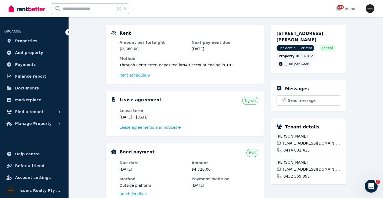
scroll to position [21, 0]
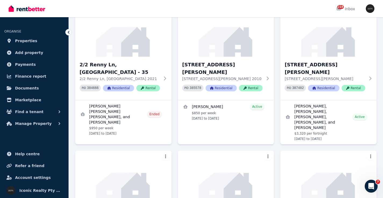
scroll to position [782, 0]
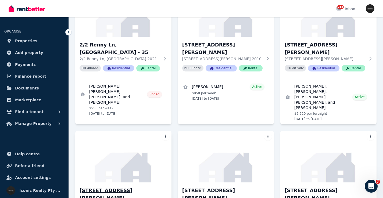
click at [128, 130] on img at bounding box center [123, 157] width 101 height 54
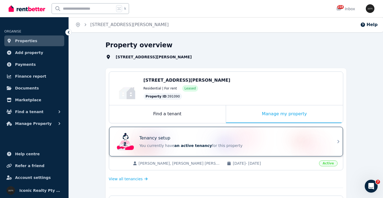
click at [175, 133] on div "Tenancy setup You currently have an active tenancy for this property" at bounding box center [221, 142] width 213 height 22
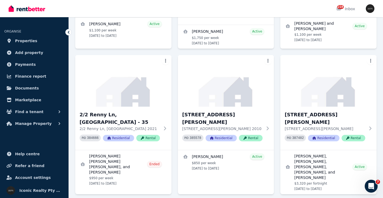
scroll to position [676, 0]
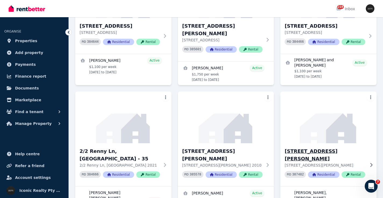
click at [328, 90] on img at bounding box center [328, 117] width 101 height 54
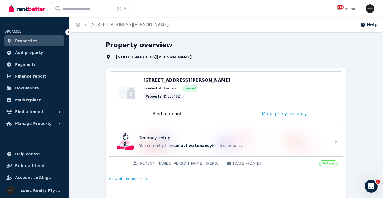
drag, startPoint x: 182, startPoint y: 134, endPoint x: 172, endPoint y: 126, distance: 12.6
click at [182, 134] on div "Tenancy setup You currently have an active tenancy for this property" at bounding box center [221, 142] width 213 height 22
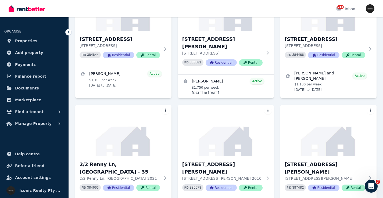
scroll to position [673, 0]
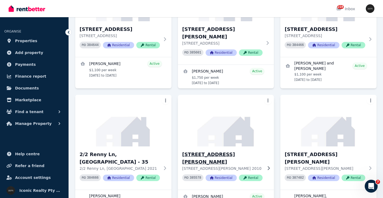
click at [237, 94] on img at bounding box center [226, 121] width 101 height 54
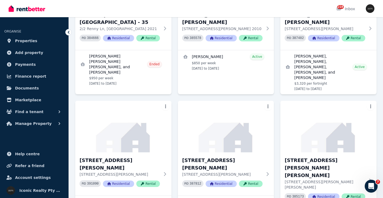
scroll to position [826, 0]
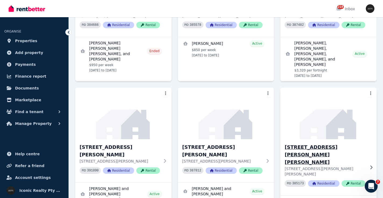
click at [333, 86] on img at bounding box center [328, 113] width 101 height 54
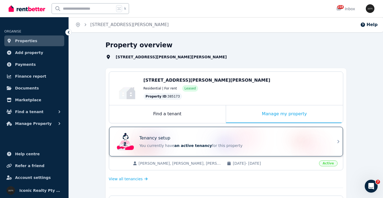
click at [211, 134] on div "Tenancy setup You currently have an active tenancy for this property" at bounding box center [221, 142] width 213 height 22
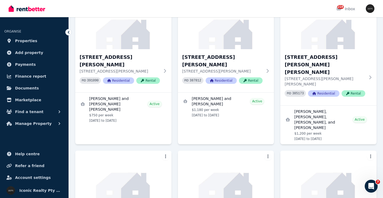
scroll to position [926, 0]
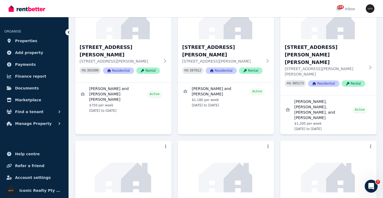
click at [140, 140] on img at bounding box center [123, 167] width 101 height 54
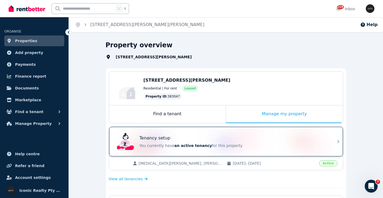
click at [206, 134] on div "Tenancy setup You currently have an active tenancy for this property" at bounding box center [221, 142] width 213 height 22
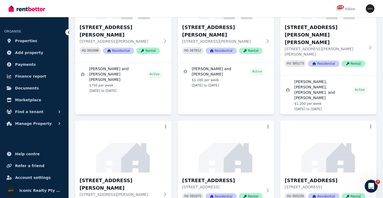
scroll to position [976, 0]
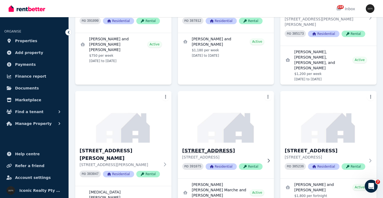
click at [238, 90] on img at bounding box center [226, 117] width 101 height 54
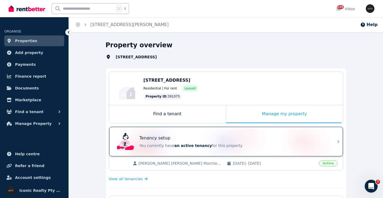
click at [179, 132] on div "Tenancy setup You currently have an active tenancy for this property" at bounding box center [221, 142] width 213 height 22
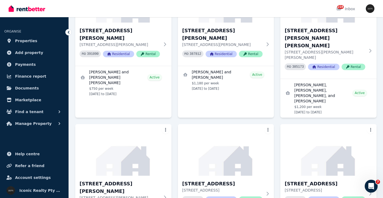
scroll to position [946, 0]
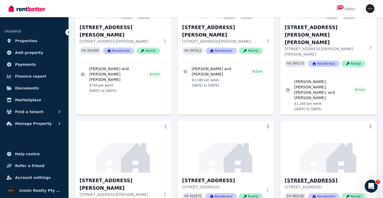
click at [334, 120] on img at bounding box center [328, 147] width 101 height 54
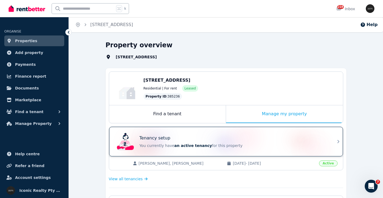
click at [220, 135] on div "Tenancy setup You currently have an active tenancy for this property" at bounding box center [221, 142] width 213 height 22
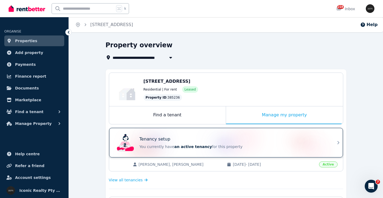
click at [265, 141] on div "Tenancy setup" at bounding box center [234, 139] width 188 height 6
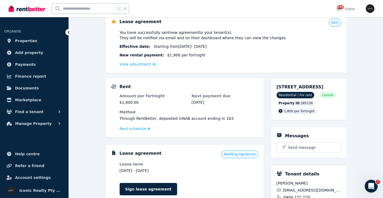
scroll to position [62, 0]
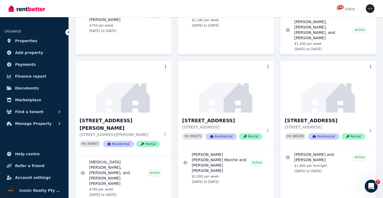
scroll to position [999, 0]
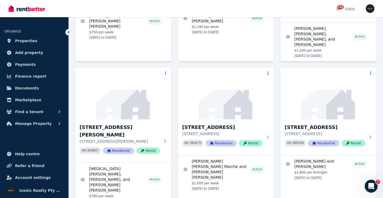
drag, startPoint x: 159, startPoint y: 117, endPoint x: 162, endPoint y: 113, distance: 4.8
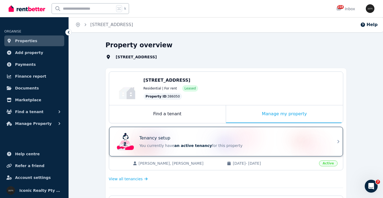
click at [170, 134] on div "Tenancy setup You currently have an active tenancy for this property" at bounding box center [221, 142] width 213 height 22
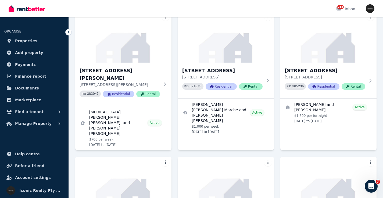
scroll to position [1069, 0]
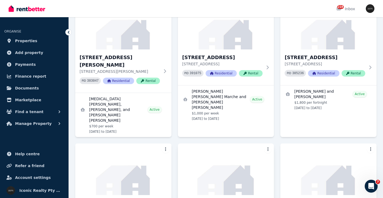
click at [242, 142] on img at bounding box center [226, 169] width 101 height 54
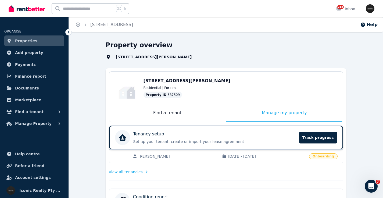
click at [165, 133] on div "Tenancy setup" at bounding box center [214, 134] width 163 height 6
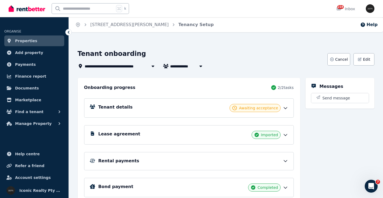
click at [233, 132] on div "Lease agreement Imported" at bounding box center [193, 135] width 190 height 8
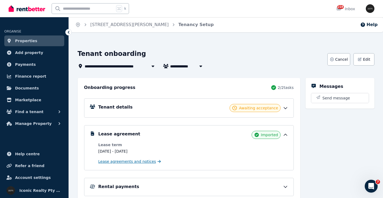
click at [126, 164] on span "Lease agreements and notices" at bounding box center [127, 161] width 58 height 5
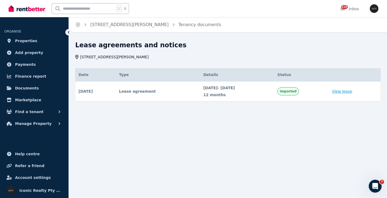
click at [351, 92] on link "View lease" at bounding box center [342, 91] width 20 height 5
click at [352, 92] on link "View lease" at bounding box center [342, 91] width 20 height 5
click at [209, 90] on span "16 Sep 2024 - 16 Sep 2025" at bounding box center [237, 87] width 68 height 5
click at [297, 91] on span "Imported" at bounding box center [288, 91] width 17 height 4
click at [297, 93] on span "Imported" at bounding box center [288, 91] width 17 height 4
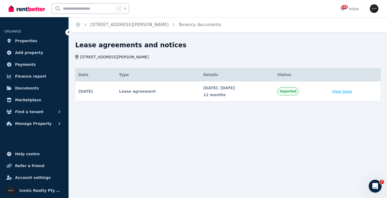
click at [352, 90] on link "View lease" at bounding box center [342, 91] width 20 height 5
drag, startPoint x: 81, startPoint y: 9, endPoint x: 93, endPoint y: 10, distance: 11.6
click at [81, 9] on input "text" at bounding box center [83, 8] width 63 height 10
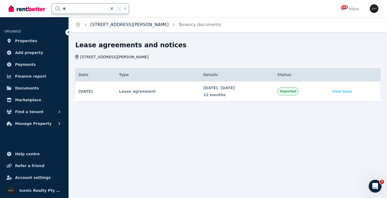
type input "**"
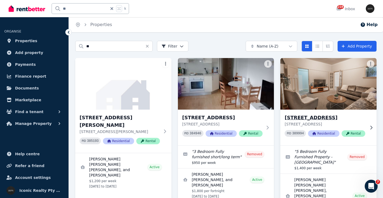
click at [320, 79] on img at bounding box center [328, 84] width 101 height 54
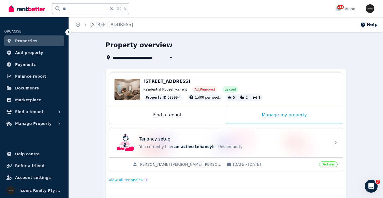
click at [175, 138] on div "Tenancy setup" at bounding box center [234, 139] width 188 height 6
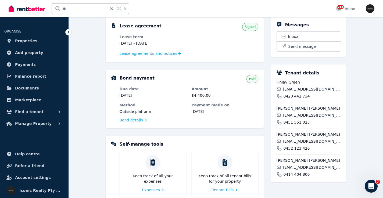
scroll to position [121, 0]
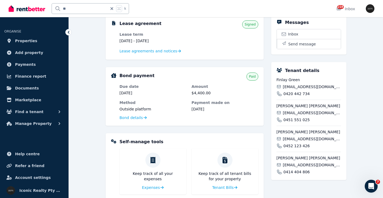
click at [303, 90] on span "fingreen07@outlook.com" at bounding box center [312, 86] width 58 height 5
copy div "fingreen07@outlook.com"
click at [301, 116] on span "williamsgrace787@yahoo.com" at bounding box center [312, 112] width 58 height 5
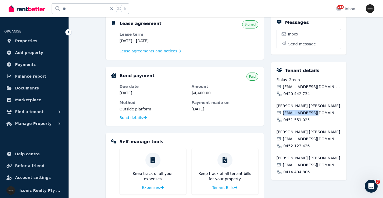
click at [300, 116] on span "williamsgrace787@yahoo.com" at bounding box center [312, 112] width 58 height 5
click at [299, 116] on span "williamsgrace787@yahoo.com" at bounding box center [312, 112] width 58 height 5
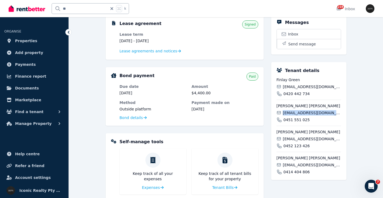
copy div "williamsgrace787@yahoo.com"
click at [304, 142] on span "jakeksmith08@hotmail.co.uk" at bounding box center [312, 138] width 58 height 5
copy div "jakeksmith08@hotmail.co.uk"
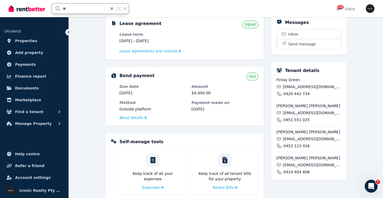
drag, startPoint x: 71, startPoint y: 8, endPoint x: 55, endPoint y: 8, distance: 16.7
click at [54, 9] on input "**" at bounding box center [80, 8] width 56 height 10
type input "***"
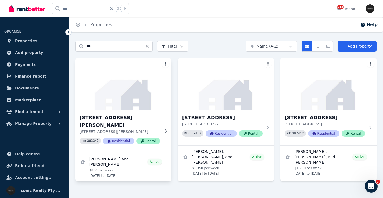
click at [126, 87] on img at bounding box center [123, 84] width 101 height 54
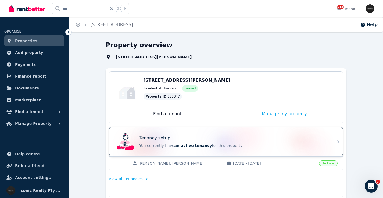
click at [236, 137] on div "Tenancy setup" at bounding box center [234, 138] width 188 height 6
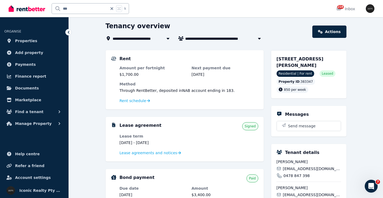
scroll to position [25, 0]
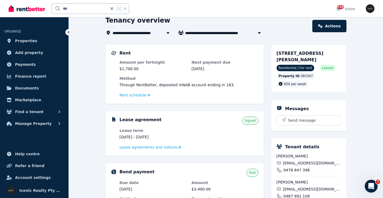
drag, startPoint x: 169, startPoint y: 137, endPoint x: 117, endPoint y: 138, distance: 51.7
click at [117, 138] on div "Lease agreement Signed Lease term 28 Jun 2025 - 21 Nov 2025 Lease agreements an…" at bounding box center [184, 134] width 147 height 34
copy dd "28 Jun 2025 - 21 Nov 2025"
drag, startPoint x: 86, startPoint y: 8, endPoint x: 68, endPoint y: 11, distance: 18.8
click at [34, 8] on div "*** k" at bounding box center [70, 8] width 123 height 17
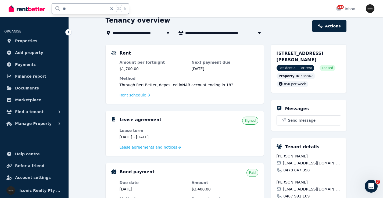
type input "***"
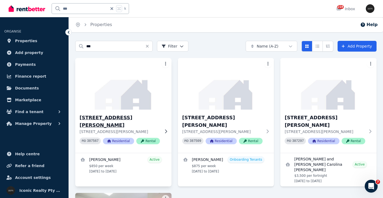
click at [127, 92] on img at bounding box center [123, 84] width 101 height 54
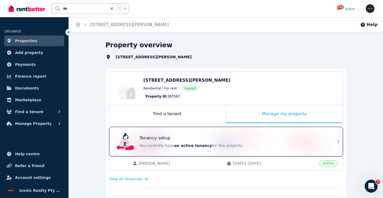
click at [175, 134] on div "Tenancy setup You currently have an active tenancy for this property" at bounding box center [221, 142] width 213 height 22
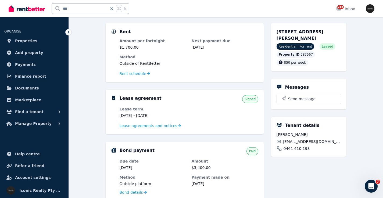
scroll to position [66, 0]
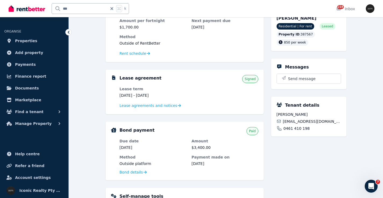
click at [309, 120] on span "[EMAIL_ADDRESS][DOMAIN_NAME]" at bounding box center [312, 121] width 58 height 5
copy div "[EMAIL_ADDRESS][DOMAIN_NAME]"
drag, startPoint x: 74, startPoint y: 9, endPoint x: 57, endPoint y: 9, distance: 17.5
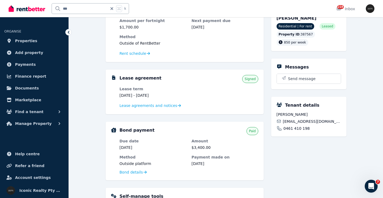
click at [60, 9] on input "***" at bounding box center [80, 8] width 56 height 10
type input "**"
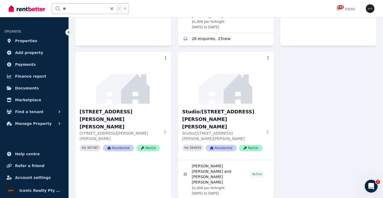
scroll to position [177, 0]
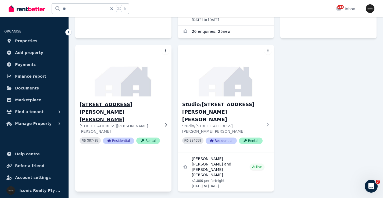
click at [101, 81] on img at bounding box center [123, 71] width 101 height 54
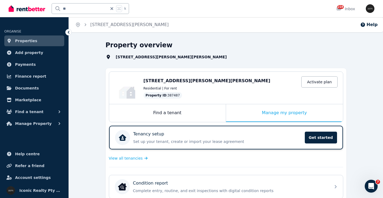
click at [204, 138] on div "Tenancy setup Set up your tenant, create or import your lease agreement Get sta…" at bounding box center [217, 137] width 168 height 13
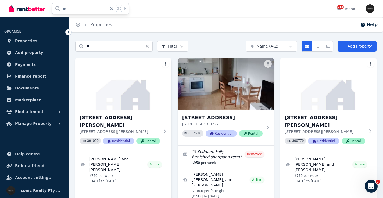
drag, startPoint x: 81, startPoint y: 7, endPoint x: 59, endPoint y: 5, distance: 22.8
click at [54, 4] on input "**" at bounding box center [80, 8] width 56 height 10
type input "***"
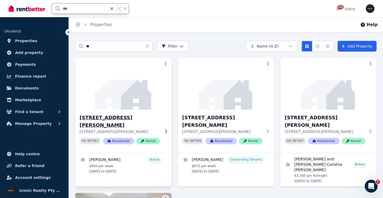
click at [118, 85] on img at bounding box center [123, 84] width 101 height 54
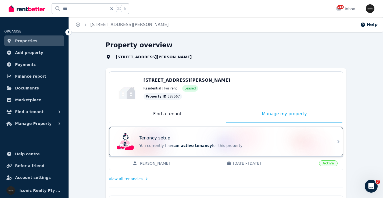
click at [203, 134] on div "Tenancy setup You currently have an active tenancy for this property" at bounding box center [221, 142] width 213 height 22
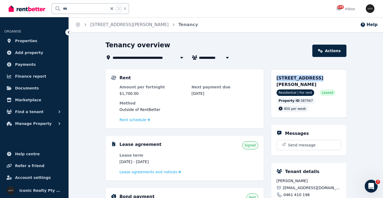
drag, startPoint x: 275, startPoint y: 78, endPoint x: 309, endPoint y: 78, distance: 33.9
click at [309, 78] on div "[STREET_ADDRESS][PERSON_NAME] Residential | For rent Leased Property ID : 38756…" at bounding box center [308, 93] width 75 height 48
copy span "1/148 Francis St"
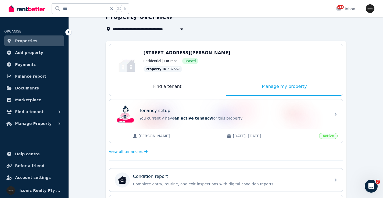
scroll to position [36, 0]
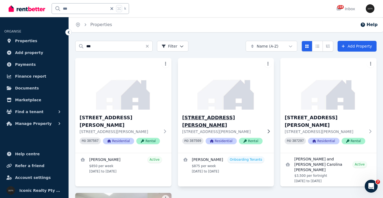
click at [220, 80] on img at bounding box center [226, 84] width 101 height 54
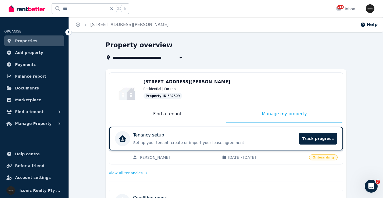
click at [242, 137] on div "Tenancy setup" at bounding box center [214, 135] width 163 height 6
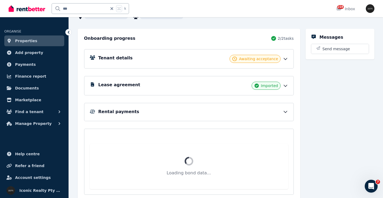
scroll to position [24, 0]
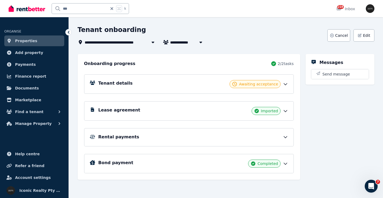
click at [157, 82] on div "Tenant details Awaiting acceptance" at bounding box center [193, 84] width 190 height 8
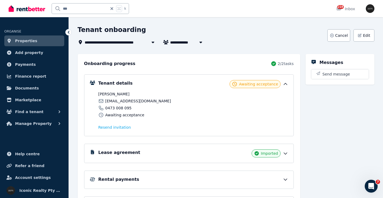
click at [118, 101] on span "anidofacundo@gmail.com" at bounding box center [138, 100] width 66 height 5
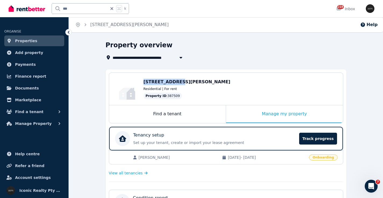
drag, startPoint x: 155, startPoint y: 81, endPoint x: 172, endPoint y: 81, distance: 16.9
click at [172, 81] on div "Edit 2/148 Francis St, Bondi Beach NSW 2026 Residential | For rent Property ID …" at bounding box center [226, 89] width 234 height 32
click at [168, 136] on div "Tenancy setup" at bounding box center [214, 135] width 163 height 6
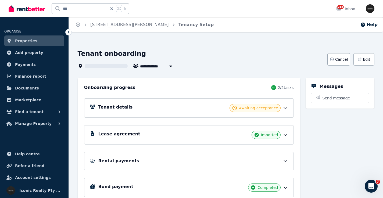
click at [133, 114] on div "Tenant details Awaiting acceptance" at bounding box center [189, 107] width 210 height 19
click at [134, 103] on div "Tenant details Awaiting acceptance" at bounding box center [189, 107] width 210 height 19
click at [120, 107] on h5 "Tenant details" at bounding box center [115, 107] width 34 height 6
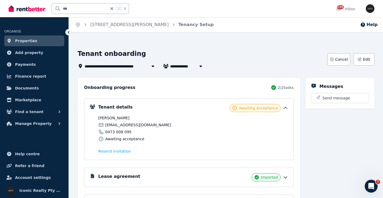
click at [85, 9] on input "***" at bounding box center [80, 8] width 56 height 10
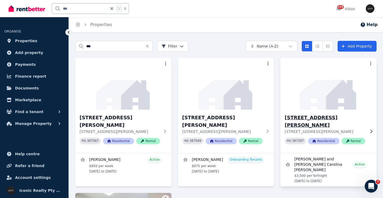
click at [334, 84] on img at bounding box center [328, 84] width 101 height 54
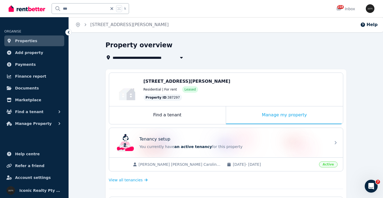
drag, startPoint x: 173, startPoint y: 138, endPoint x: 164, endPoint y: 127, distance: 13.7
click at [173, 138] on div "Tenancy setup" at bounding box center [234, 139] width 188 height 6
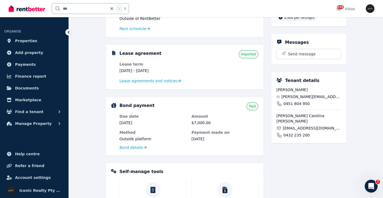
scroll to position [96, 0]
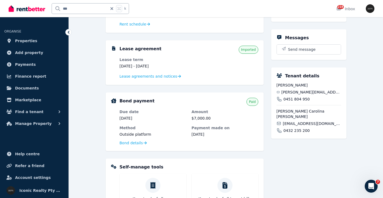
click at [299, 92] on span "[PERSON_NAME][EMAIL_ADDRESS][DOMAIN_NAME]" at bounding box center [312, 92] width 60 height 5
copy div "[PERSON_NAME][EMAIL_ADDRESS][DOMAIN_NAME]"
click at [298, 121] on span "[EMAIL_ADDRESS][DOMAIN_NAME]" at bounding box center [312, 123] width 58 height 5
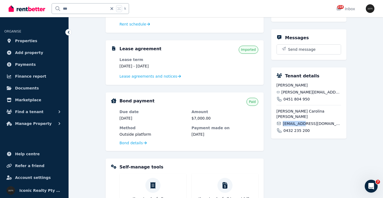
click at [298, 121] on span "[EMAIL_ADDRESS][DOMAIN_NAME]" at bounding box center [312, 123] width 58 height 5
copy div "[EMAIL_ADDRESS][DOMAIN_NAME]"
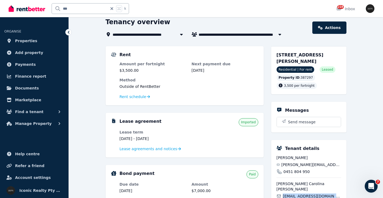
scroll to position [0, 0]
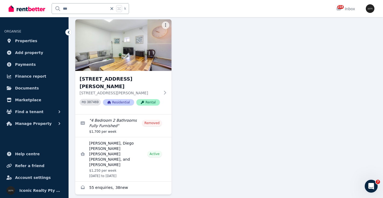
scroll to position [176, 0]
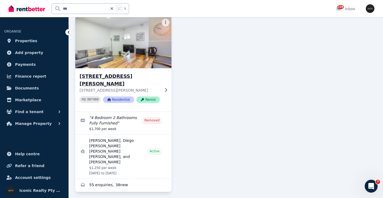
click at [129, 53] on img at bounding box center [123, 42] width 101 height 54
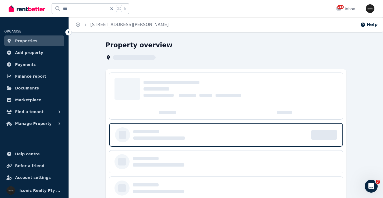
click at [211, 133] on div at bounding box center [220, 135] width 175 height 10
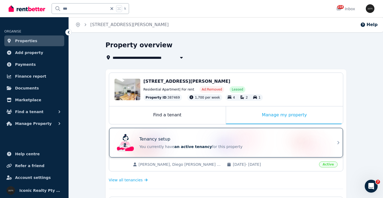
click at [272, 140] on div "Tenancy setup" at bounding box center [234, 139] width 188 height 6
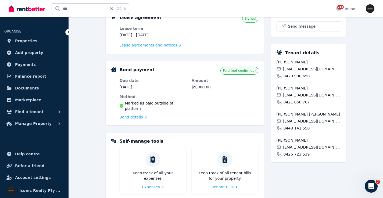
scroll to position [131, 0]
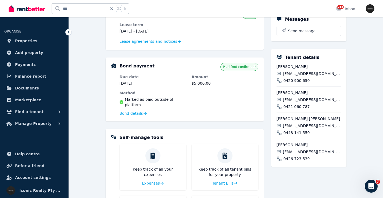
click at [297, 75] on span "[EMAIL_ADDRESS][DOMAIN_NAME]" at bounding box center [312, 73] width 58 height 5
copy div "[EMAIL_ADDRESS][DOMAIN_NAME]"
click at [292, 100] on span "[EMAIL_ADDRESS][DOMAIN_NAME]" at bounding box center [312, 99] width 58 height 5
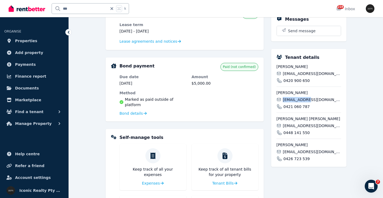
click at [292, 100] on span "[EMAIL_ADDRESS][DOMAIN_NAME]" at bounding box center [312, 99] width 58 height 5
click at [296, 125] on span "[EMAIL_ADDRESS][DOMAIN_NAME]" at bounding box center [312, 125] width 58 height 5
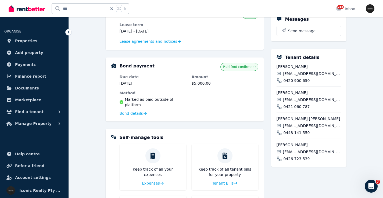
click at [291, 150] on span "[EMAIL_ADDRESS][DOMAIN_NAME]" at bounding box center [312, 151] width 58 height 5
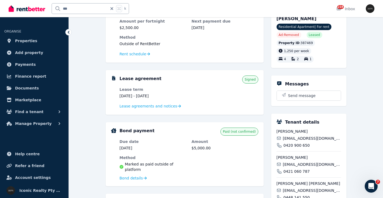
scroll to position [49, 0]
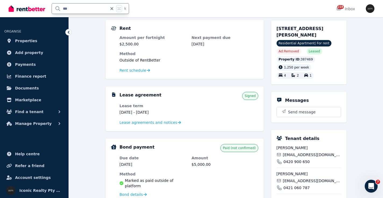
drag, startPoint x: 81, startPoint y: 8, endPoint x: 53, endPoint y: 8, distance: 28.5
click at [53, 8] on input "***" at bounding box center [80, 8] width 56 height 10
type input "*"
paste input "*****"
type input "*****"
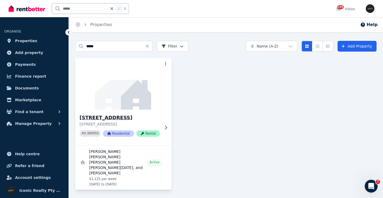
click at [132, 86] on img at bounding box center [123, 84] width 101 height 54
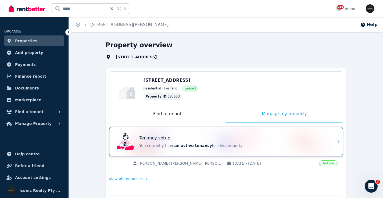
click at [198, 133] on div "Tenancy setup You currently have an active tenancy for this property" at bounding box center [221, 142] width 213 height 22
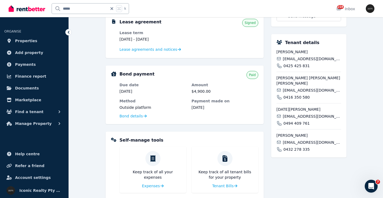
scroll to position [127, 0]
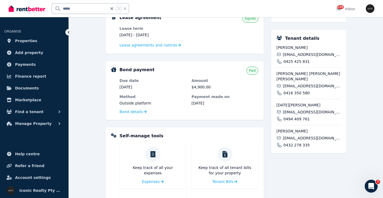
click at [300, 88] on span "[EMAIL_ADDRESS][DOMAIN_NAME]" at bounding box center [312, 85] width 58 height 5
drag, startPoint x: 300, startPoint y: 94, endPoint x: 283, endPoint y: 94, distance: 16.7
click at [283, 94] on div "0416 350 580" at bounding box center [309, 92] width 65 height 5
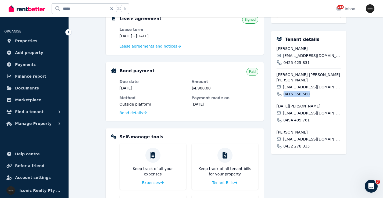
scroll to position [125, 0]
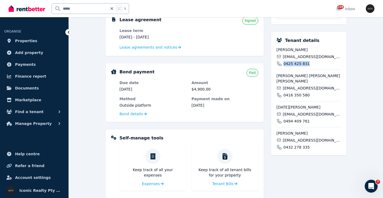
drag, startPoint x: 310, startPoint y: 70, endPoint x: 282, endPoint y: 69, distance: 27.4
click at [283, 66] on div "0425 425 831" at bounding box center [309, 63] width 65 height 5
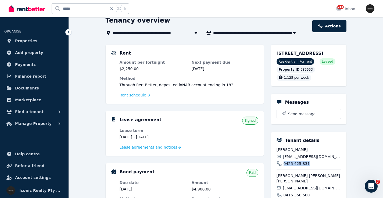
scroll to position [26, 0]
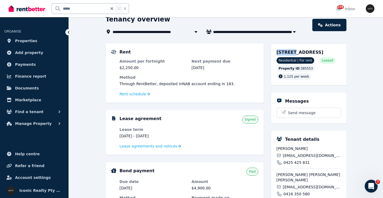
drag, startPoint x: 276, startPoint y: 53, endPoint x: 291, endPoint y: 54, distance: 15.4
click at [291, 54] on div "5/245 Old South Head Rd, Bondi Junction NSW 2022 Residential | For rent Leased …" at bounding box center [308, 65] width 75 height 42
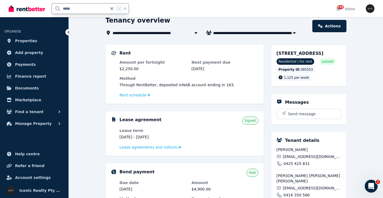
click at [51, 6] on div "***** k" at bounding box center [70, 8] width 123 height 17
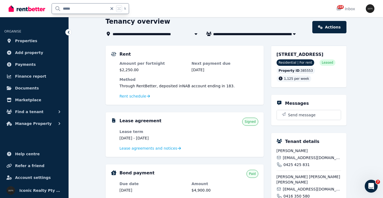
type input "******"
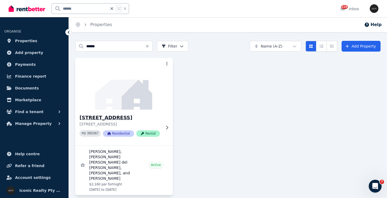
click at [118, 77] on img at bounding box center [124, 84] width 102 height 54
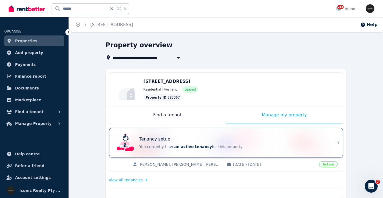
click at [242, 134] on div "Tenancy setup You currently have an active tenancy for this property" at bounding box center [221, 143] width 213 height 22
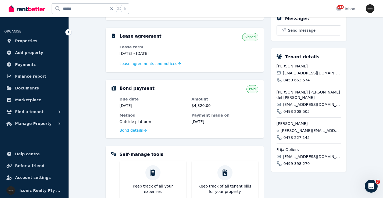
scroll to position [112, 0]
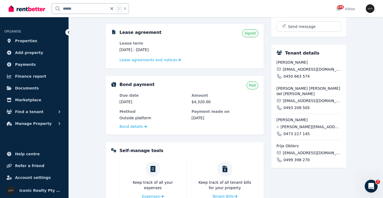
click at [296, 154] on span "frija.obliers@icloud.com" at bounding box center [312, 152] width 58 height 5
drag, startPoint x: 308, startPoint y: 161, endPoint x: 284, endPoint y: 161, distance: 24.5
click at [284, 161] on span "0499 398 270" at bounding box center [297, 159] width 26 height 5
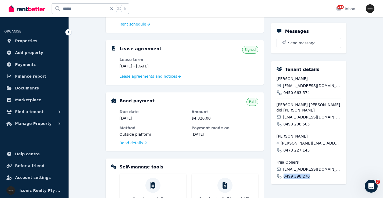
scroll to position [90, 0]
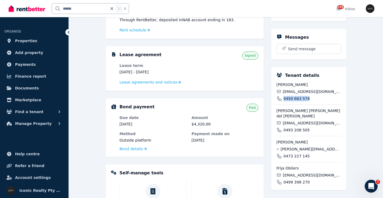
drag, startPoint x: 309, startPoint y: 104, endPoint x: 284, endPoint y: 105, distance: 25.6
click at [284, 101] on div "0450 663 574" at bounding box center [309, 98] width 65 height 5
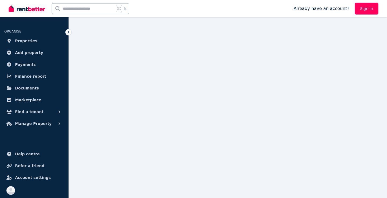
click at [370, 12] on link "Sign In" at bounding box center [367, 9] width 24 height 12
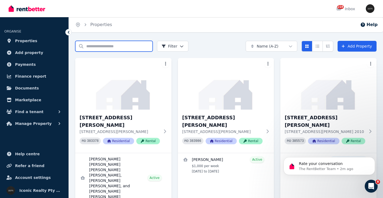
click at [104, 46] on input "Search properties" at bounding box center [113, 46] width 77 height 11
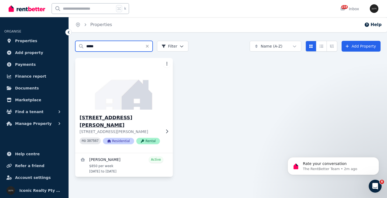
type input "*****"
click at [94, 87] on img at bounding box center [124, 84] width 102 height 54
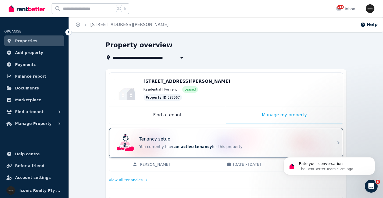
click at [200, 136] on div "Tenancy setup You currently have an active tenancy for this property" at bounding box center [221, 143] width 213 height 22
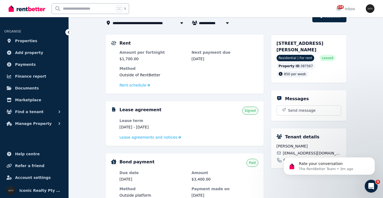
scroll to position [20, 0]
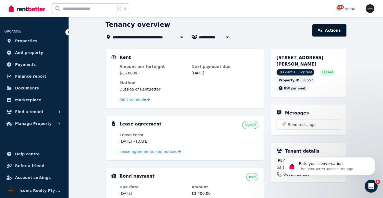
click at [336, 30] on link "Actions" at bounding box center [330, 30] width 34 height 12
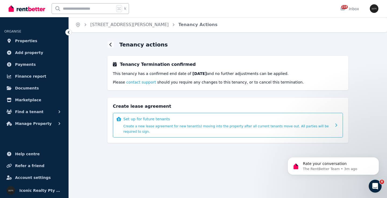
click at [181, 119] on p "Set up for future tenants" at bounding box center [227, 118] width 208 height 5
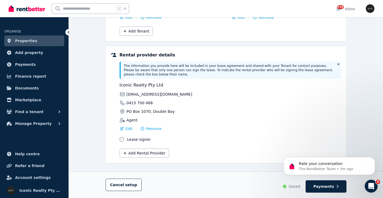
scroll to position [157, 0]
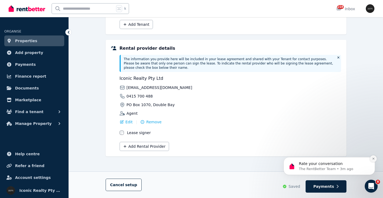
click at [374, 159] on icon "Dismiss notification" at bounding box center [373, 158] width 3 height 3
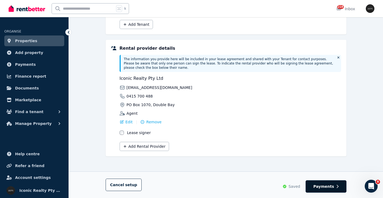
click at [324, 187] on span "Payments" at bounding box center [324, 186] width 21 height 5
select select "**********"
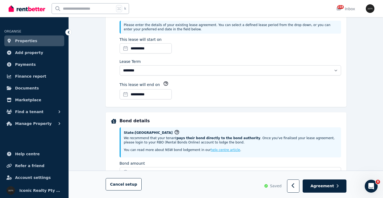
scroll to position [0, 0]
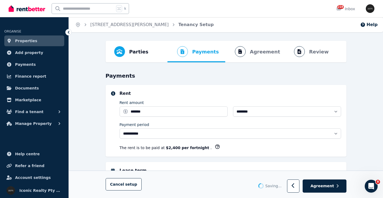
select select "**********"
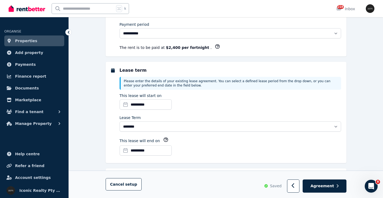
scroll to position [144, 0]
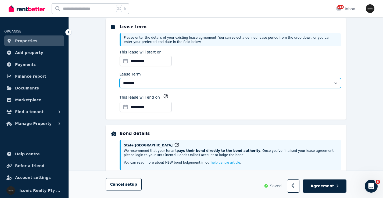
select select "**********"
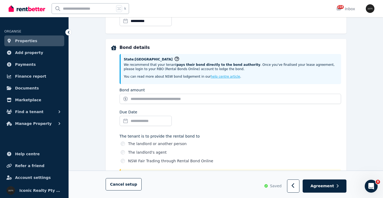
scroll to position [269, 0]
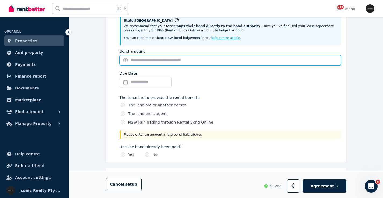
click at [169, 56] on input "Bond amount" at bounding box center [231, 60] width 222 height 10
type input "*"
click at [134, 60] on input "*****" at bounding box center [231, 60] width 222 height 10
type input "******"
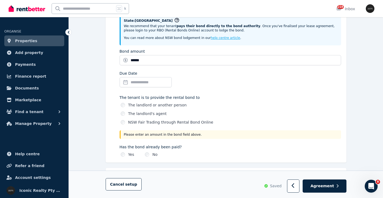
click at [145, 80] on input "Due Date" at bounding box center [146, 82] width 52 height 10
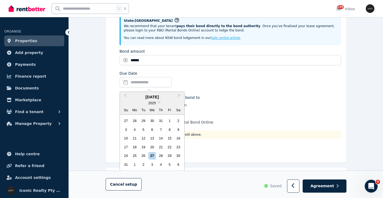
click at [241, 94] on div "The tenant is to provide the rental bond to The landlord or another person The …" at bounding box center [231, 116] width 222 height 46
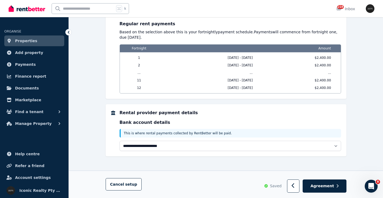
scroll to position [499, 0]
click at [337, 187] on icon "button" at bounding box center [337, 187] width 2 height 4
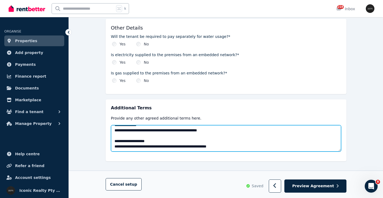
scroll to position [0, 0]
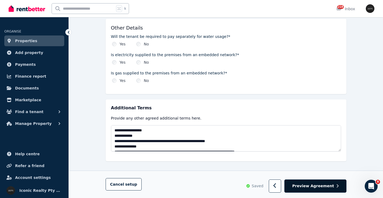
click at [330, 186] on span "Preview Agreement" at bounding box center [313, 186] width 42 height 5
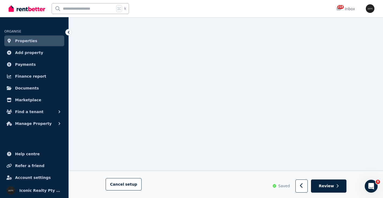
scroll to position [6240, 0]
click at [300, 186] on button "button" at bounding box center [302, 186] width 13 height 13
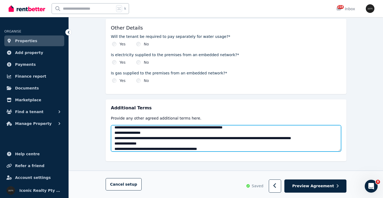
scroll to position [86, 0]
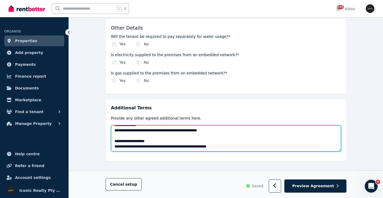
click at [245, 139] on textarea "**********" at bounding box center [226, 138] width 230 height 26
paste textarea "**********"
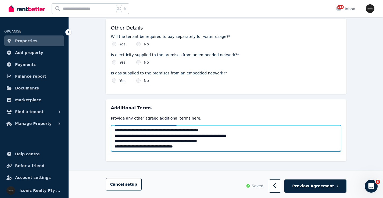
scroll to position [866, 0]
drag, startPoint x: 256, startPoint y: 141, endPoint x: 102, endPoint y: 141, distance: 153.9
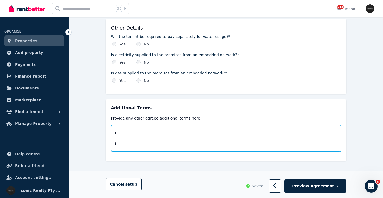
scroll to position [367, 0]
click at [146, 131] on textarea at bounding box center [226, 138] width 230 height 26
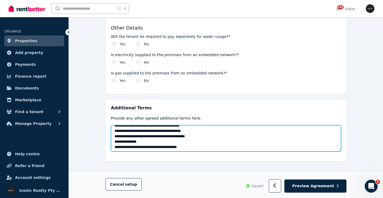
scroll to position [839, 0]
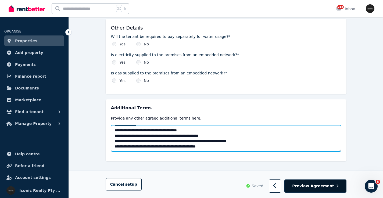
type textarea "**********"
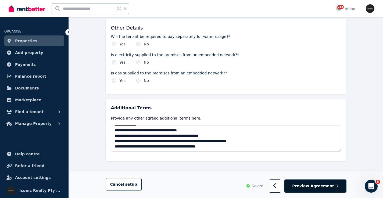
click at [304, 189] on span "Preview Agreement" at bounding box center [313, 186] width 42 height 5
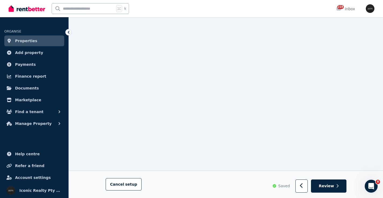
scroll to position [7521, 0]
click at [334, 188] on span "Review" at bounding box center [326, 185] width 15 height 5
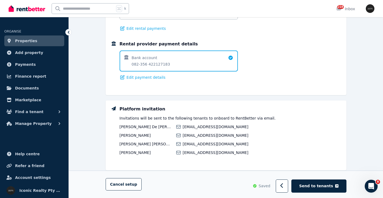
scroll to position [382, 0]
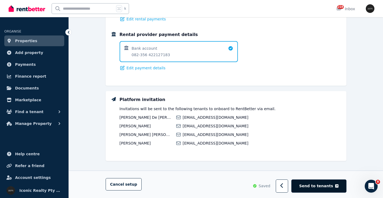
click at [320, 186] on span "Send to tenants" at bounding box center [316, 186] width 34 height 5
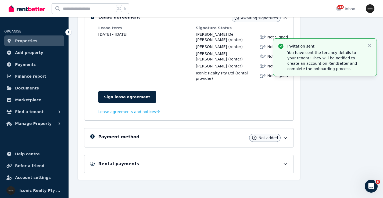
click at [371, 44] on icon "button" at bounding box center [369, 45] width 3 height 3
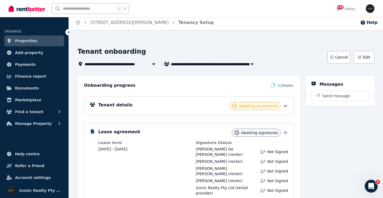
scroll to position [0, 0]
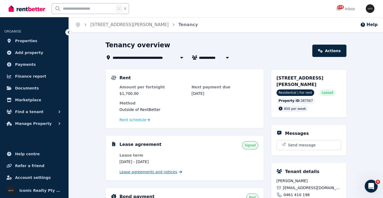
click at [134, 170] on span "Lease agreements and notices" at bounding box center [149, 171] width 58 height 5
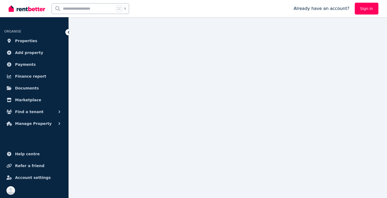
click at [359, 11] on link "Sign In" at bounding box center [367, 9] width 24 height 12
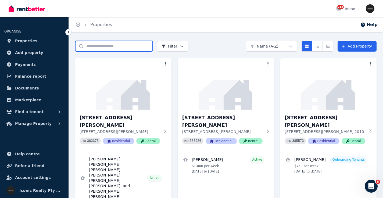
click at [96, 47] on input "Search properties" at bounding box center [113, 46] width 77 height 11
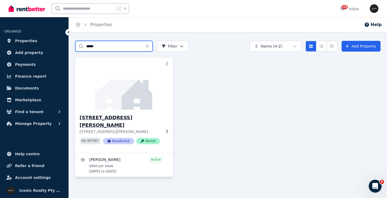
type input "*****"
click at [110, 97] on img at bounding box center [124, 84] width 102 height 54
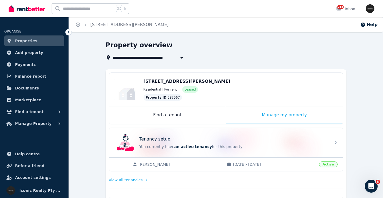
click at [235, 133] on div "Tenancy setup You currently have an active tenancy for this property" at bounding box center [221, 143] width 213 height 22
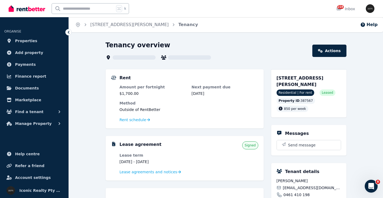
scroll to position [9, 0]
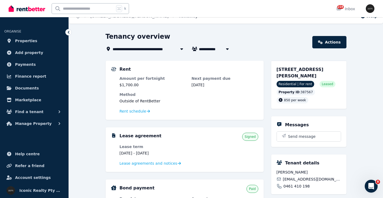
click at [69, 7] on input "text" at bounding box center [83, 8] width 63 height 10
type input "*****"
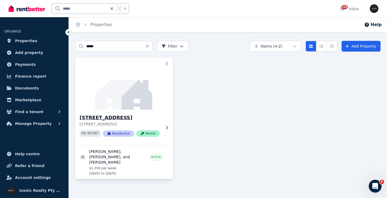
click at [116, 89] on img at bounding box center [124, 84] width 102 height 54
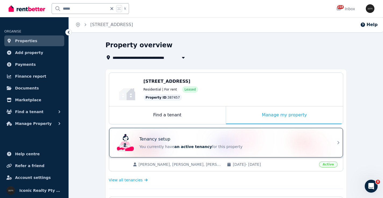
click at [222, 136] on div "Tenancy setup" at bounding box center [234, 139] width 188 height 6
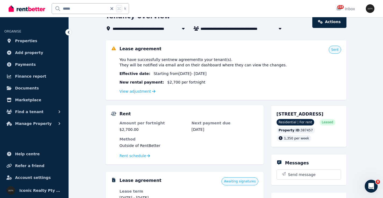
scroll to position [7, 0]
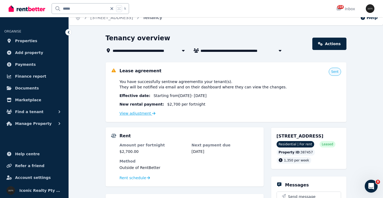
click at [139, 111] on link "View adjustment" at bounding box center [138, 113] width 36 height 4
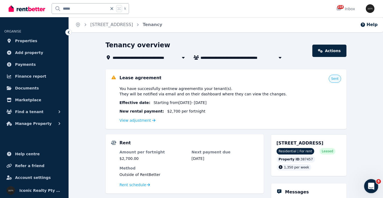
click at [369, 186] on icon "Open Intercom Messenger" at bounding box center [370, 185] width 9 height 9
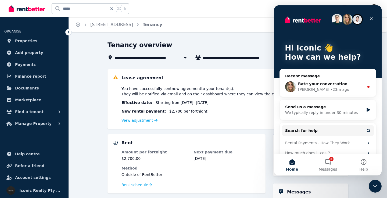
click at [239, 119] on div "View adjustment" at bounding box center [233, 120] width 222 height 6
click at [374, 19] on icon "Close" at bounding box center [372, 19] width 4 height 4
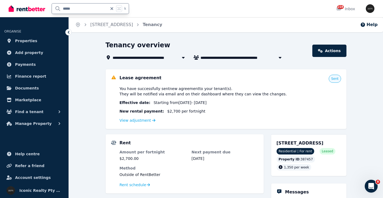
drag, startPoint x: 87, startPoint y: 8, endPoint x: 36, endPoint y: 6, distance: 51.7
click at [31, 6] on div "***** k" at bounding box center [70, 8] width 123 height 17
type input "*****"
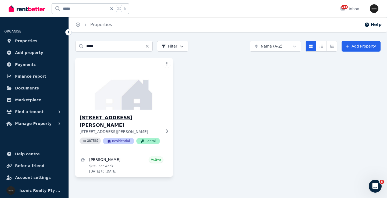
click at [136, 102] on img at bounding box center [124, 84] width 102 height 54
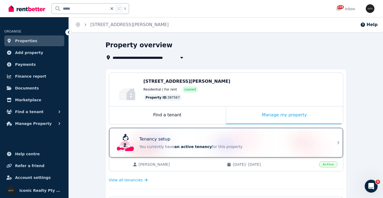
click at [270, 143] on div "Tenancy setup You currently have an active tenancy for this property" at bounding box center [234, 142] width 188 height 13
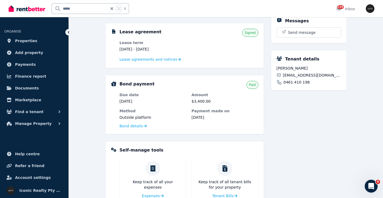
scroll to position [96, 0]
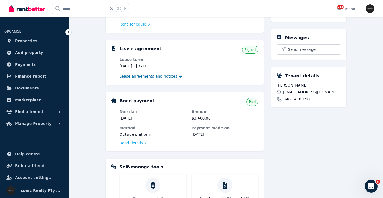
click at [143, 75] on span "Lease agreements and notices" at bounding box center [149, 76] width 58 height 5
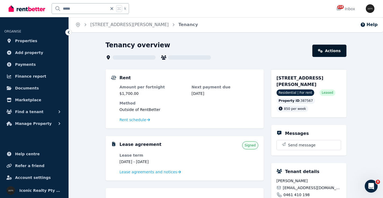
click at [331, 48] on link "Actions" at bounding box center [330, 51] width 34 height 12
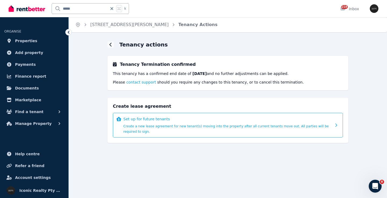
click at [213, 123] on div "Set up for future tenants Create a new lease agreement for new tenant(s) moving…" at bounding box center [227, 125] width 208 height 18
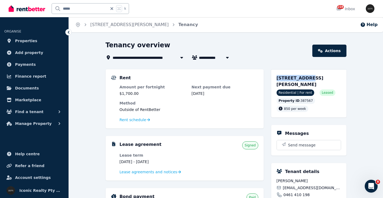
drag, startPoint x: 280, startPoint y: 78, endPoint x: 304, endPoint y: 79, distance: 24.2
click at [303, 79] on div "[STREET_ADDRESS][PERSON_NAME] Residential | For rent Leased Property ID : 38756…" at bounding box center [308, 93] width 75 height 48
copy span "1/148 [PERSON_NAME]"
click at [332, 82] on div "[STREET_ADDRESS][PERSON_NAME]" at bounding box center [309, 81] width 65 height 13
drag, startPoint x: 328, startPoint y: 79, endPoint x: 347, endPoint y: 78, distance: 18.6
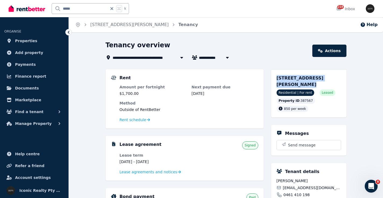
copy span "[STREET_ADDRESS][PERSON_NAME]"
click at [307, 80] on span "[STREET_ADDRESS][PERSON_NAME]" at bounding box center [300, 82] width 47 height 12
drag, startPoint x: 287, startPoint y: 82, endPoint x: 308, endPoint y: 86, distance: 21.2
click at [308, 86] on div "[STREET_ADDRESS][PERSON_NAME]" at bounding box center [309, 81] width 65 height 13
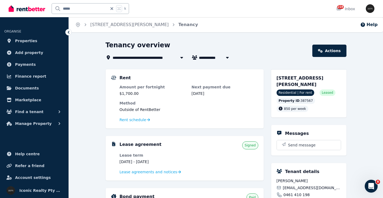
copy span "[STREET_ADDRESS][PERSON_NAME]"
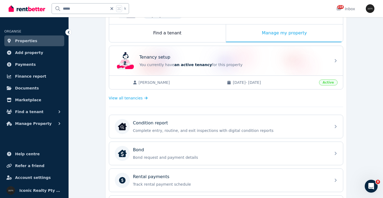
scroll to position [121, 0]
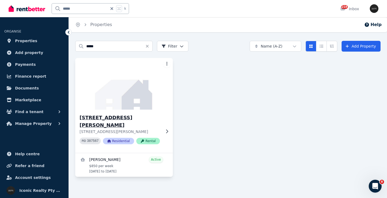
click at [167, 131] on icon at bounding box center [166, 131] width 5 height 4
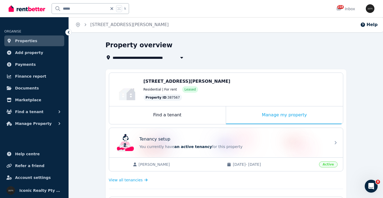
drag, startPoint x: 143, startPoint y: 82, endPoint x: 237, endPoint y: 81, distance: 93.9
click at [237, 81] on div "Edit [STREET_ADDRESS][PERSON_NAME] Residential | For rent Leased Property ID : …" at bounding box center [226, 89] width 234 height 33
copy span "[STREET_ADDRESS][PERSON_NAME]"
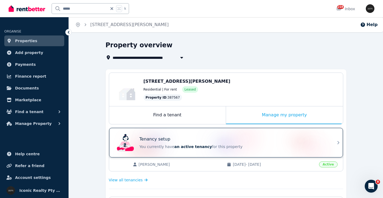
click at [241, 143] on div "Tenancy setup You currently have an active tenancy for this property" at bounding box center [234, 142] width 188 height 13
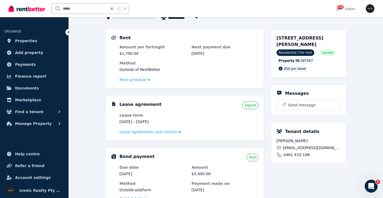
scroll to position [44, 0]
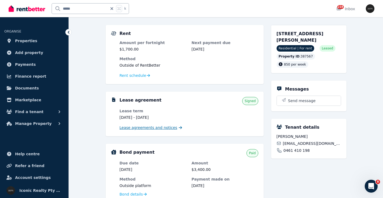
click at [161, 128] on span "Lease agreements and notices" at bounding box center [149, 127] width 58 height 5
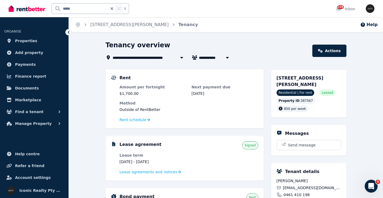
drag, startPoint x: 274, startPoint y: 78, endPoint x: 305, endPoint y: 84, distance: 31.9
click at [305, 84] on div "[STREET_ADDRESS][PERSON_NAME] Residential | For rent Leased Property ID : 38756…" at bounding box center [308, 93] width 75 height 48
click at [47, 8] on div "***** k" at bounding box center [70, 8] width 123 height 17
type input "*****"
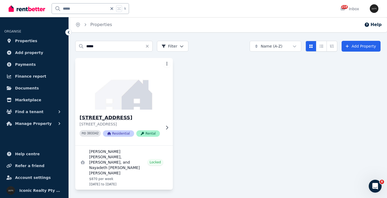
click at [125, 86] on img at bounding box center [124, 84] width 102 height 54
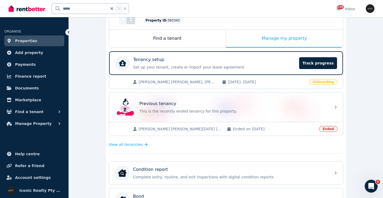
scroll to position [80, 0]
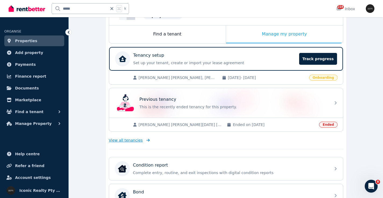
click at [138, 141] on span "View all tenancies" at bounding box center [126, 140] width 34 height 5
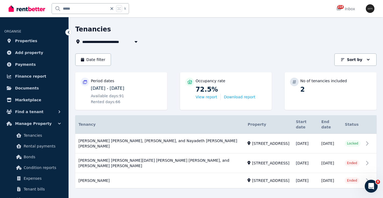
scroll to position [24, 0]
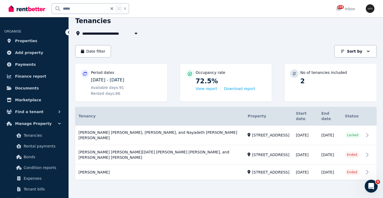
click at [77, 9] on input "*****" at bounding box center [80, 8] width 56 height 10
type input "*****"
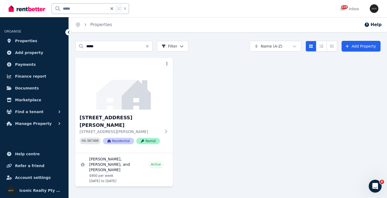
click at [136, 82] on img at bounding box center [124, 84] width 98 height 52
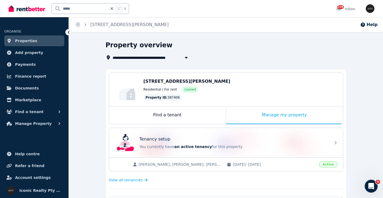
click at [272, 133] on div "Tenancy setup You currently have an active tenancy for this property" at bounding box center [221, 143] width 213 height 22
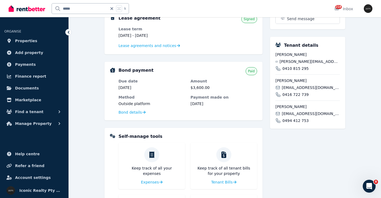
scroll to position [190, 0]
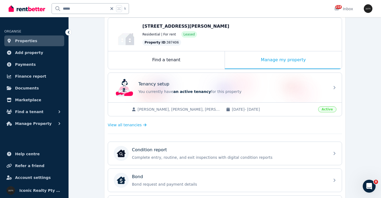
scroll to position [63, 0]
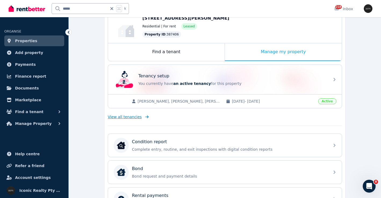
click at [139, 119] on link "View all tenancies" at bounding box center [128, 116] width 41 height 5
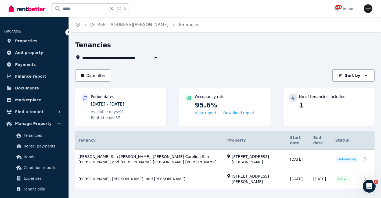
scroll to position [5, 0]
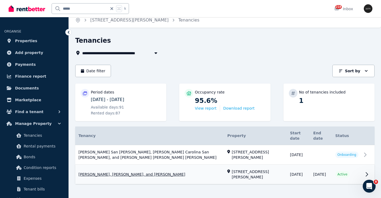
click at [367, 165] on link "View property details" at bounding box center [225, 174] width 300 height 19
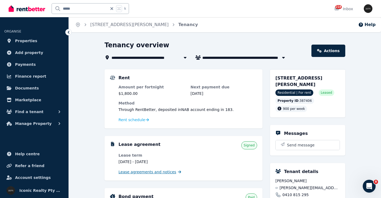
click at [161, 172] on span "Lease agreements and notices" at bounding box center [148, 171] width 58 height 5
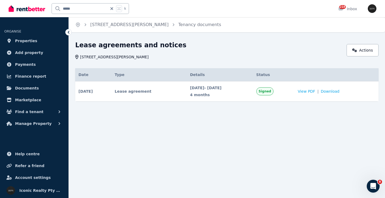
click at [88, 9] on input "*****" at bounding box center [80, 8] width 56 height 10
type input "*****"
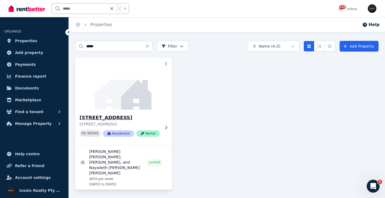
click at [112, 101] on img at bounding box center [124, 84] width 102 height 54
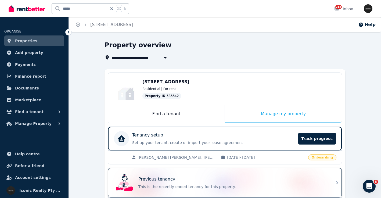
click at [201, 178] on div "Previous tenancy" at bounding box center [233, 179] width 188 height 6
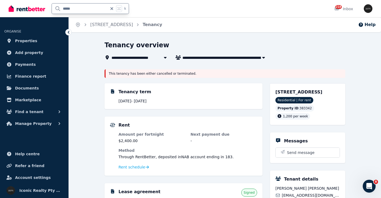
click at [58, 8] on input "*****" at bounding box center [80, 8] width 56 height 10
type input "*****"
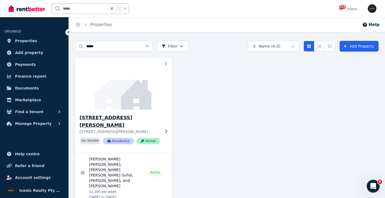
click at [129, 89] on img at bounding box center [124, 84] width 102 height 54
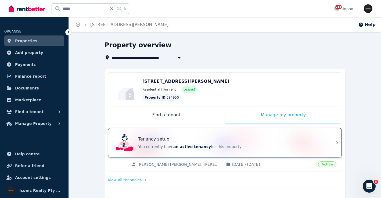
click at [265, 146] on p "You currently have an active tenancy for this property" at bounding box center [233, 146] width 188 height 5
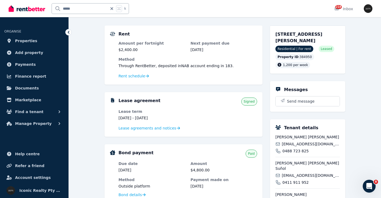
scroll to position [56, 0]
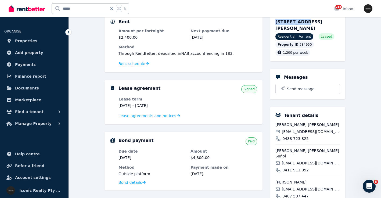
drag, startPoint x: 278, startPoint y: 20, endPoint x: 301, endPoint y: 22, distance: 22.4
click at [301, 22] on span "[STREET_ADDRESS][PERSON_NAME]" at bounding box center [299, 25] width 47 height 12
copy span "17/75 Bronte"
drag, startPoint x: 54, startPoint y: 9, endPoint x: 40, endPoint y: 9, distance: 13.7
click at [40, 9] on div "***** k" at bounding box center [70, 8] width 123 height 17
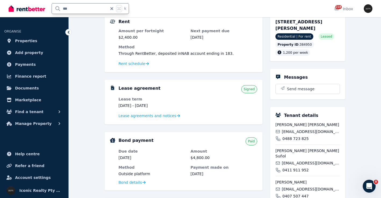
type input "***"
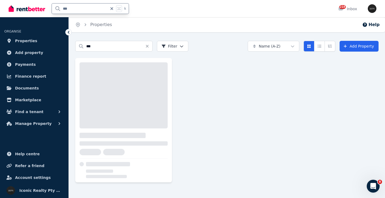
drag, startPoint x: 75, startPoint y: 9, endPoint x: 59, endPoint y: 9, distance: 15.6
click at [59, 9] on input "***" at bounding box center [80, 8] width 56 height 10
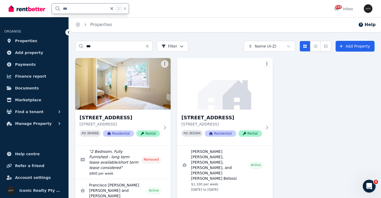
drag, startPoint x: 83, startPoint y: 9, endPoint x: 29, endPoint y: 4, distance: 53.8
click at [29, 4] on div "*** k" at bounding box center [70, 8] width 123 height 17
type input "****"
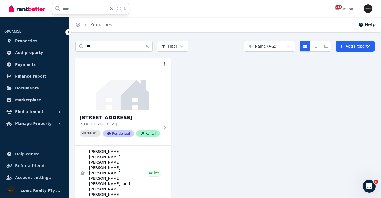
click at [124, 87] on img at bounding box center [122, 84] width 95 height 52
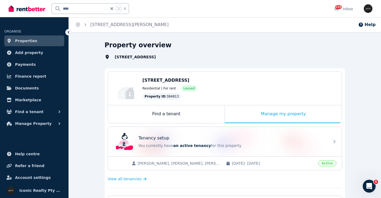
click at [204, 133] on div "Tenancy setup You currently have an active tenancy for this property" at bounding box center [220, 142] width 213 height 22
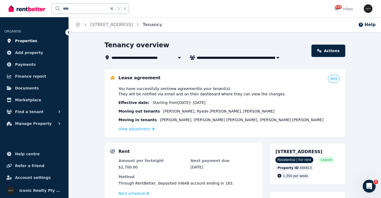
click at [35, 37] on link "Properties" at bounding box center [34, 41] width 60 height 11
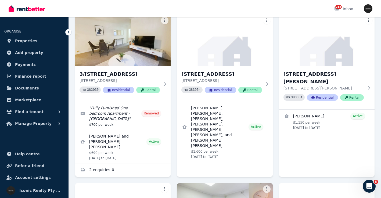
scroll to position [2258, 0]
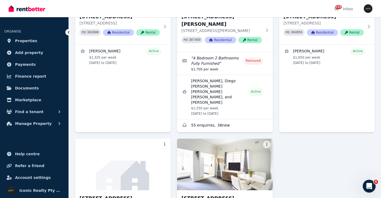
click at [207, 137] on img at bounding box center [225, 164] width 100 height 54
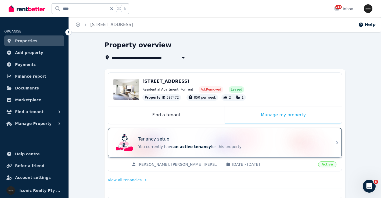
click at [236, 133] on div "Tenancy setup You currently have an active tenancy for this property" at bounding box center [220, 143] width 213 height 22
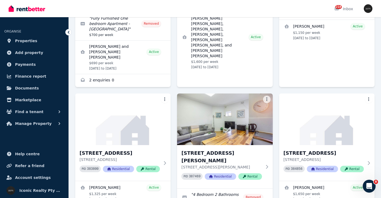
scroll to position [2218, 0]
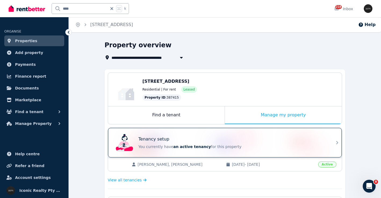
click at [217, 142] on div "Tenancy setup" at bounding box center [233, 139] width 188 height 6
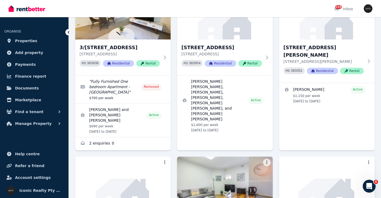
scroll to position [2045, 0]
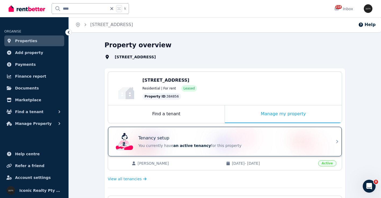
click at [267, 138] on div "Tenancy setup" at bounding box center [233, 138] width 188 height 6
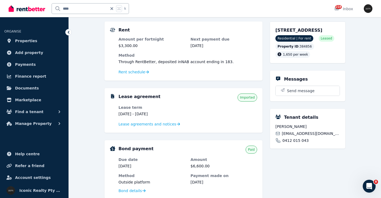
scroll to position [45, 0]
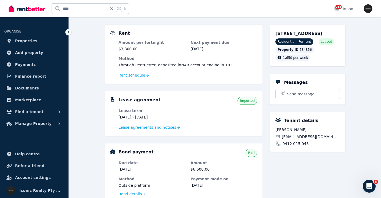
click at [244, 100] on span "Imported" at bounding box center [247, 101] width 15 height 4
click at [165, 128] on span "Lease agreements and notices" at bounding box center [148, 127] width 58 height 5
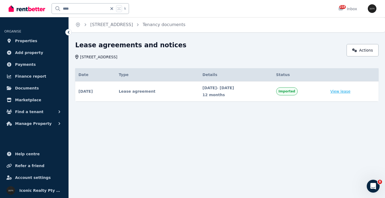
click at [343, 91] on link "View lease" at bounding box center [341, 91] width 20 height 5
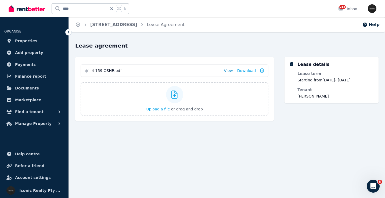
click at [229, 71] on link "View" at bounding box center [228, 70] width 9 height 5
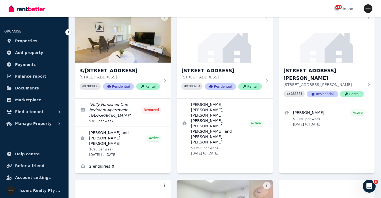
scroll to position [2025, 0]
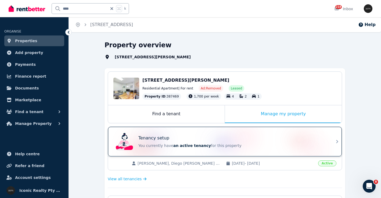
click at [208, 135] on div "Tenancy setup" at bounding box center [233, 138] width 188 height 6
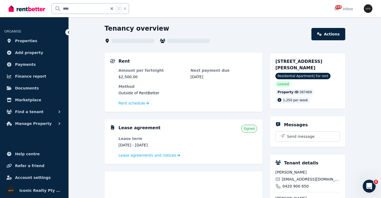
scroll to position [18, 0]
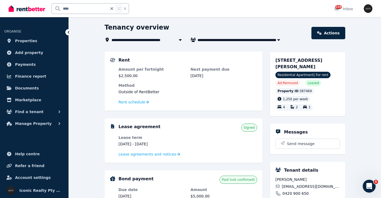
click at [366, 81] on div "**********" at bounding box center [225, 199] width 313 height 352
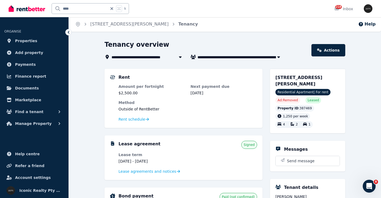
scroll to position [0, 0]
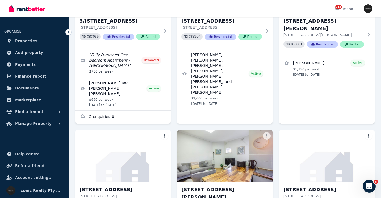
scroll to position [2058, 0]
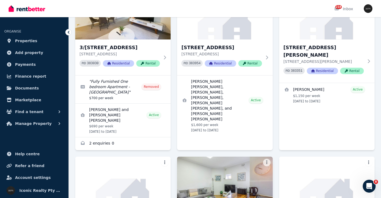
click at [254, 155] on img at bounding box center [225, 182] width 100 height 54
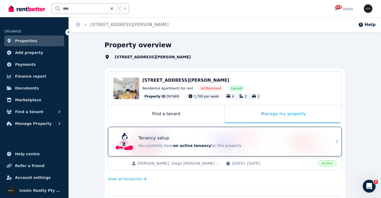
click at [219, 133] on div "Tenancy setup You currently have an active tenancy for this property" at bounding box center [220, 142] width 213 height 22
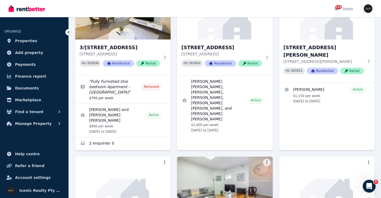
scroll to position [2041, 0]
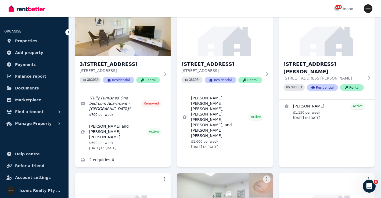
click at [155, 172] on img at bounding box center [123, 199] width 100 height 54
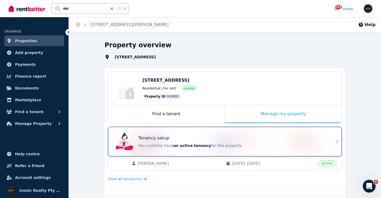
click at [220, 135] on div "Tenancy setup" at bounding box center [233, 138] width 188 height 6
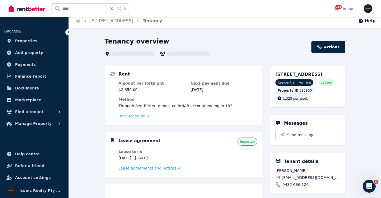
scroll to position [11, 0]
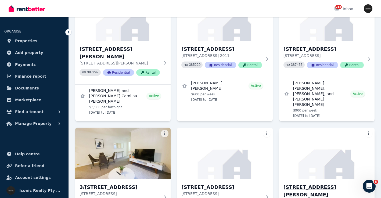
scroll to position [1911, 0]
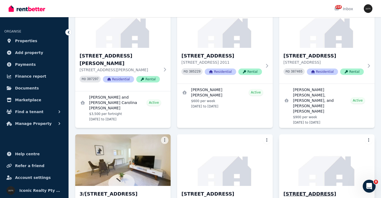
click at [331, 133] on img at bounding box center [327, 160] width 100 height 54
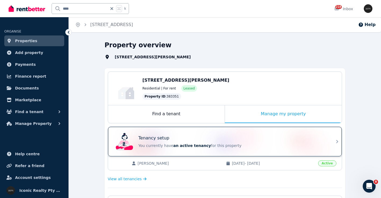
click at [263, 136] on div "Tenancy setup" at bounding box center [233, 138] width 188 height 6
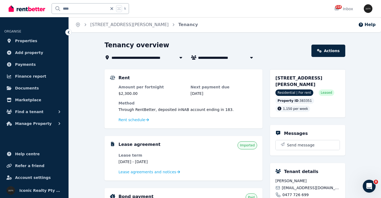
click at [250, 145] on span "Imported" at bounding box center [247, 145] width 15 height 4
click at [162, 172] on span "Lease agreements and notices" at bounding box center [148, 171] width 58 height 5
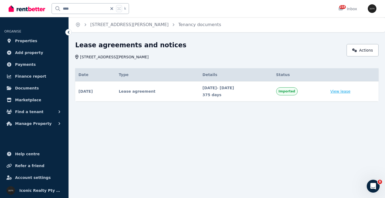
click at [350, 92] on link "View lease" at bounding box center [341, 91] width 20 height 5
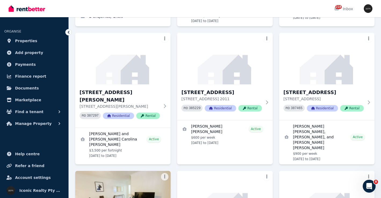
scroll to position [1888, 0]
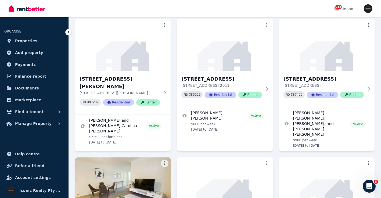
click at [227, 156] on img at bounding box center [225, 183] width 100 height 54
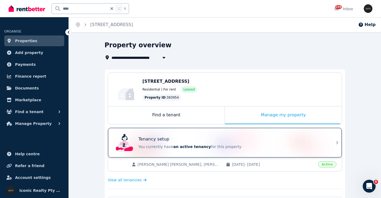
click at [267, 137] on div "Tenancy setup" at bounding box center [233, 139] width 188 height 6
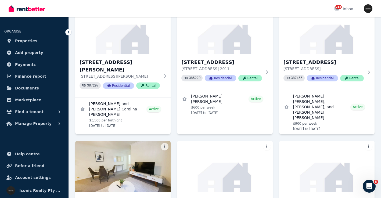
scroll to position [1875, 0]
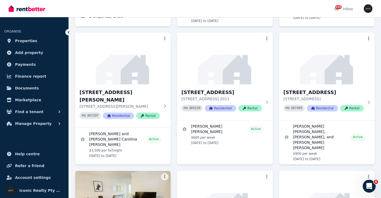
click at [113, 170] on img at bounding box center [123, 197] width 100 height 54
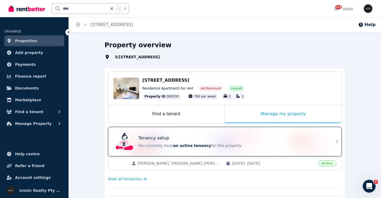
click at [186, 132] on div "Tenancy setup You currently have an active tenancy for this property" at bounding box center [220, 142] width 213 height 22
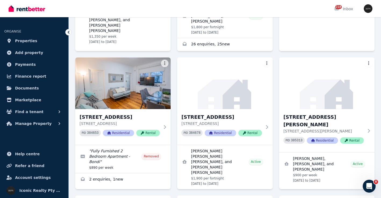
scroll to position [1698, 0]
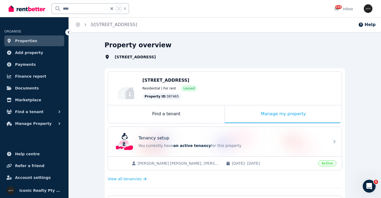
click at [282, 139] on div "Tenancy setup" at bounding box center [233, 138] width 188 height 6
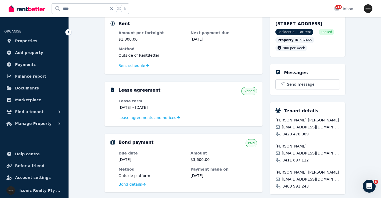
scroll to position [5, 0]
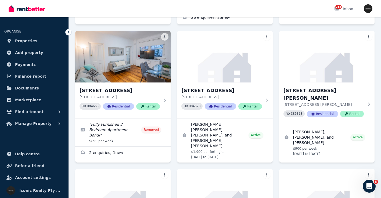
scroll to position [1708, 0]
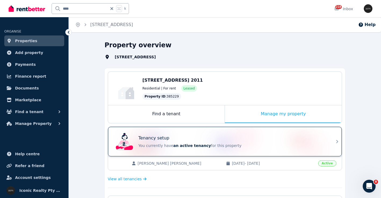
click at [225, 135] on div "Tenancy setup You currently have an active tenancy for this property" at bounding box center [220, 142] width 213 height 22
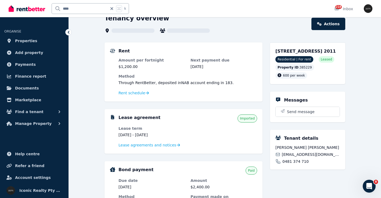
scroll to position [37, 0]
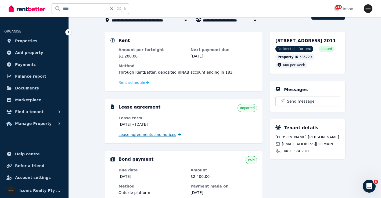
click at [161, 134] on span "Lease agreements and notices" at bounding box center [148, 134] width 58 height 5
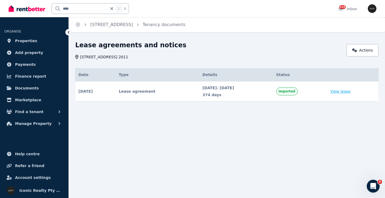
click at [346, 91] on link "View lease" at bounding box center [341, 91] width 20 height 5
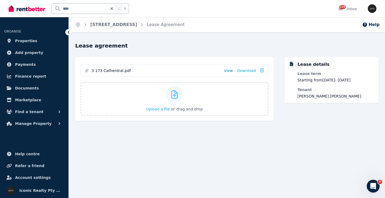
click at [228, 68] on link "View" at bounding box center [228, 70] width 9 height 5
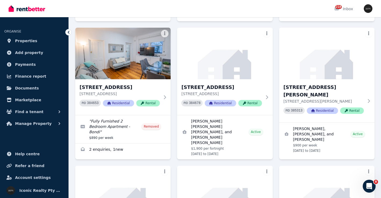
scroll to position [1735, 0]
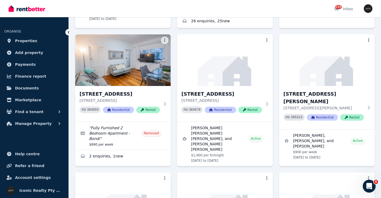
drag, startPoint x: 144, startPoint y: 59, endPoint x: 147, endPoint y: 55, distance: 4.5
click at [145, 171] on img at bounding box center [123, 198] width 100 height 54
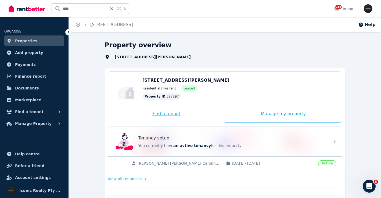
drag, startPoint x: 195, startPoint y: 131, endPoint x: 189, endPoint y: 122, distance: 10.8
click at [195, 131] on div "Tenancy setup You currently have an active tenancy for this property" at bounding box center [220, 142] width 213 height 22
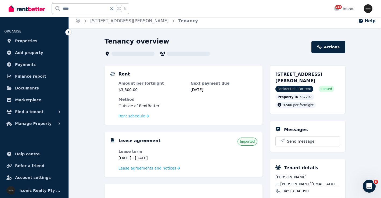
scroll to position [5, 0]
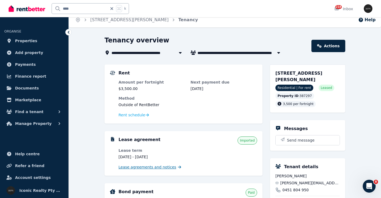
click at [149, 168] on span "Lease agreements and notices" at bounding box center [148, 167] width 58 height 5
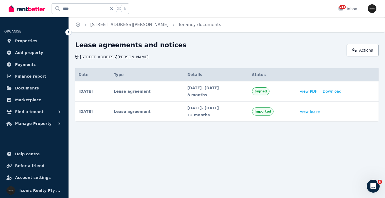
click at [319, 111] on link "View lease" at bounding box center [310, 111] width 20 height 5
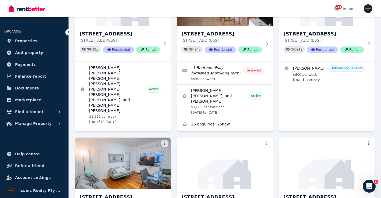
scroll to position [1589, 0]
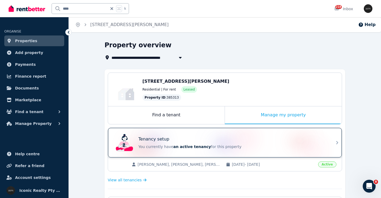
click at [241, 134] on div "Tenancy setup You currently have an active tenancy for this property" at bounding box center [220, 143] width 213 height 22
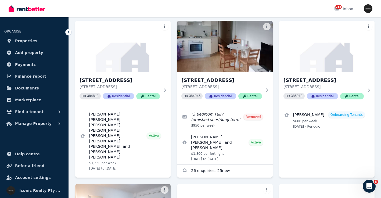
scroll to position [1568, 0]
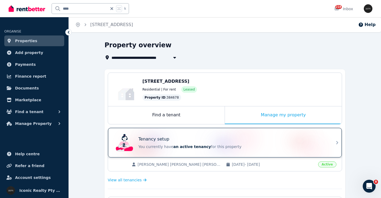
click at [188, 139] on div "Tenancy setup" at bounding box center [233, 139] width 188 height 6
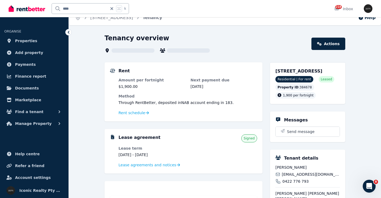
scroll to position [8, 0]
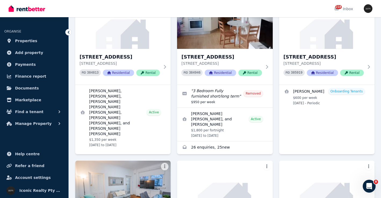
scroll to position [1618, 0]
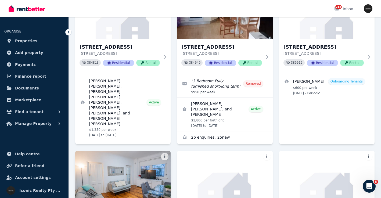
click at [105, 150] on img at bounding box center [123, 177] width 100 height 54
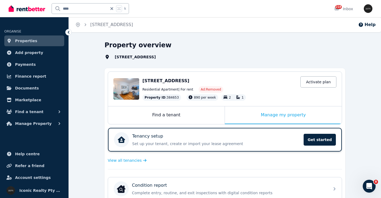
click at [223, 133] on div "Tenancy setup Set up your tenant, create or import your lease agreement Get sta…" at bounding box center [225, 140] width 234 height 24
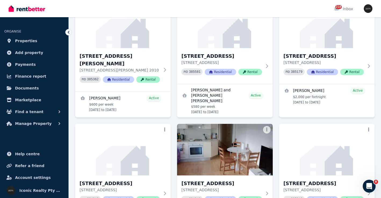
scroll to position [1439, 0]
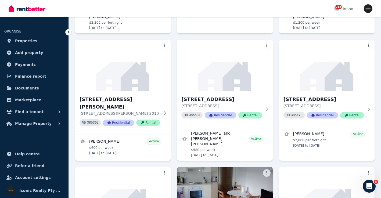
click at [342, 166] on img at bounding box center [327, 193] width 100 height 54
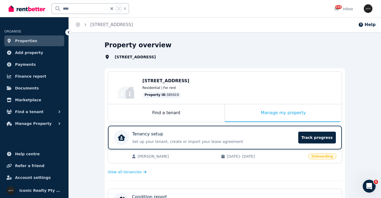
click at [252, 134] on div "Tenancy setup" at bounding box center [213, 134] width 163 height 6
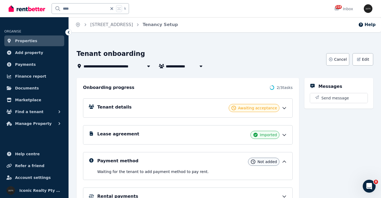
click at [214, 135] on div "Lease agreement Imported" at bounding box center [192, 135] width 190 height 8
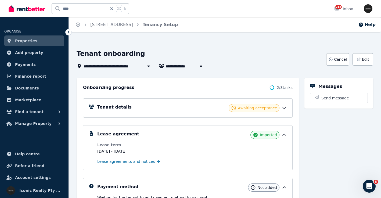
click at [120, 160] on span "Lease agreements and notices" at bounding box center [126, 161] width 58 height 5
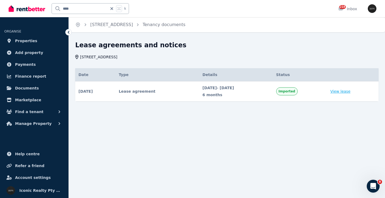
click at [345, 92] on link "View lease" at bounding box center [341, 91] width 20 height 5
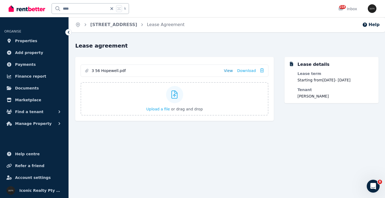
click at [229, 70] on link "View" at bounding box center [228, 70] width 9 height 5
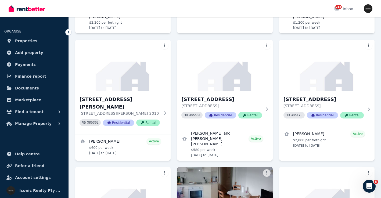
scroll to position [1429, 0]
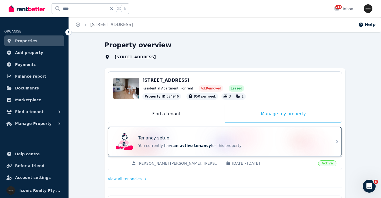
click at [213, 133] on div "Tenancy setup You currently have an active tenancy for this property" at bounding box center [220, 142] width 213 height 22
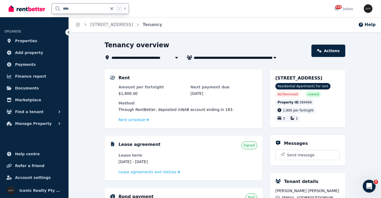
drag, startPoint x: 63, startPoint y: 9, endPoint x: 48, endPoint y: 9, distance: 15.6
click at [46, 8] on div "**** k" at bounding box center [70, 8] width 123 height 17
type input "*****"
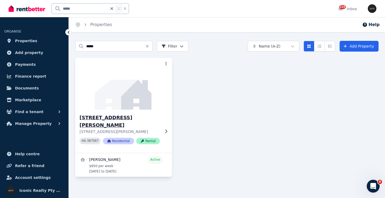
click at [127, 100] on img at bounding box center [124, 84] width 102 height 54
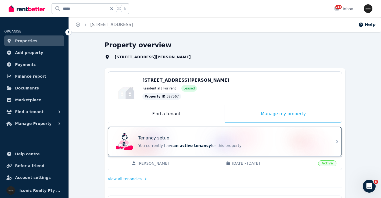
click at [214, 134] on div "Tenancy setup You currently have an active tenancy for this property" at bounding box center [220, 142] width 213 height 22
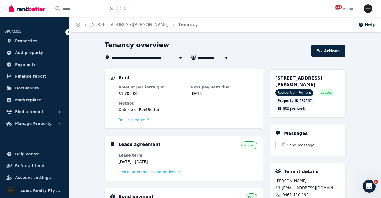
drag, startPoint x: 71, startPoint y: 6, endPoint x: 60, endPoint y: 4, distance: 11.9
click at [61, 4] on input "*****" at bounding box center [80, 8] width 56 height 10
type input "****"
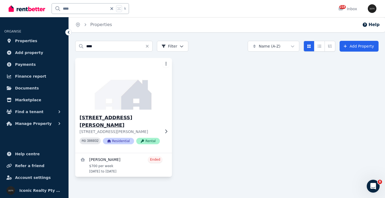
click at [132, 99] on img at bounding box center [124, 84] width 102 height 54
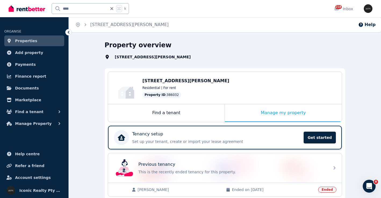
click at [213, 134] on div "Tenancy setup" at bounding box center [216, 134] width 168 height 6
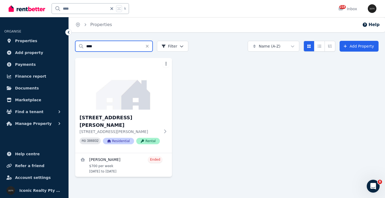
drag, startPoint x: 96, startPoint y: 47, endPoint x: 71, endPoint y: 46, distance: 24.5
click at [71, 46] on div "Search properties **** Filter Name (A-Z) Add Property [STREET_ADDRESS][PERSON_N…" at bounding box center [227, 114] width 317 height 146
type input "**"
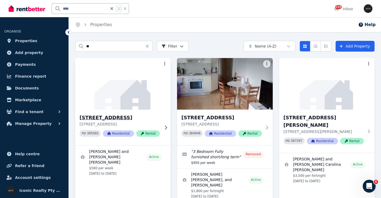
click at [118, 98] on img at bounding box center [123, 84] width 100 height 54
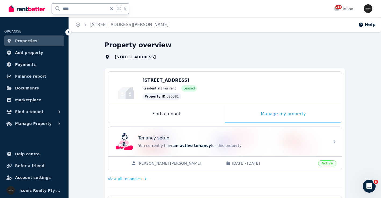
drag, startPoint x: 75, startPoint y: 8, endPoint x: 38, endPoint y: 7, distance: 36.9
click at [38, 7] on div "**** k" at bounding box center [70, 8] width 123 height 17
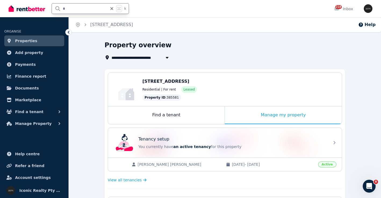
type input "**"
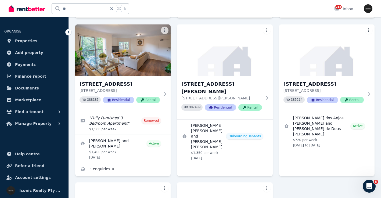
scroll to position [346, 0]
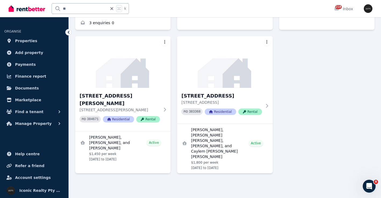
drag, startPoint x: 380, startPoint y: 60, endPoint x: 1, endPoint y: 6, distance: 383.6
click at [232, 88] on div "[STREET_ADDRESS] 383368 Residential Rental" at bounding box center [224, 106] width 95 height 36
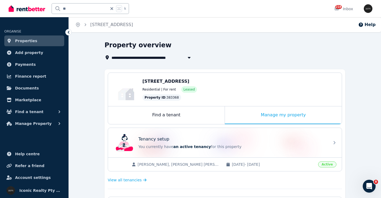
click at [216, 133] on div "Tenancy setup You currently have an active tenancy for this property" at bounding box center [220, 143] width 213 height 22
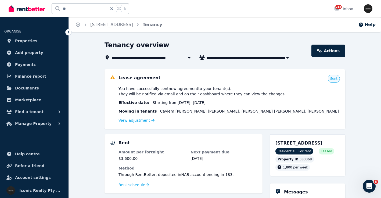
drag, startPoint x: 55, startPoint y: 10, endPoint x: 51, endPoint y: 10, distance: 4.0
click at [42, 9] on div "** k" at bounding box center [70, 8] width 123 height 17
type input "*****"
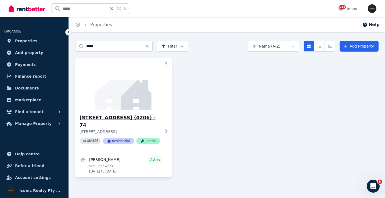
click at [149, 97] on img at bounding box center [124, 84] width 102 height 54
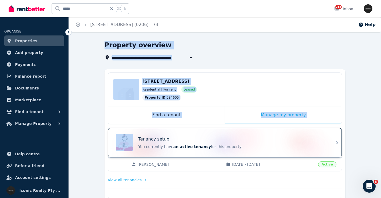
click at [194, 132] on div "Tenancy setup You currently have an active tenancy for this property" at bounding box center [220, 143] width 213 height 22
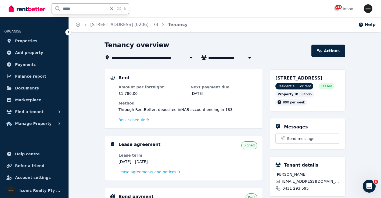
drag, startPoint x: 80, startPoint y: 9, endPoint x: 70, endPoint y: 8, distance: 10.0
click at [70, 8] on input "*****" at bounding box center [80, 8] width 56 height 10
type input "*****"
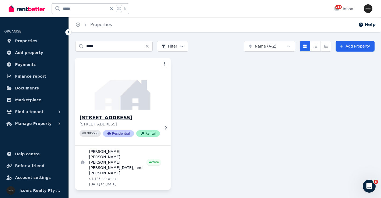
click at [132, 96] on img at bounding box center [123, 84] width 100 height 54
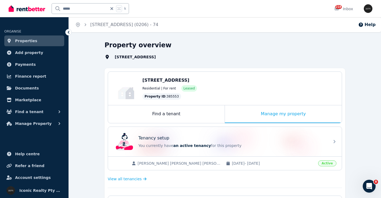
click at [204, 130] on div "Tenancy setup You currently have an active tenancy for this property" at bounding box center [225, 142] width 234 height 30
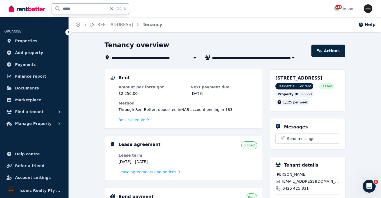
drag, startPoint x: 77, startPoint y: 9, endPoint x: 50, endPoint y: 9, distance: 26.9
click at [50, 9] on div "***** k" at bounding box center [70, 8] width 123 height 17
type input "****"
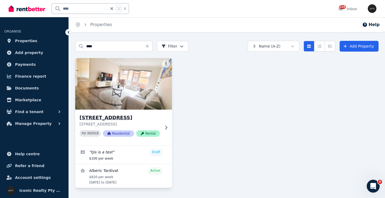
click at [121, 122] on p "[STREET_ADDRESS]" at bounding box center [120, 124] width 81 height 5
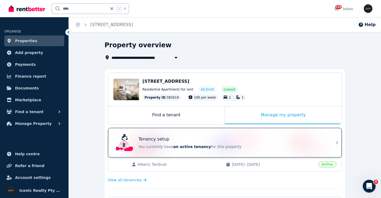
click at [243, 130] on div "Tenancy setup You currently have an active tenancy for this property" at bounding box center [225, 143] width 234 height 30
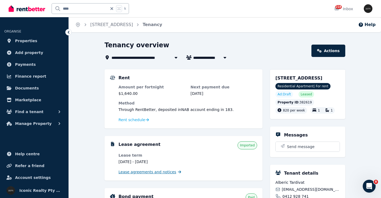
click at [165, 172] on span "Lease agreements and notices" at bounding box center [148, 171] width 58 height 5
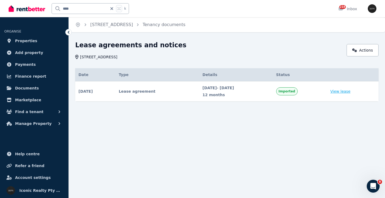
click at [346, 91] on link "View lease" at bounding box center [341, 91] width 20 height 5
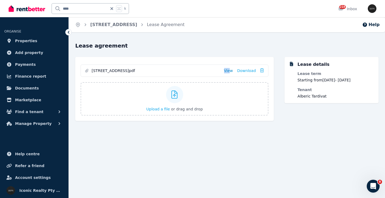
click at [233, 68] on li "[STREET_ADDRESS]pdf View Download" at bounding box center [174, 71] width 187 height 12
click at [228, 72] on link "View" at bounding box center [228, 70] width 9 height 5
drag, startPoint x: 63, startPoint y: 6, endPoint x: 52, endPoint y: 8, distance: 11.9
click at [42, 3] on div "**** k" at bounding box center [70, 8] width 123 height 17
type input "***"
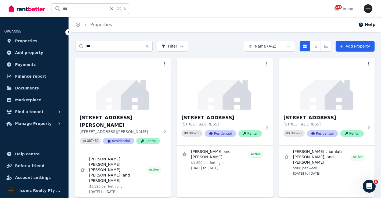
click at [122, 84] on img at bounding box center [122, 84] width 95 height 52
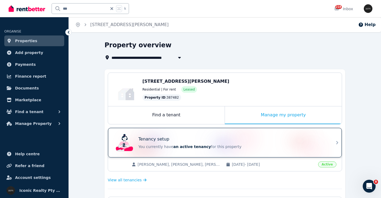
click at [238, 133] on div "Tenancy setup You currently have an active tenancy for this property" at bounding box center [220, 143] width 213 height 22
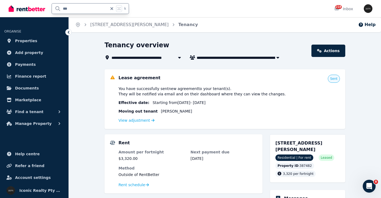
drag, startPoint x: 84, startPoint y: 6, endPoint x: 46, endPoint y: 7, distance: 37.7
click at [46, 7] on div "*** k" at bounding box center [70, 8] width 123 height 17
